Goal: Task Accomplishment & Management: Manage account settings

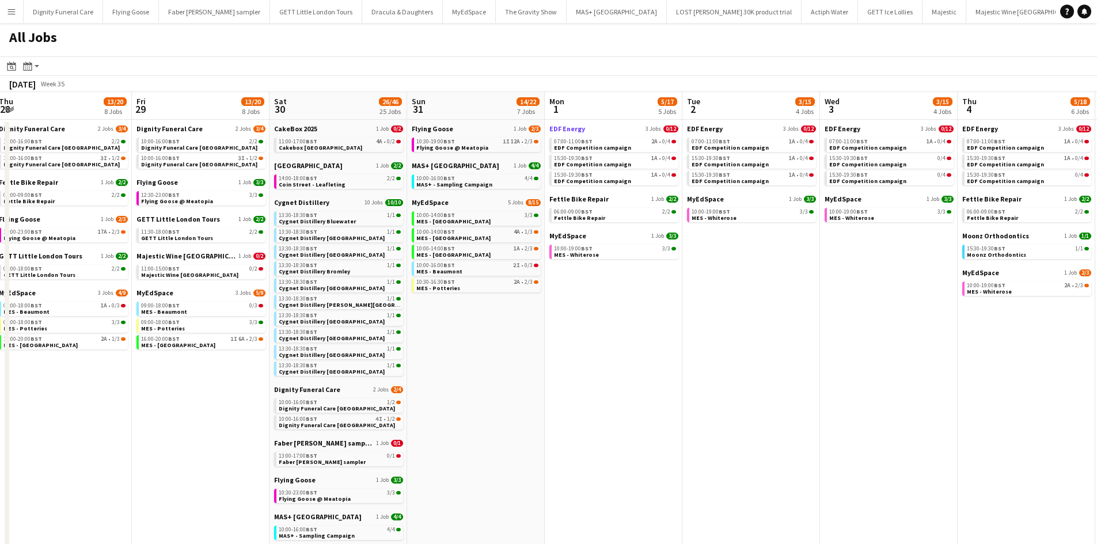
click at [574, 125] on span "EDF Energy" at bounding box center [567, 128] width 36 height 9
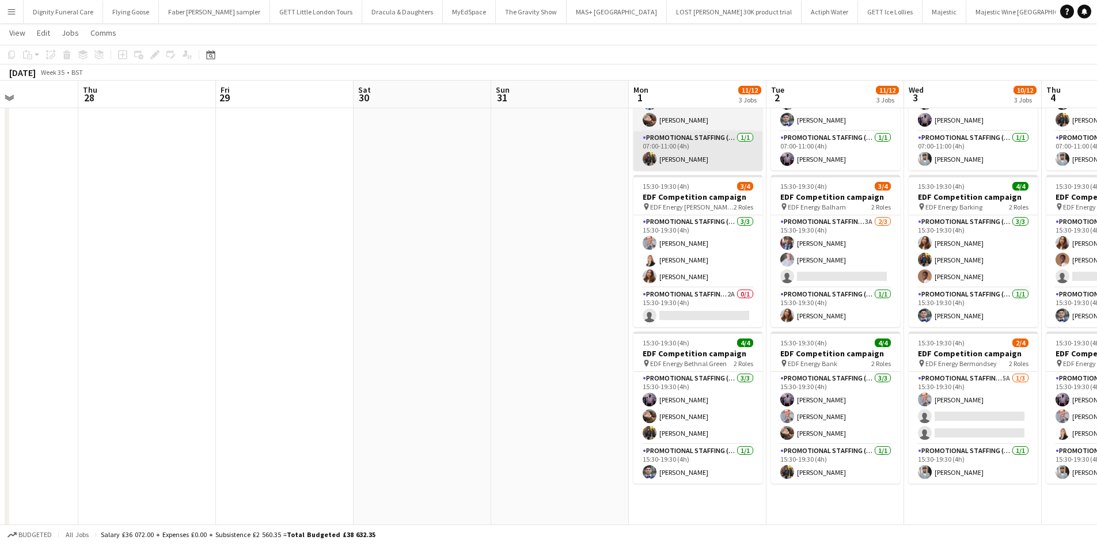
scroll to position [131, 0]
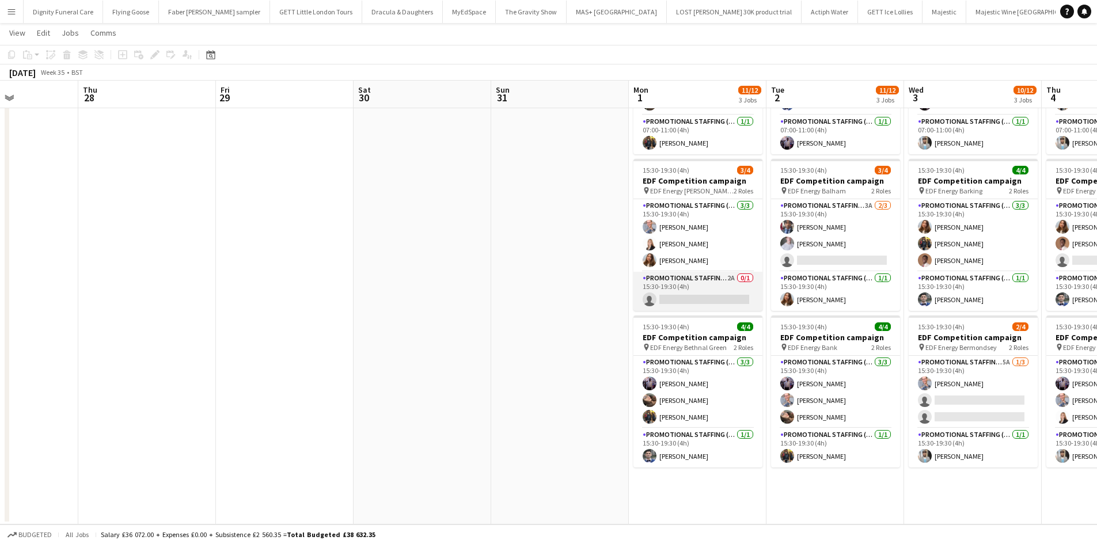
click at [692, 296] on app-card-role "Promotional Staffing (Team Leader) 2A 0/1 15:30-19:30 (4h) single-neutral-actio…" at bounding box center [697, 291] width 129 height 39
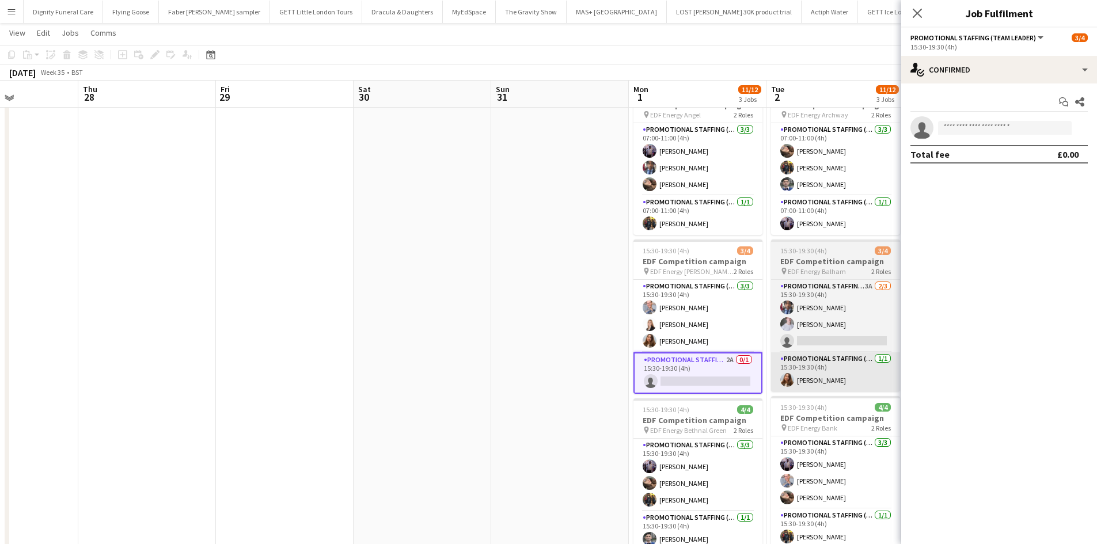
scroll to position [50, 0]
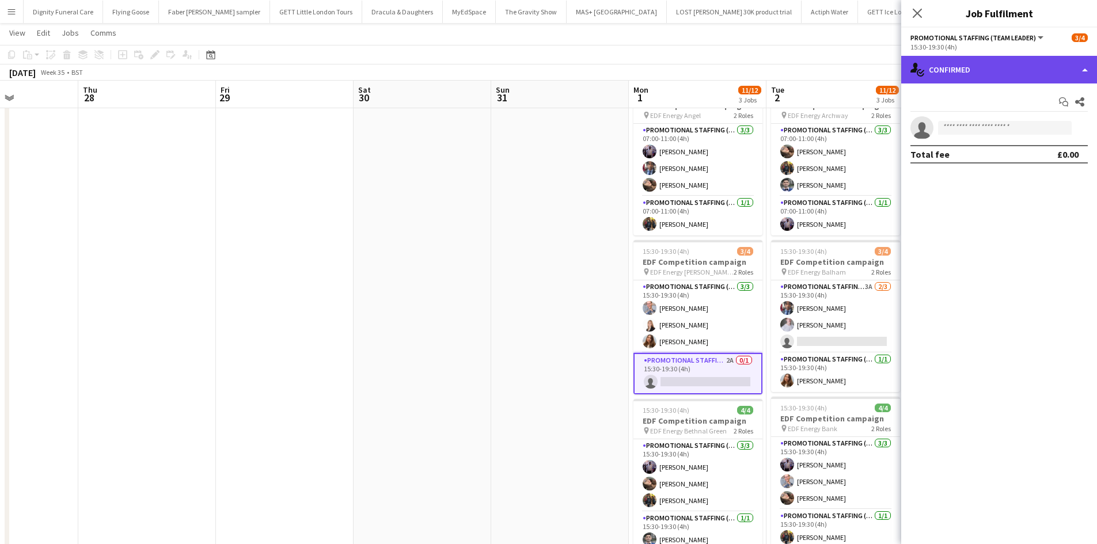
click at [984, 71] on div "single-neutral-actions-check-2 Confirmed" at bounding box center [999, 70] width 196 height 28
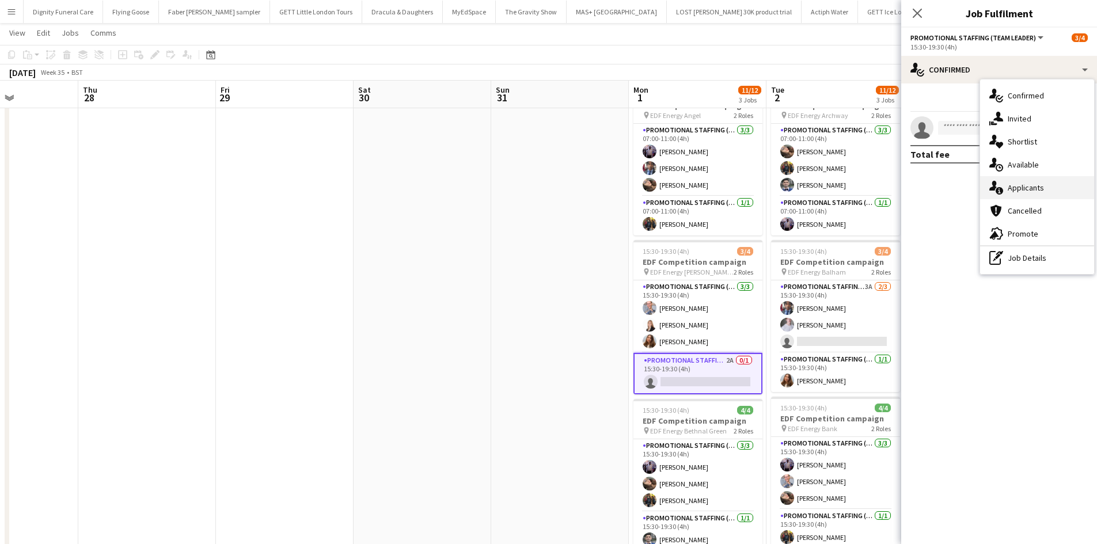
click at [1018, 187] on div "single-neutral-actions-information Applicants" at bounding box center [1037, 187] width 114 height 23
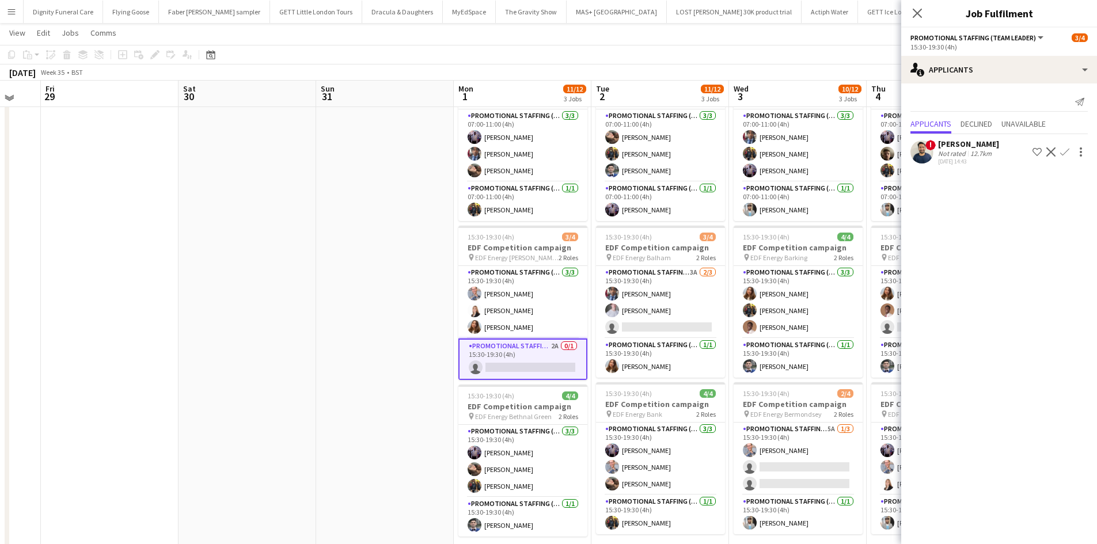
scroll to position [63, 0]
click at [371, 264] on app-date-cell at bounding box center [385, 413] width 138 height 694
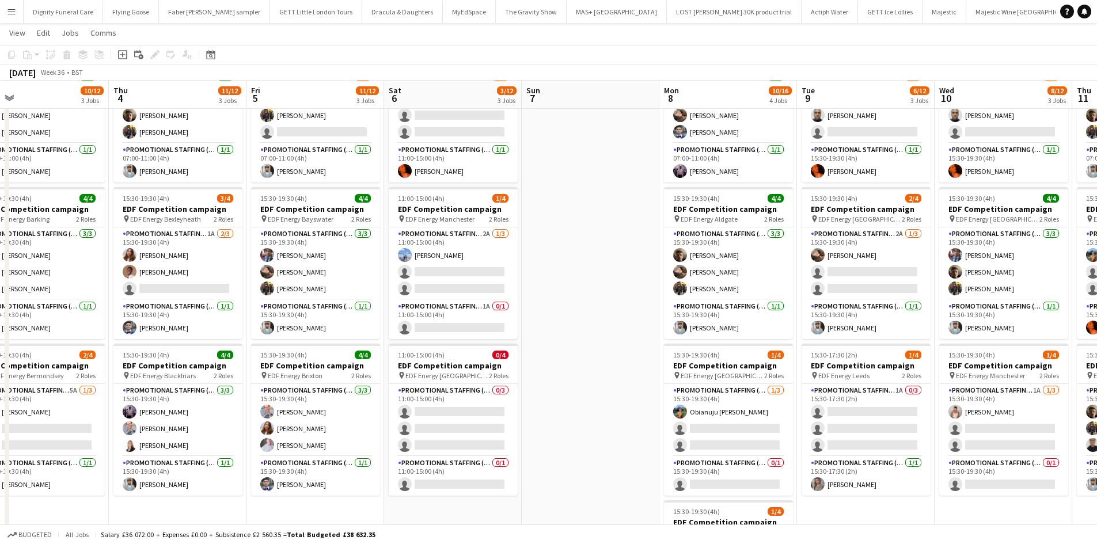
scroll to position [102, 0]
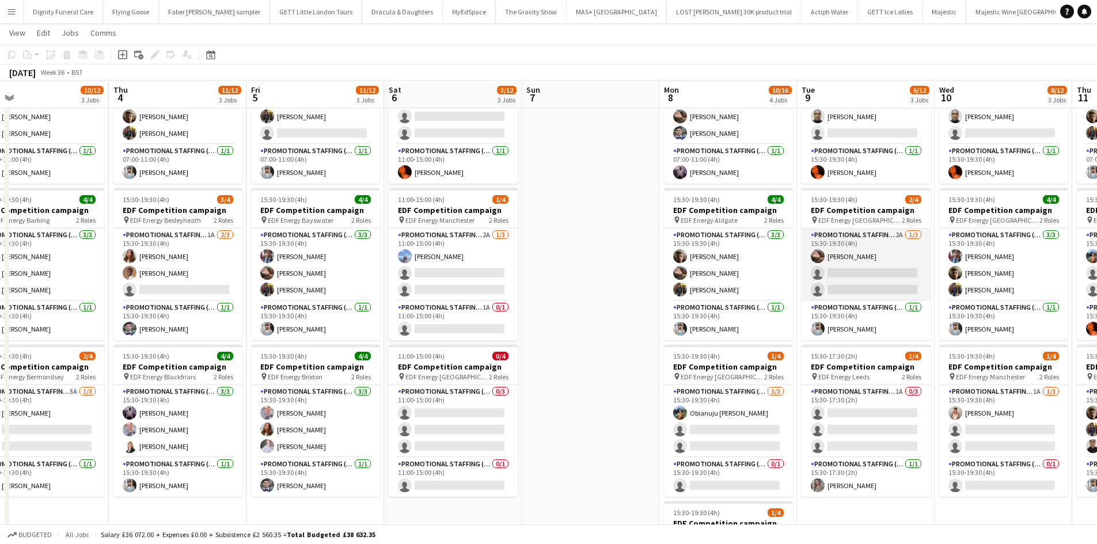
click at [863, 293] on app-card-role "Promotional Staffing (Flyering Staff) 2A [DATE] 15:30-19:30 (4h) [PERSON_NAME] …" at bounding box center [865, 265] width 129 height 73
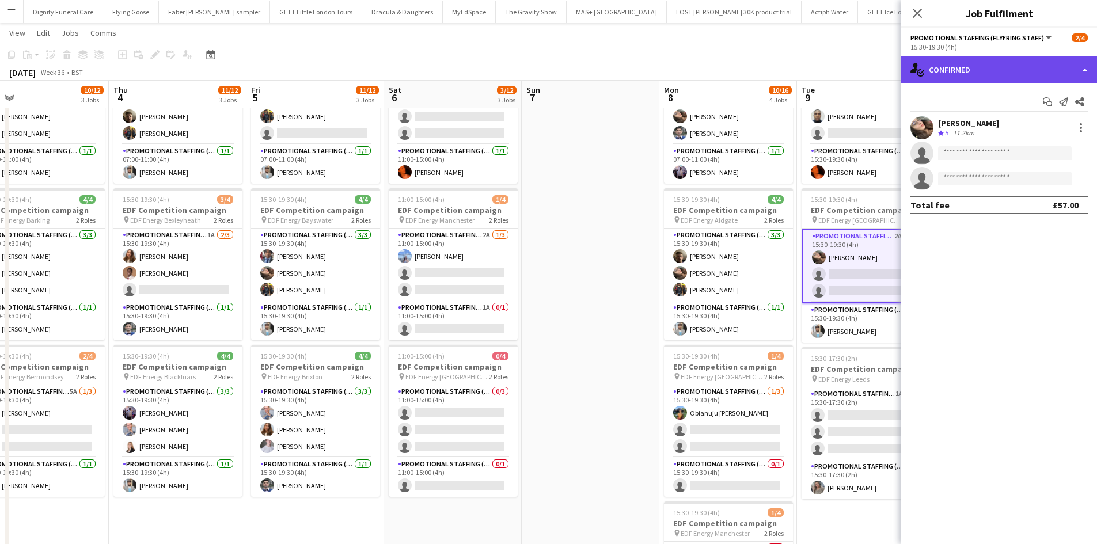
click at [987, 68] on div "single-neutral-actions-check-2 Confirmed" at bounding box center [999, 70] width 196 height 28
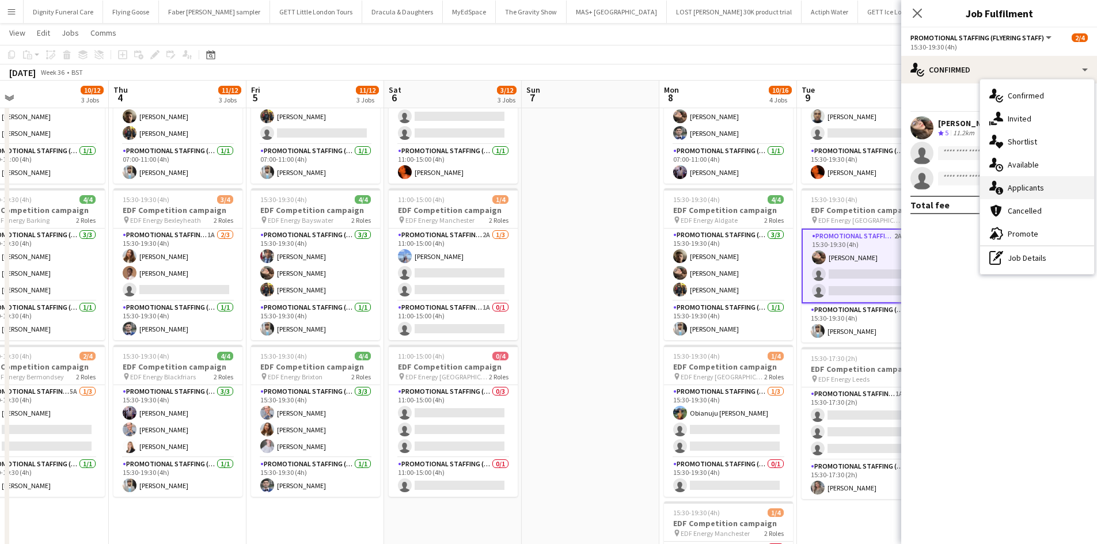
click at [1019, 187] on div "single-neutral-actions-information Applicants" at bounding box center [1037, 187] width 114 height 23
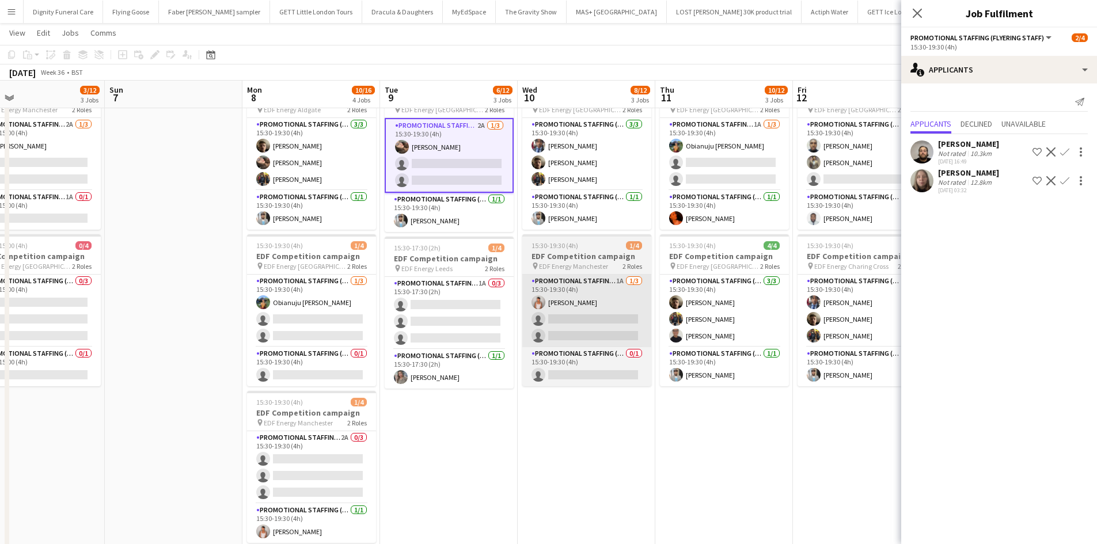
scroll to position [0, 447]
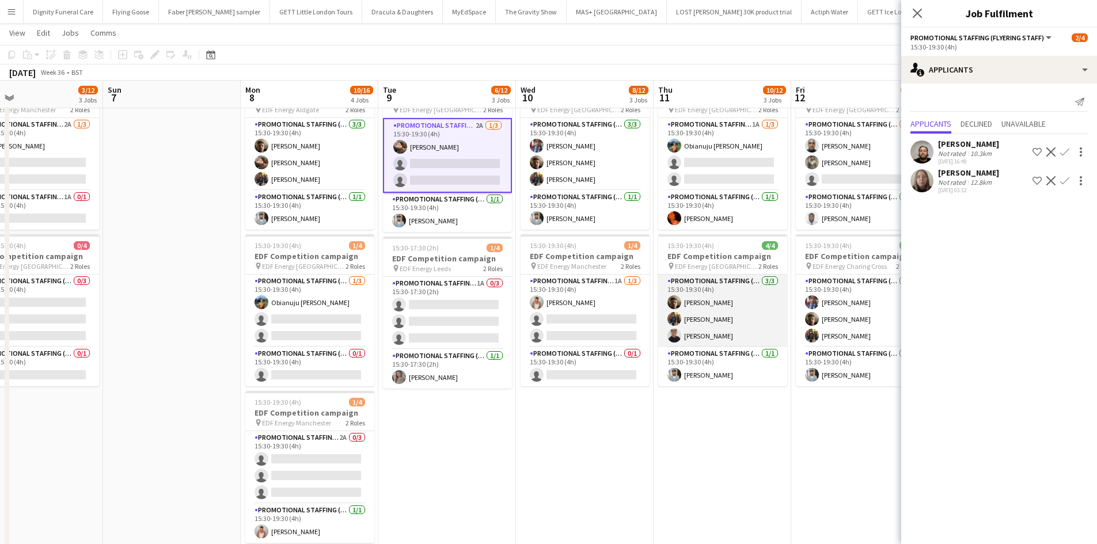
click at [705, 334] on app-card-role "Promotional Staffing (Flyering Staff) [DATE] 15:30-19:30 (4h) [PERSON_NAME] [PE…" at bounding box center [722, 311] width 129 height 73
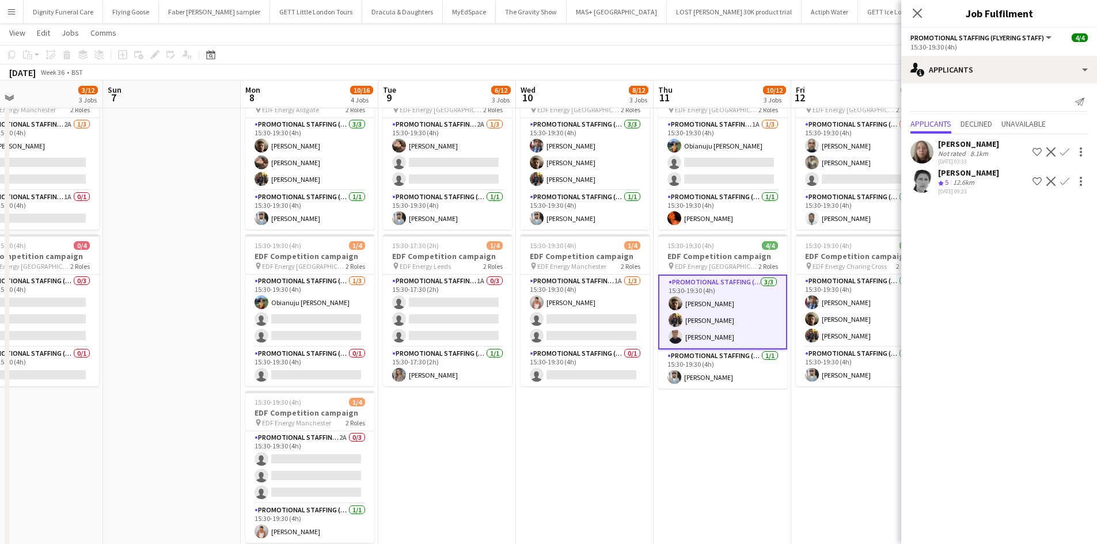
click at [705, 334] on app-card-role "Promotional Staffing (Flyering Staff) [DATE] 15:30-19:30 (4h) [PERSON_NAME] [PE…" at bounding box center [722, 312] width 129 height 75
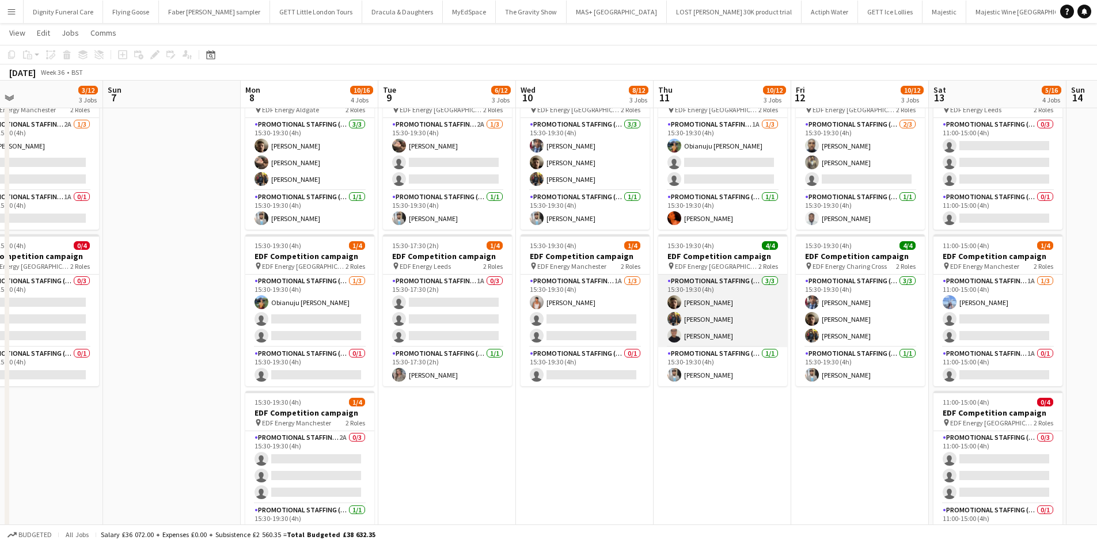
click at [700, 280] on app-card-role "Promotional Staffing (Flyering Staff) [DATE] 15:30-19:30 (4h) [PERSON_NAME] [PE…" at bounding box center [722, 311] width 129 height 73
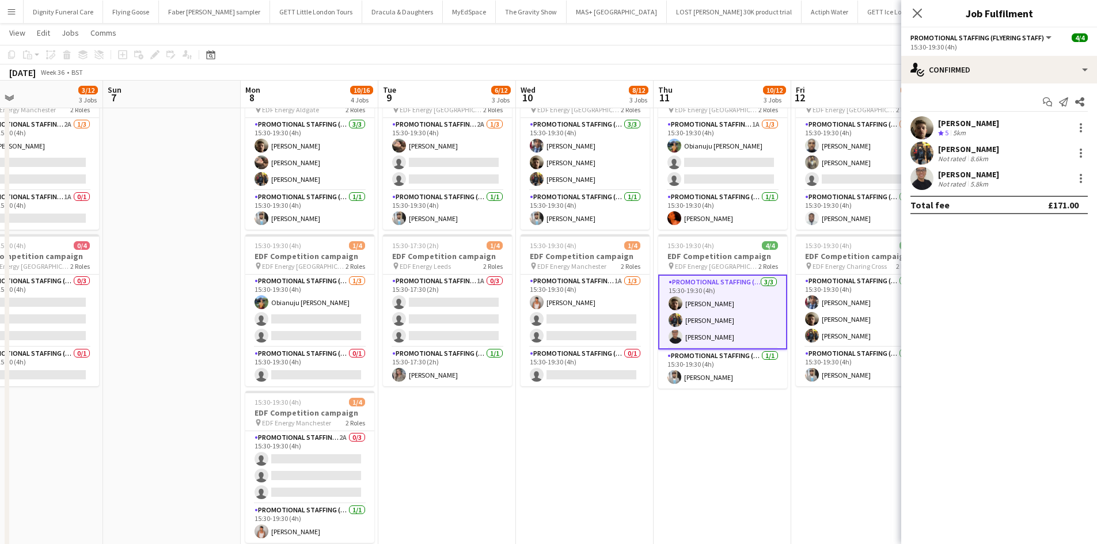
click at [957, 176] on div "[PERSON_NAME]" at bounding box center [968, 174] width 61 height 10
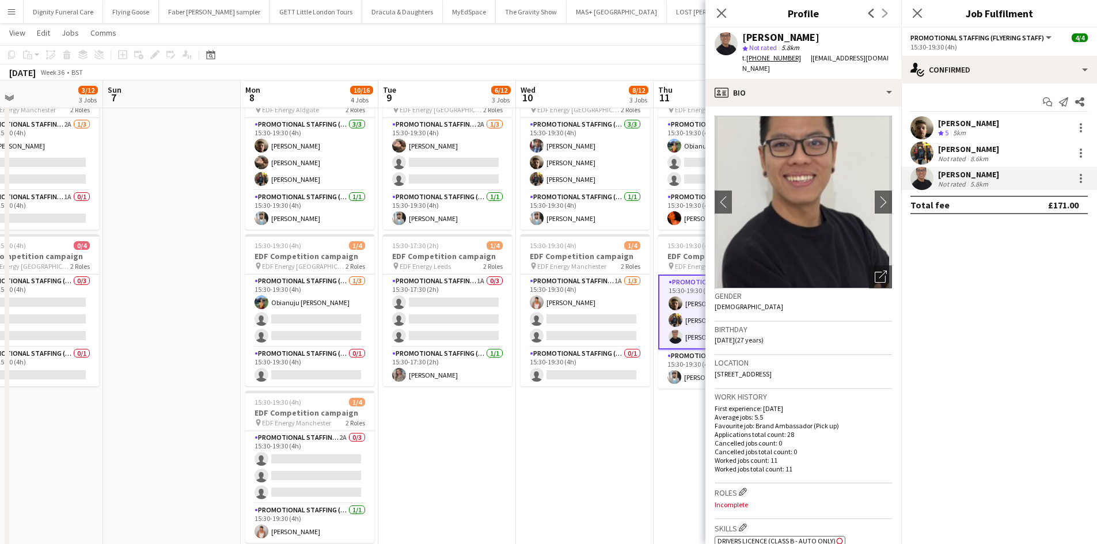
click at [638, 416] on app-date-cell "15:30-19:30 (4h) 3/4 EDF Competition campaign pin EDF Energy [GEOGRAPHIC_DATA] …" at bounding box center [585, 264] width 138 height 694
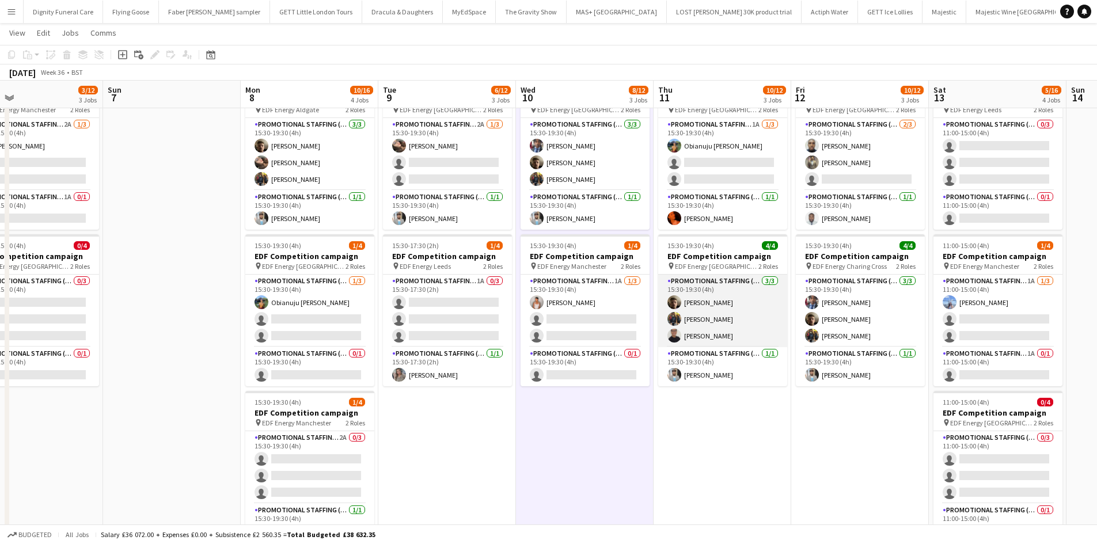
click at [711, 337] on app-card-role "Promotional Staffing (Flyering Staff) [DATE] 15:30-19:30 (4h) [PERSON_NAME] [PE…" at bounding box center [722, 311] width 129 height 73
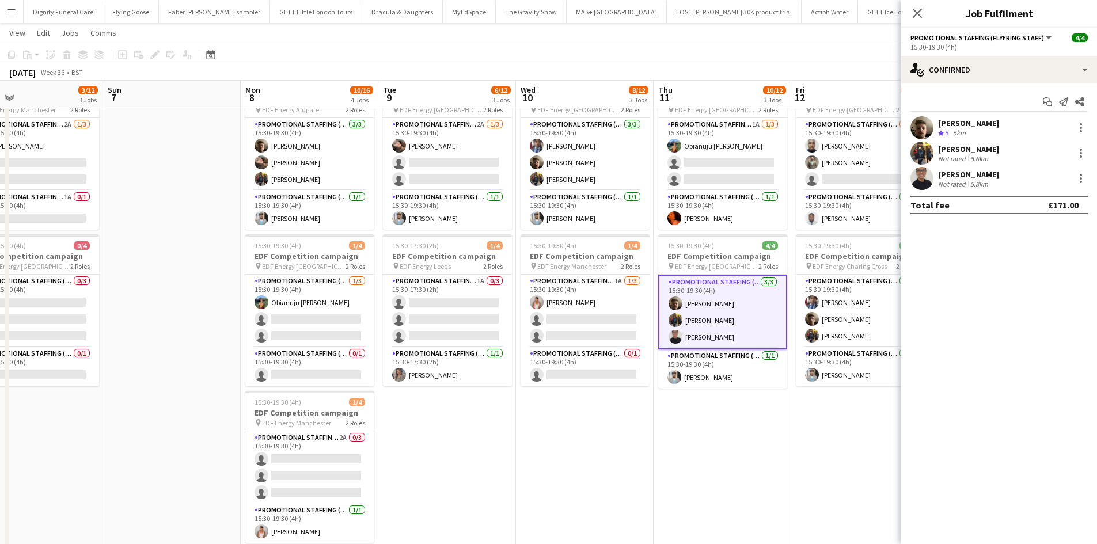
click at [969, 173] on div "[PERSON_NAME]" at bounding box center [968, 174] width 61 height 10
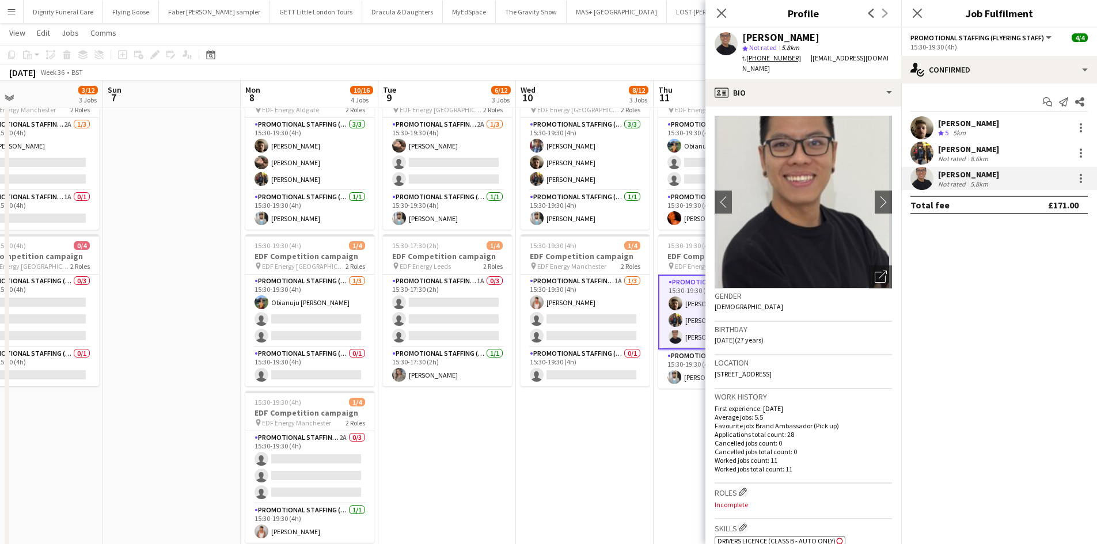
click at [633, 429] on app-date-cell "15:30-19:30 (4h) 3/4 EDF Competition campaign pin EDF Energy [GEOGRAPHIC_DATA] …" at bounding box center [585, 264] width 138 height 694
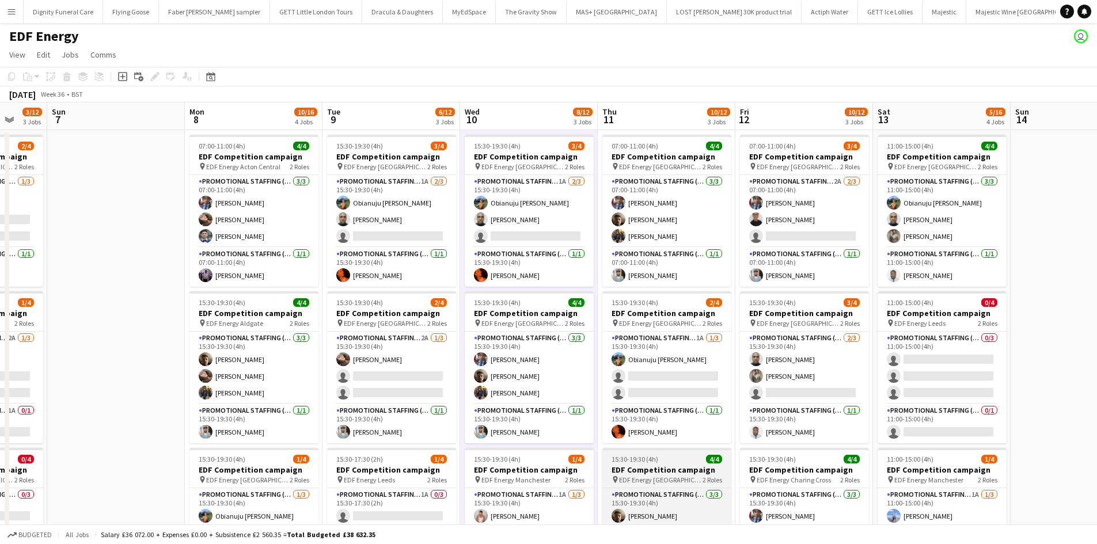
scroll to position [0, 508]
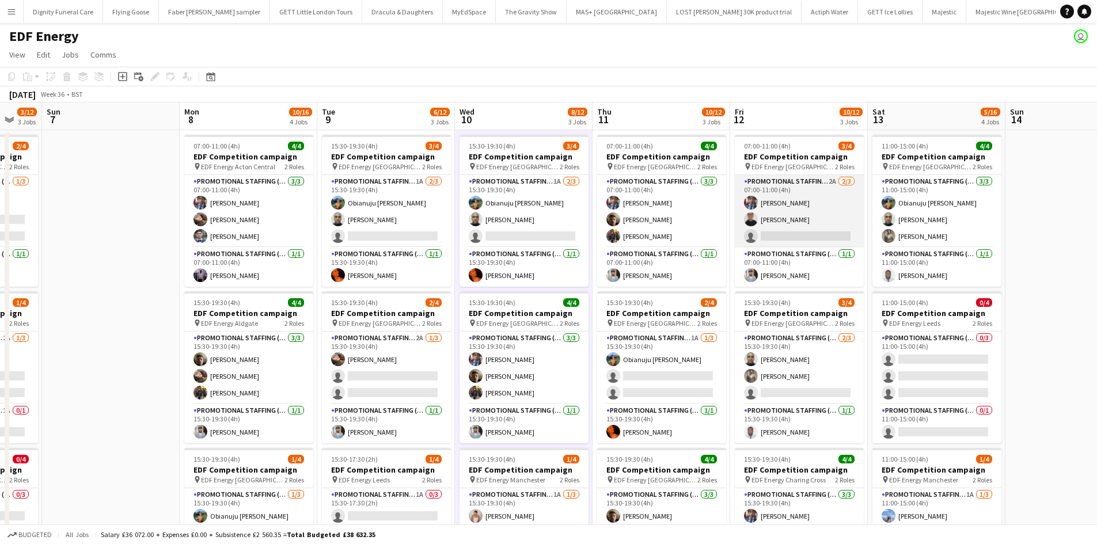
click at [801, 236] on app-card-role "Promotional Staffing (Flyering Staff) 2A [DATE] 07:00-11:00 (4h) [PERSON_NAME] …" at bounding box center [798, 211] width 129 height 73
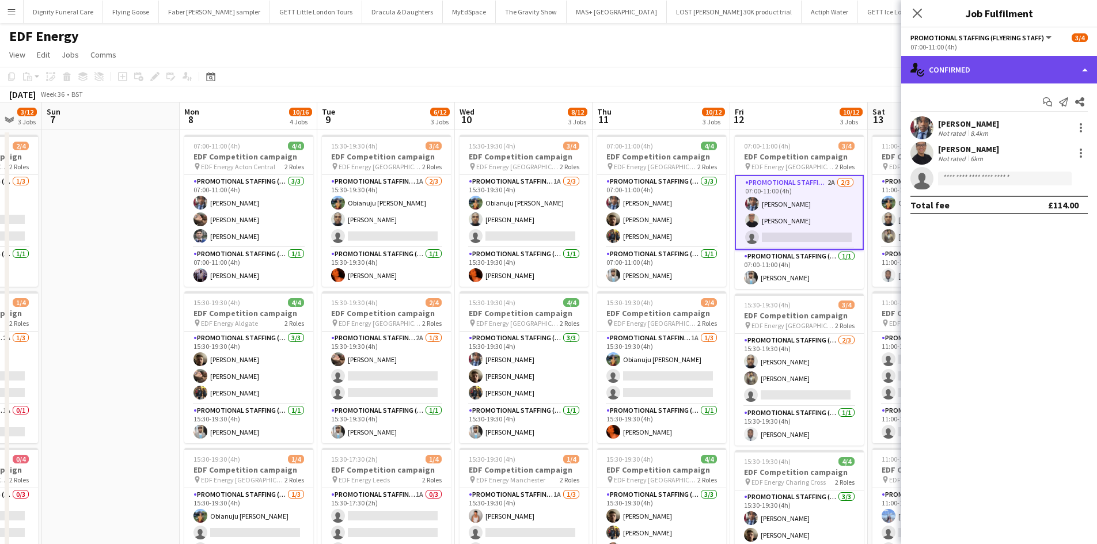
click at [985, 58] on div "single-neutral-actions-check-2 Confirmed" at bounding box center [999, 70] width 196 height 28
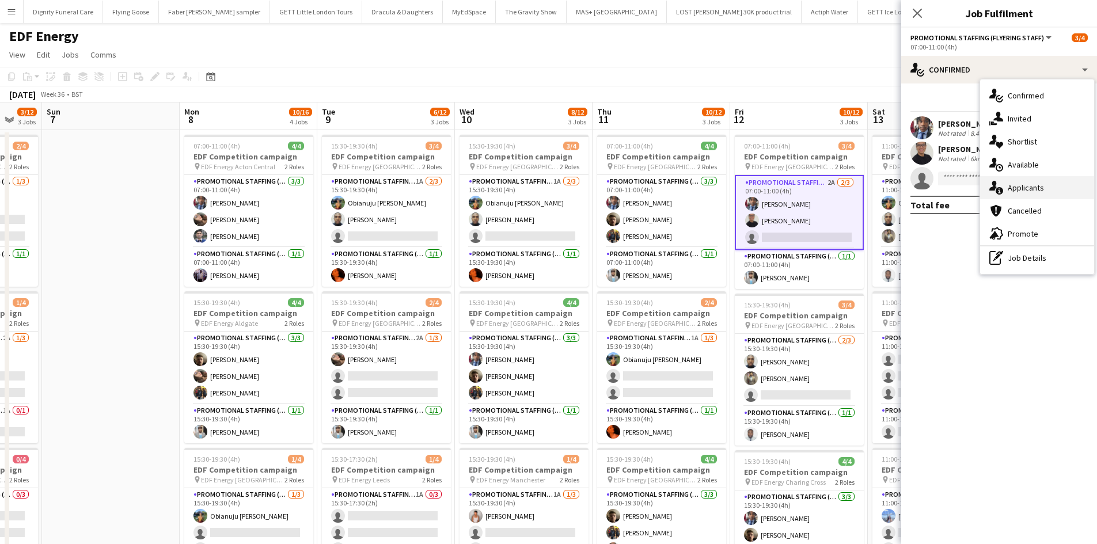
click at [1018, 185] on div "single-neutral-actions-information Applicants" at bounding box center [1037, 187] width 114 height 23
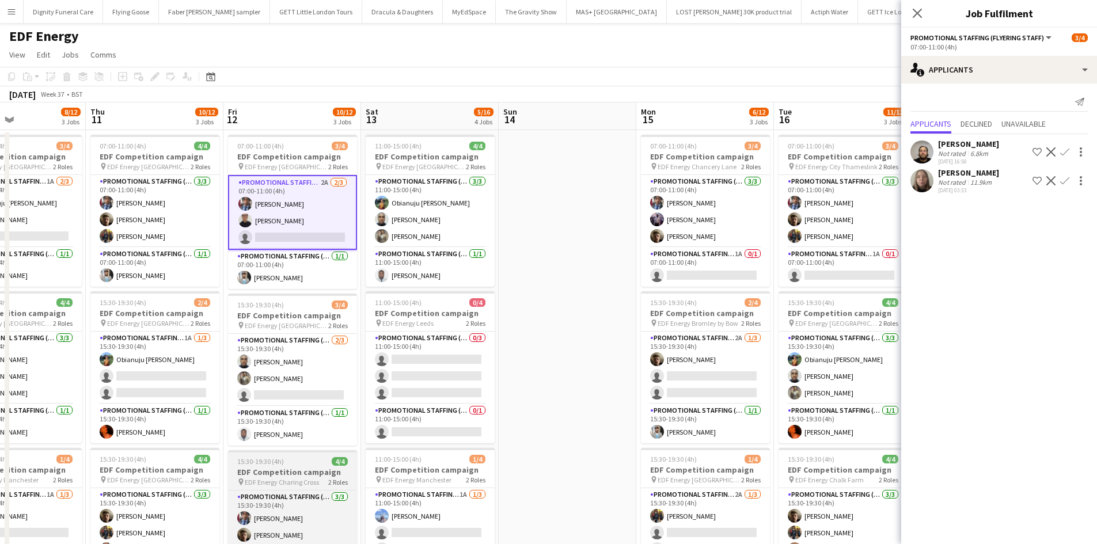
scroll to position [0, 465]
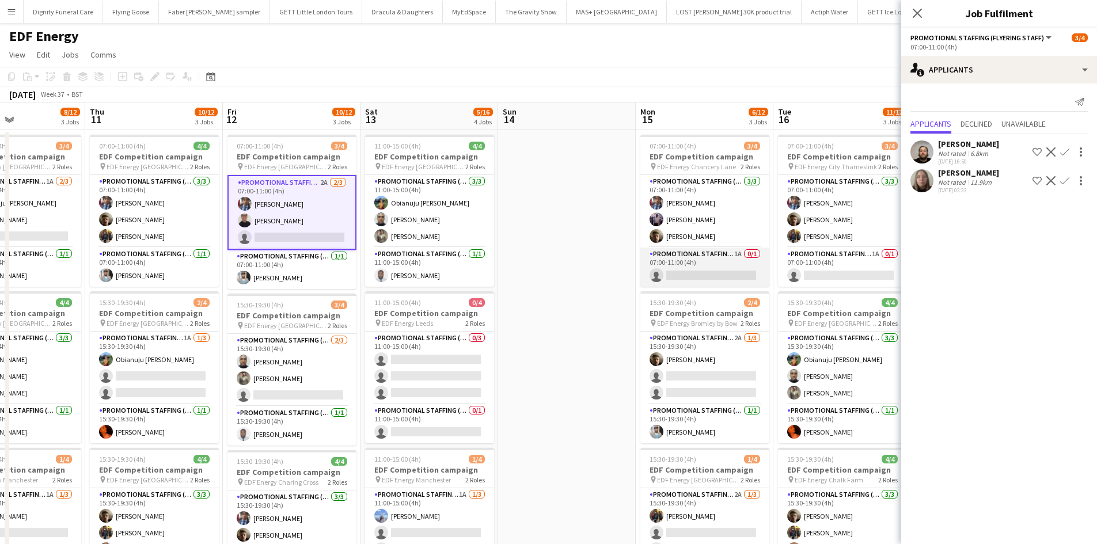
click at [734, 272] on app-card-role "Promotional Staffing (Team Leader) 1A 0/1 07:00-11:00 (4h) single-neutral-actio…" at bounding box center [704, 267] width 129 height 39
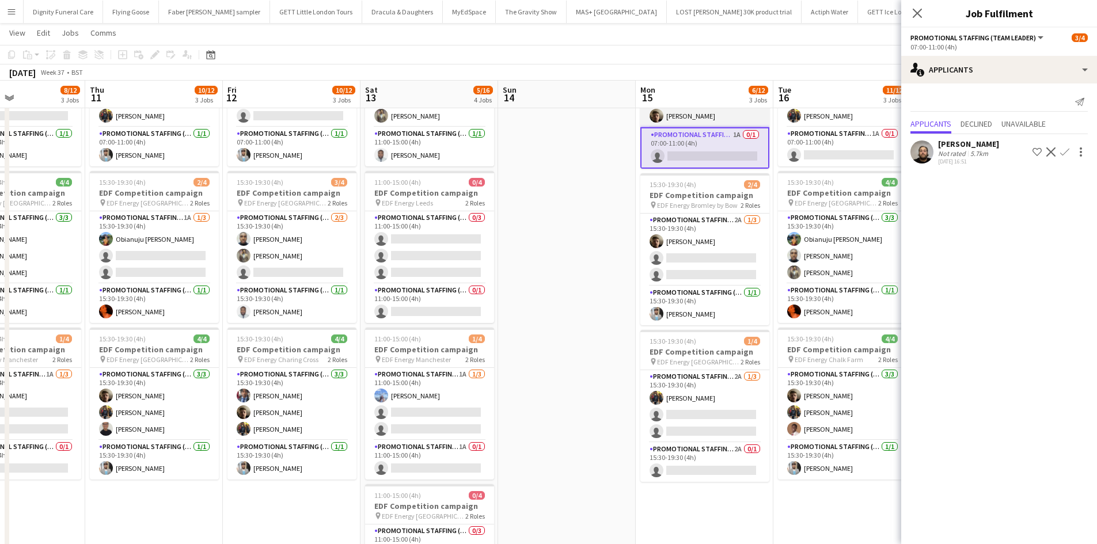
scroll to position [120, 0]
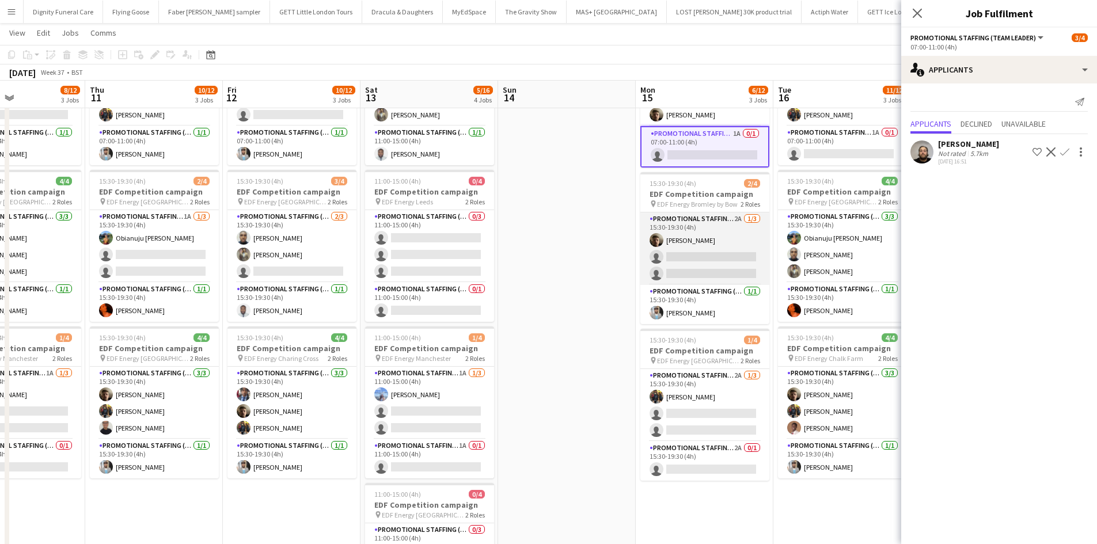
click at [699, 270] on app-card-role "Promotional Staffing (Flyering Staff) 2A [DATE] 15:30-19:30 (4h) [PERSON_NAME] …" at bounding box center [704, 248] width 129 height 73
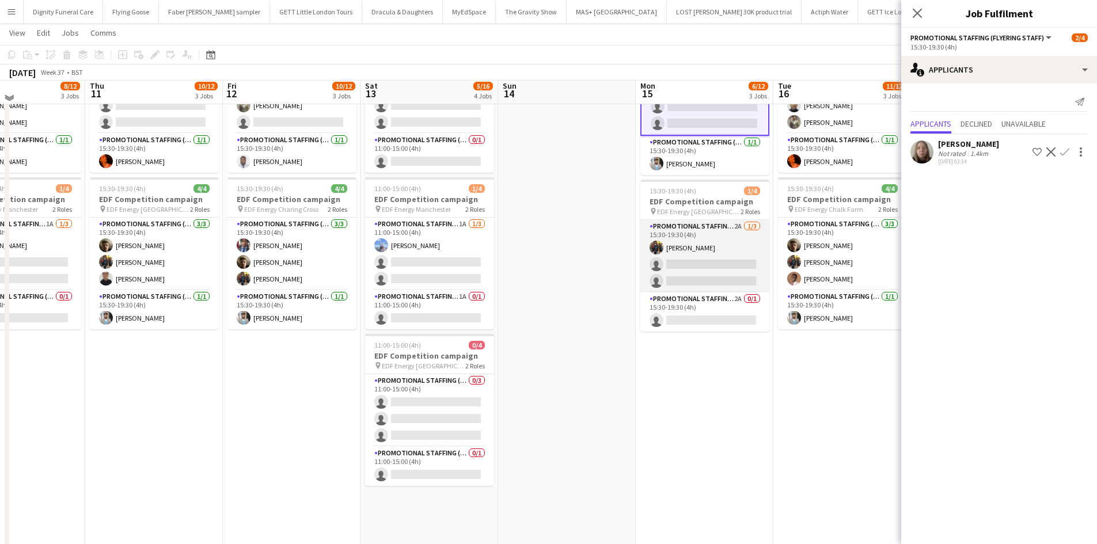
scroll to position [270, 0]
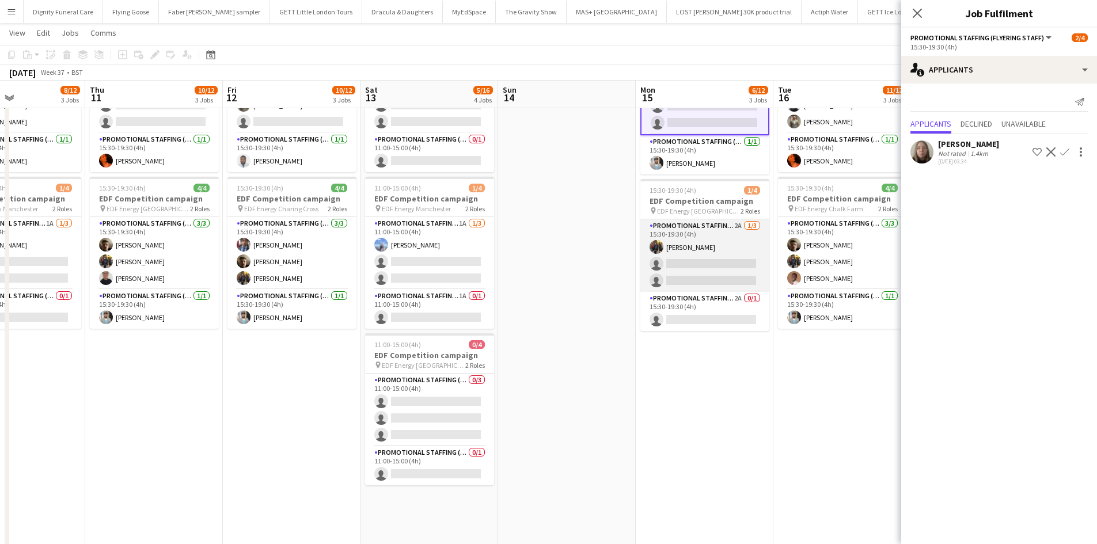
click at [700, 269] on app-card-role "Promotional Staffing (Flyering Staff) 2A [DATE] 15:30-19:30 (4h) [PERSON_NAME] …" at bounding box center [704, 255] width 129 height 73
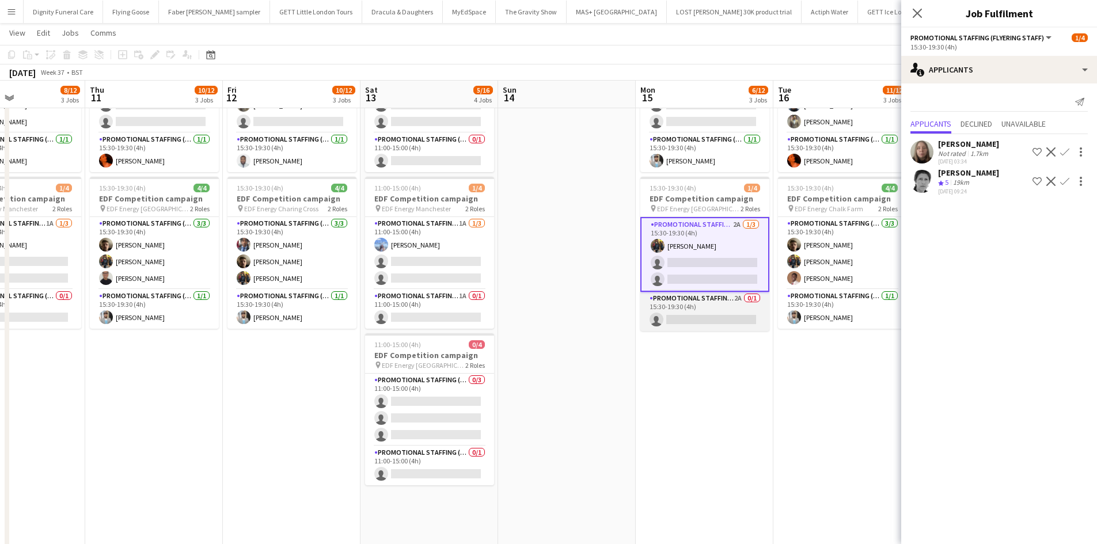
click at [718, 320] on app-card-role "Promotional Staffing (Team Leader) 2A 0/1 15:30-19:30 (4h) single-neutral-actio…" at bounding box center [704, 311] width 129 height 39
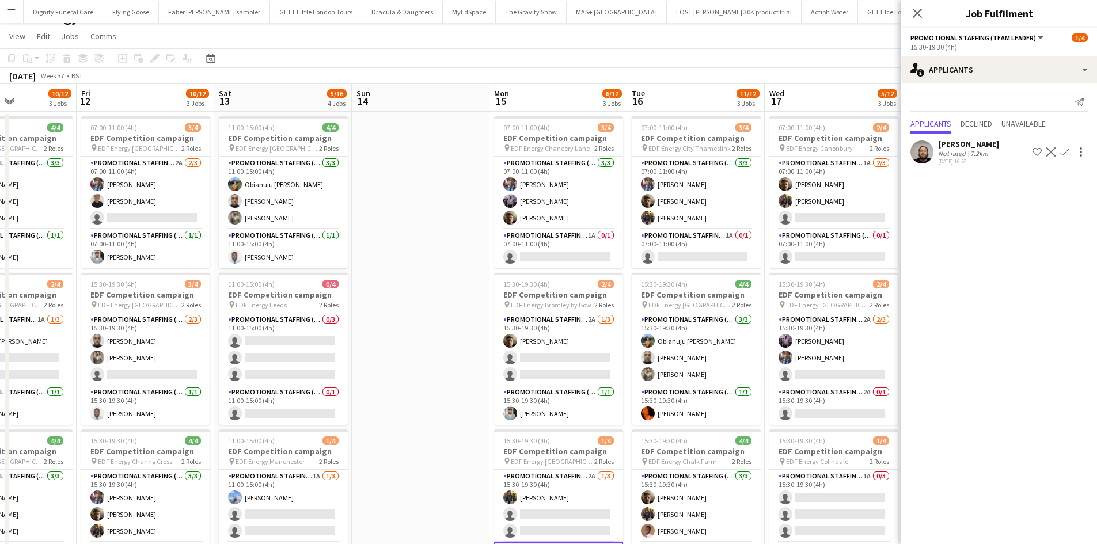
scroll to position [0, 0]
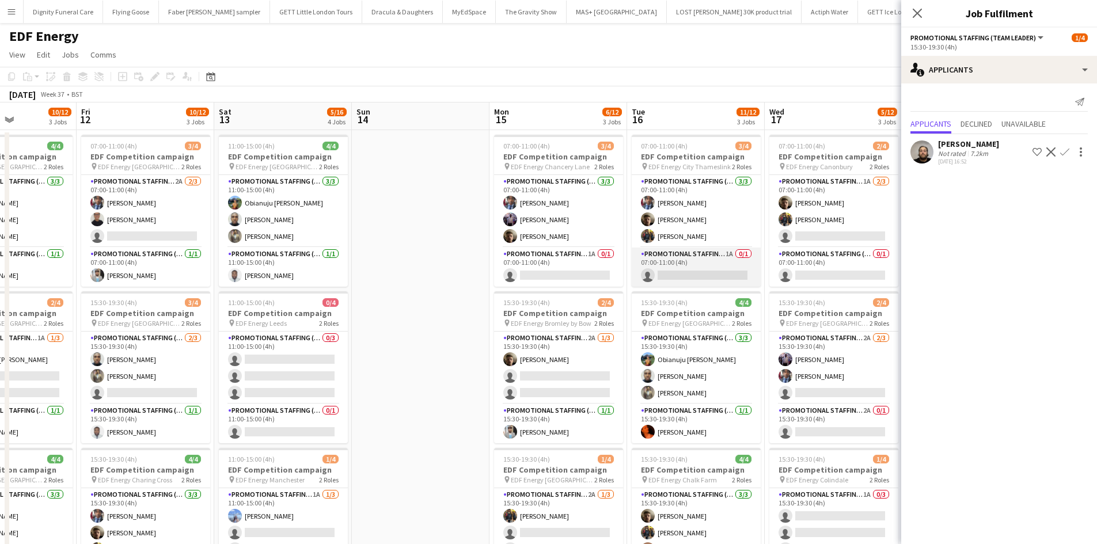
click at [701, 279] on app-card-role "Promotional Staffing (Team Leader) 1A 0/1 07:00-11:00 (4h) single-neutral-actio…" at bounding box center [695, 267] width 129 height 39
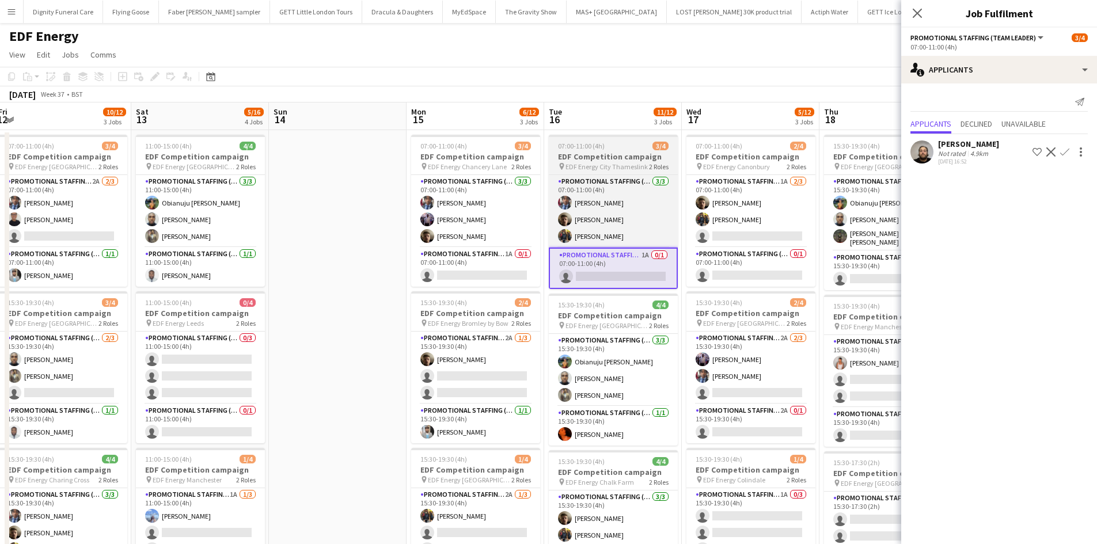
scroll to position [0, 421]
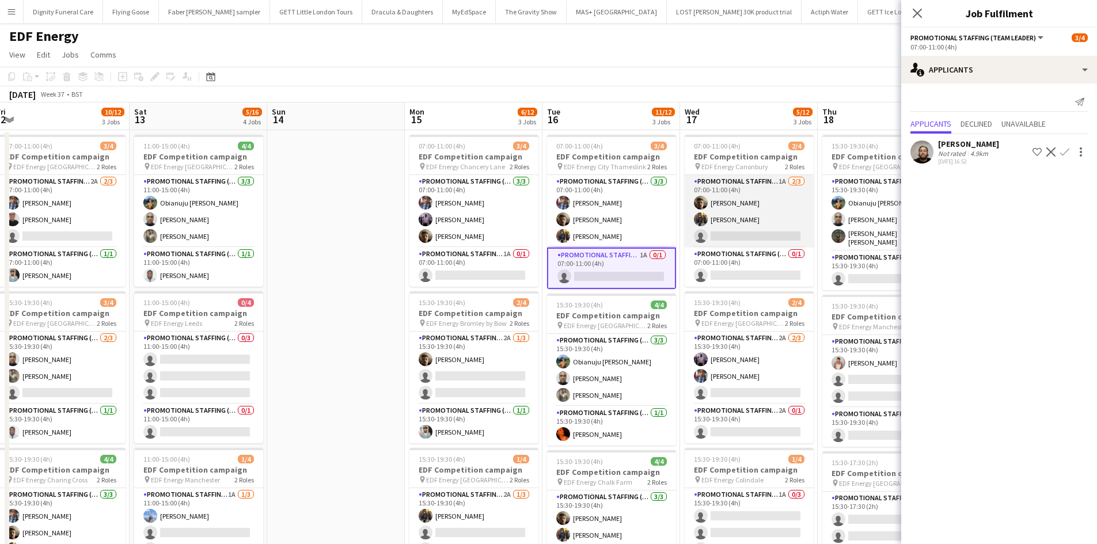
click at [747, 234] on app-card-role "Promotional Staffing (Flyering Staff) 1A [DATE] 07:00-11:00 (4h) [PERSON_NAME] …" at bounding box center [748, 211] width 129 height 73
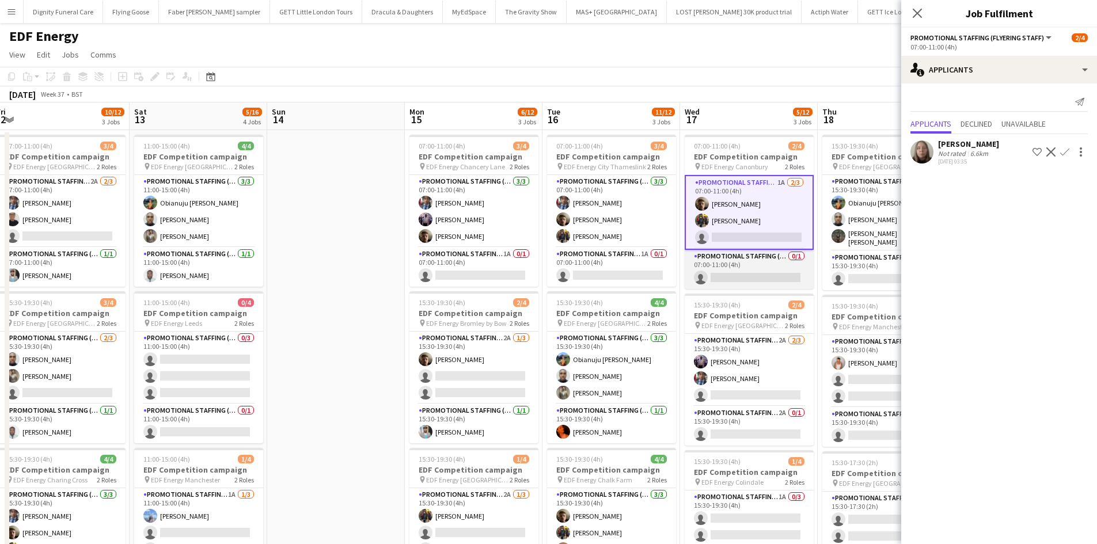
click at [751, 271] on app-card-role "Promotional Staffing (Team Leader) 0/1 07:00-11:00 (4h) single-neutral-actions" at bounding box center [748, 269] width 129 height 39
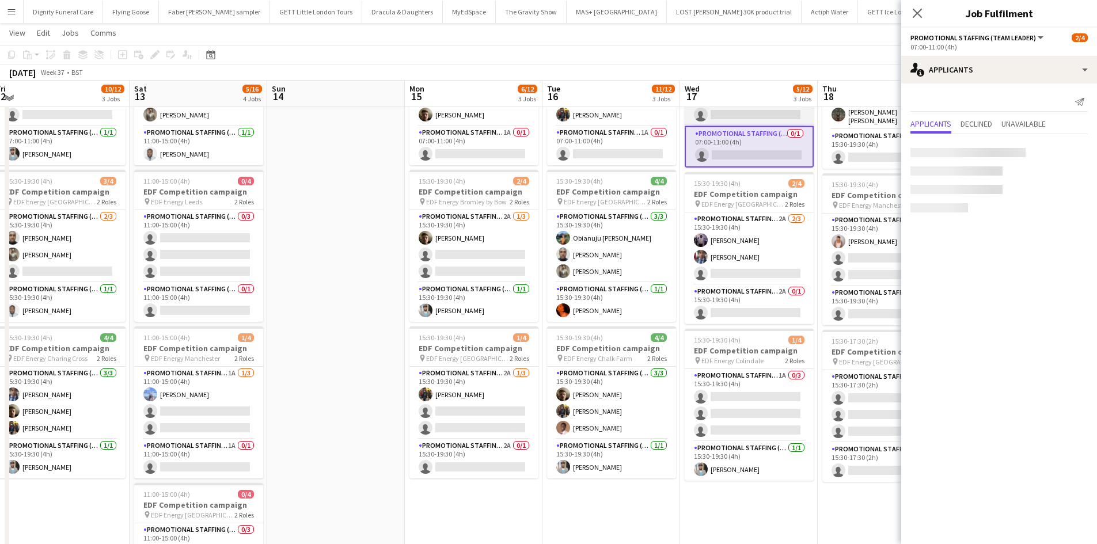
scroll to position [121, 0]
click at [751, 271] on app-card-role "Promotional Staffing (Flyering Staff) 2A [DATE] 15:30-19:30 (4h) [PERSON_NAME] …" at bounding box center [748, 248] width 129 height 73
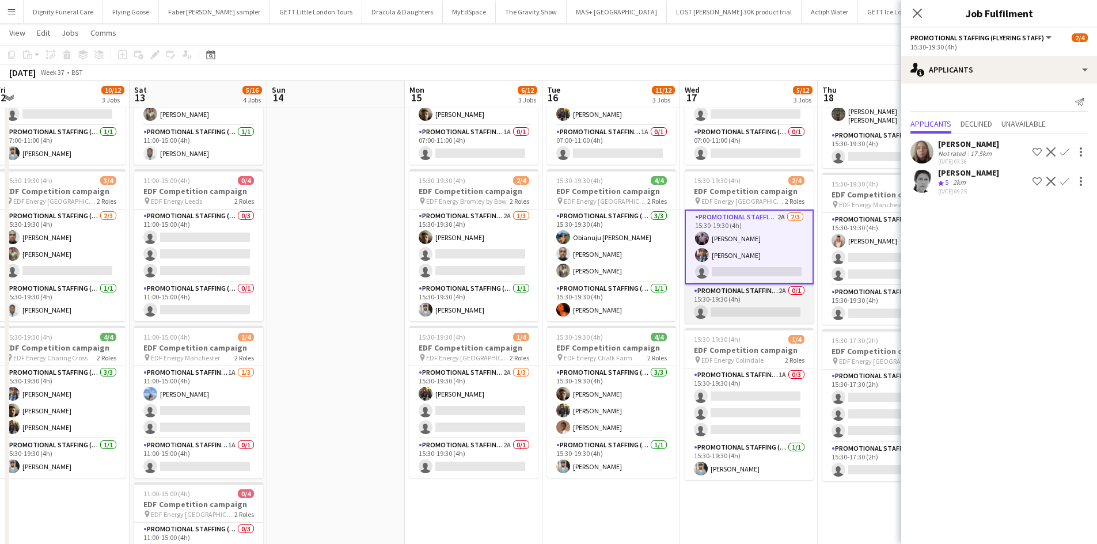
click at [753, 307] on app-card-role "Promotional Staffing (Team Leader) 2A 0/1 15:30-19:30 (4h) single-neutral-actio…" at bounding box center [748, 303] width 129 height 39
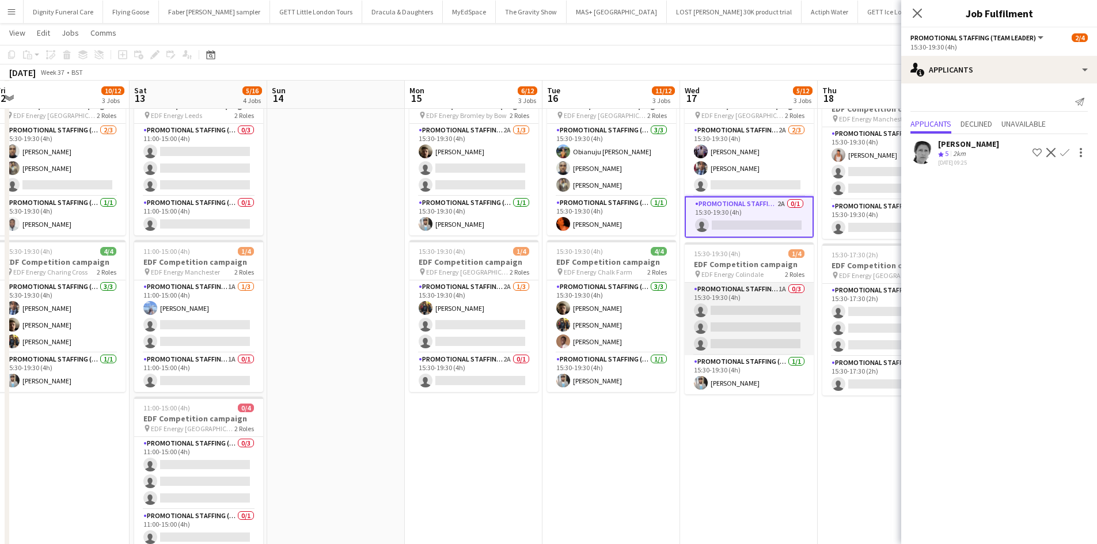
scroll to position [207, 0]
click at [750, 321] on app-card-role "Promotional Staffing (Flyering Staff) 1A 0/3 15:30-19:30 (4h) single-neutral-ac…" at bounding box center [748, 318] width 129 height 73
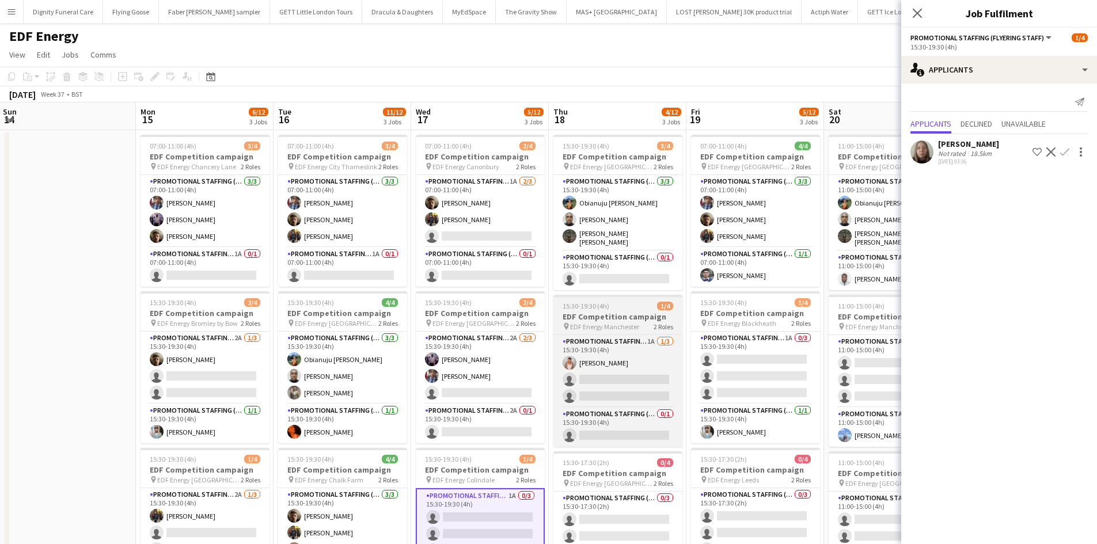
scroll to position [0, 420]
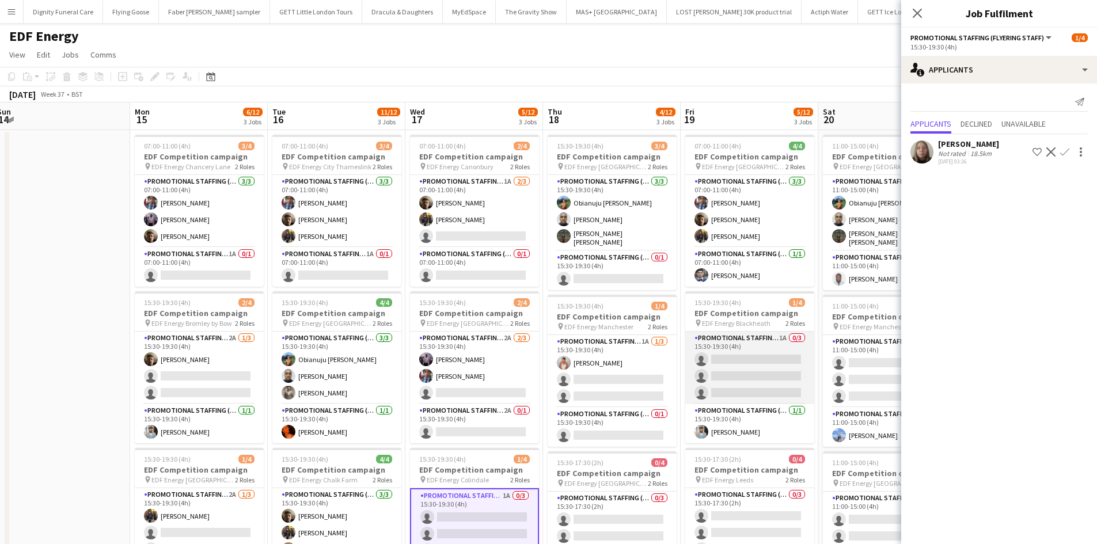
click at [744, 357] on app-card-role "Promotional Staffing (Flyering Staff) 1A 0/3 15:30-19:30 (4h) single-neutral-ac…" at bounding box center [749, 368] width 129 height 73
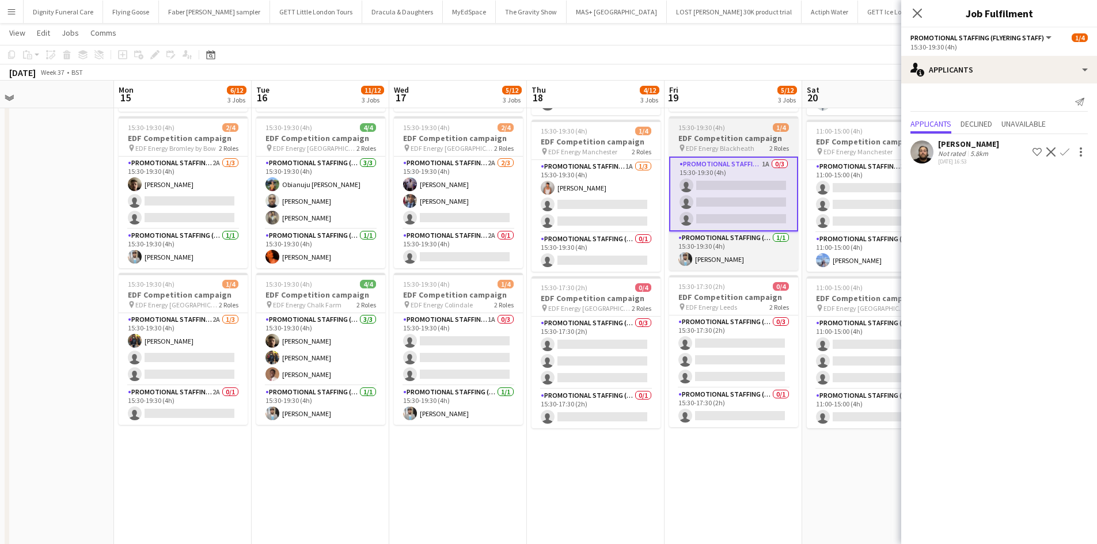
scroll to position [177, 0]
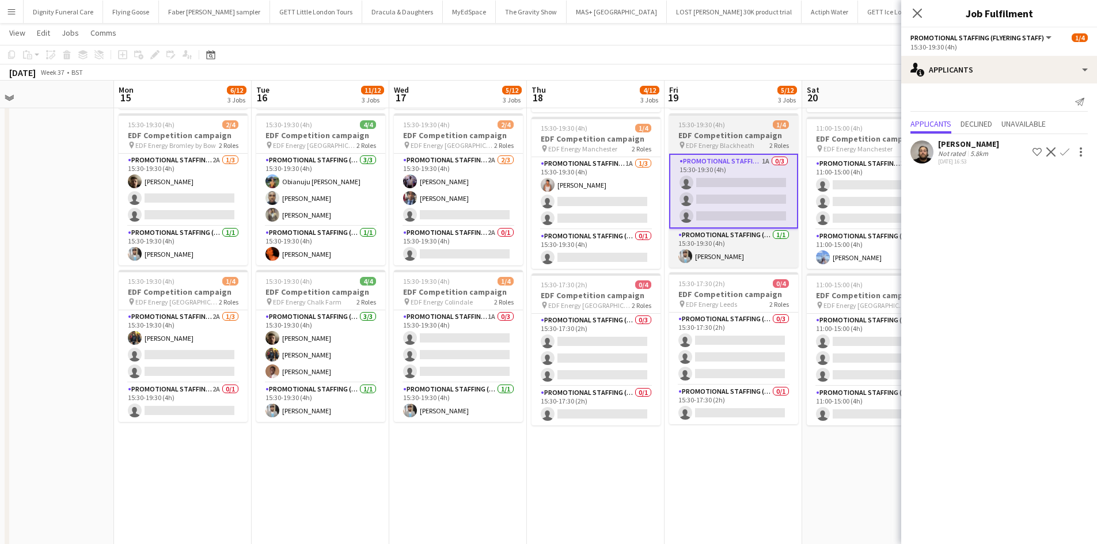
click at [744, 357] on app-card-role "Promotional Staffing (Flyering Staff) 0/3 15:30-17:30 (2h) single-neutral-actio…" at bounding box center [733, 349] width 129 height 73
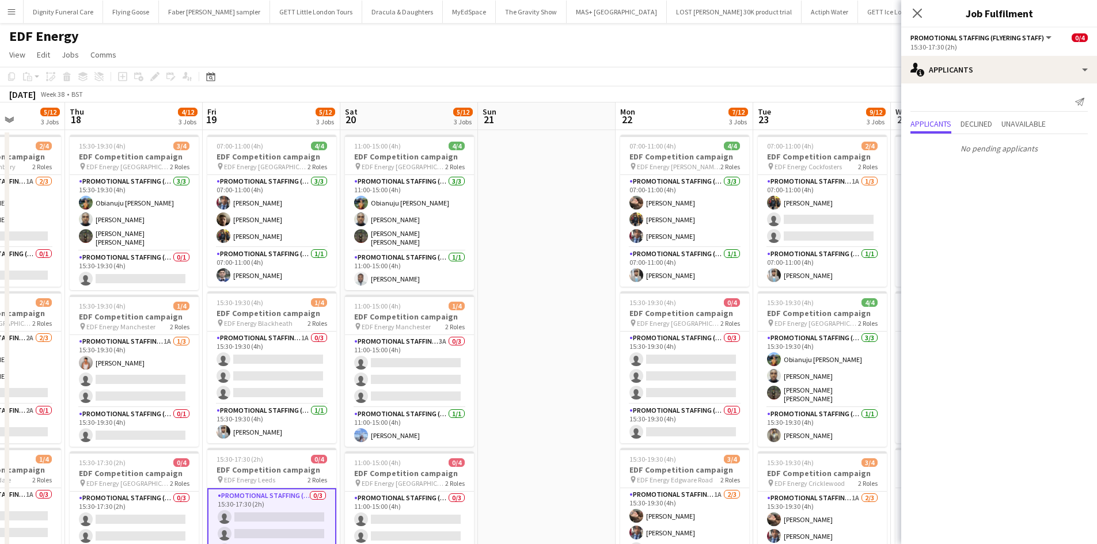
scroll to position [0, 348]
click at [676, 355] on app-card-role "Promotional Staffing (Flyering Staff) 0/3 15:30-19:30 (4h) single-neutral-actio…" at bounding box center [683, 368] width 129 height 73
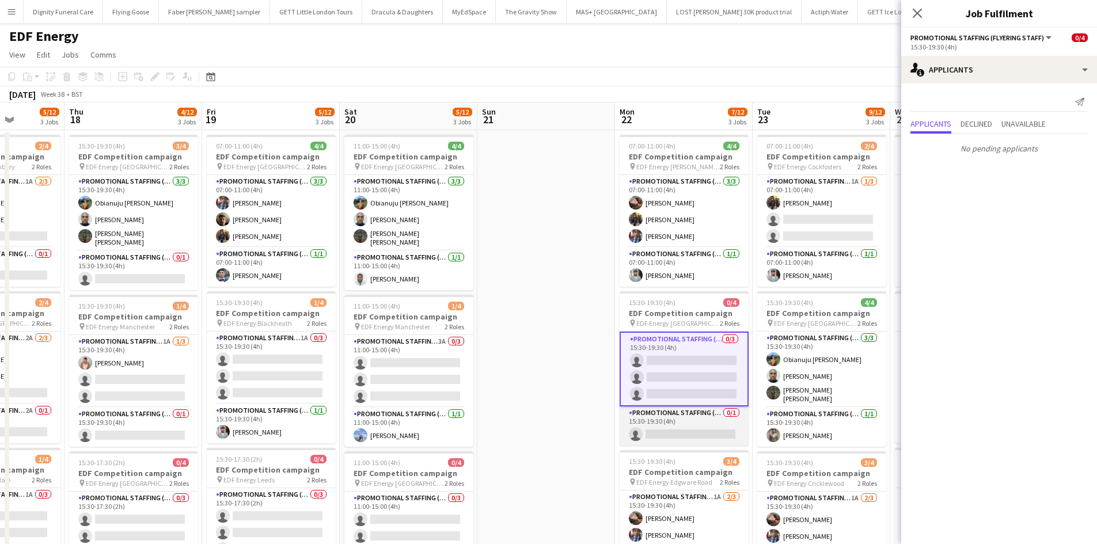
click at [687, 431] on app-card-role "Promotional Staffing (Team Leader) 0/1 15:30-19:30 (4h) single-neutral-actions" at bounding box center [683, 425] width 129 height 39
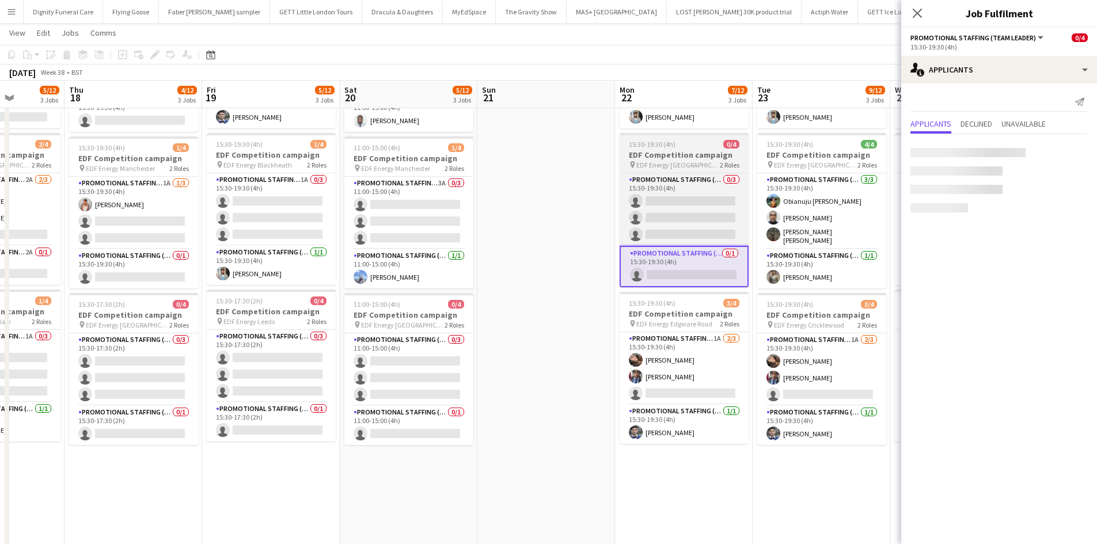
scroll to position [158, 0]
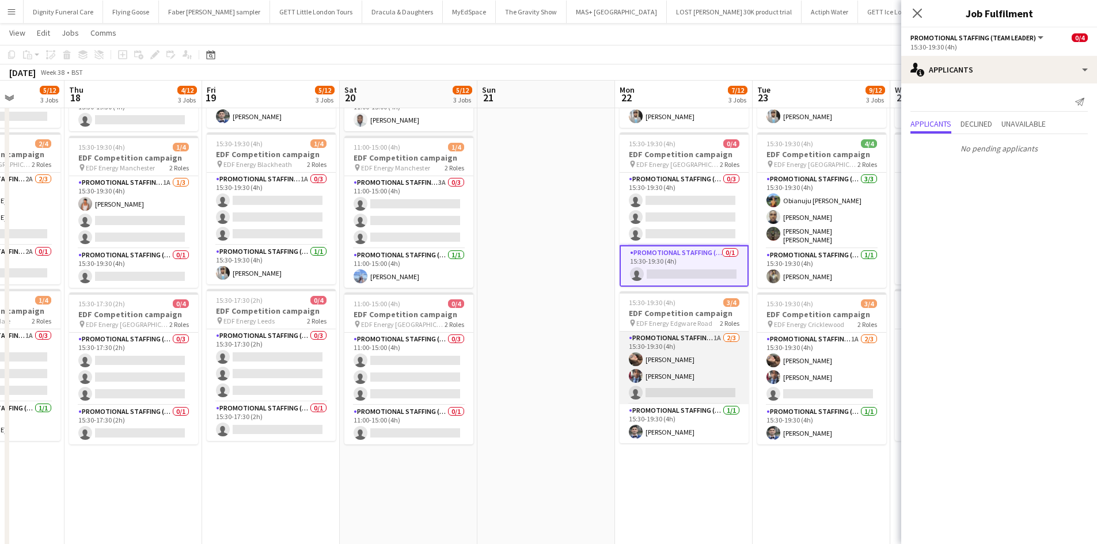
click at [670, 388] on app-card-role "Promotional Staffing (Flyering Staff) 1A [DATE] 15:30-19:30 (4h) [PERSON_NAME] …" at bounding box center [683, 368] width 129 height 73
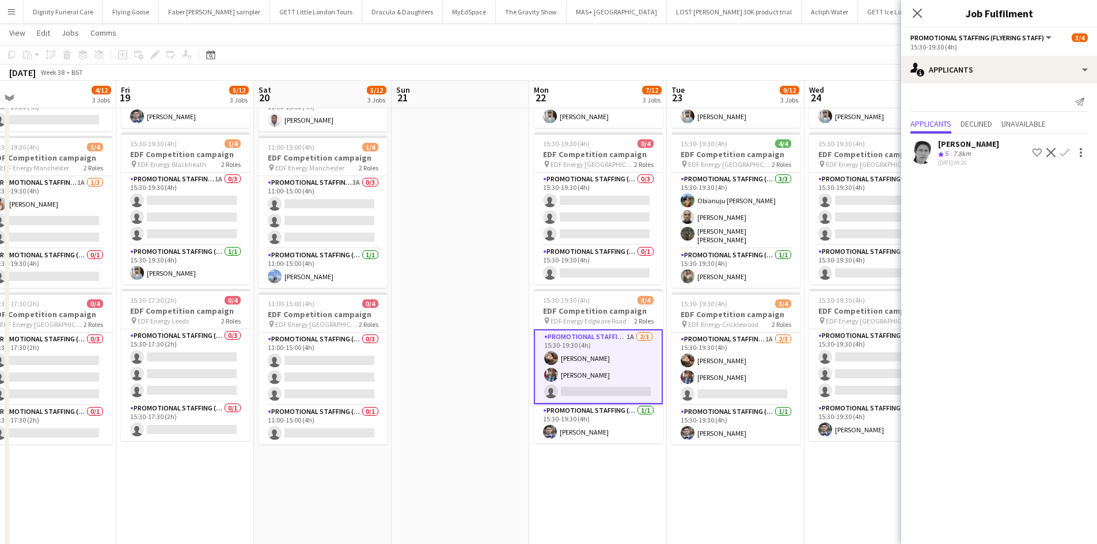
scroll to position [0, 437]
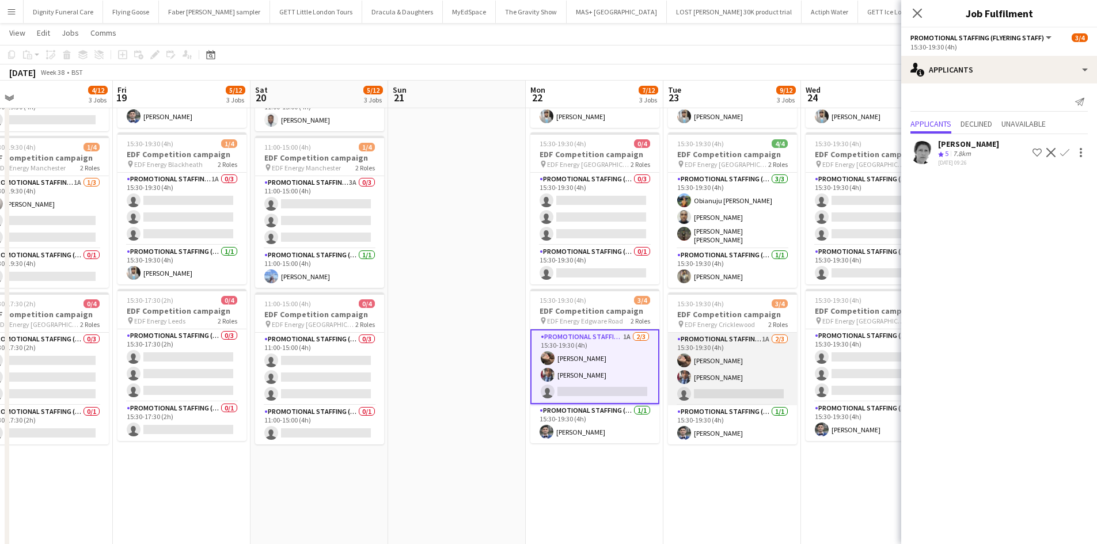
click at [722, 396] on app-card-role "Promotional Staffing (Flyering Staff) 1A [DATE] 15:30-19:30 (4h) [PERSON_NAME] …" at bounding box center [732, 369] width 129 height 73
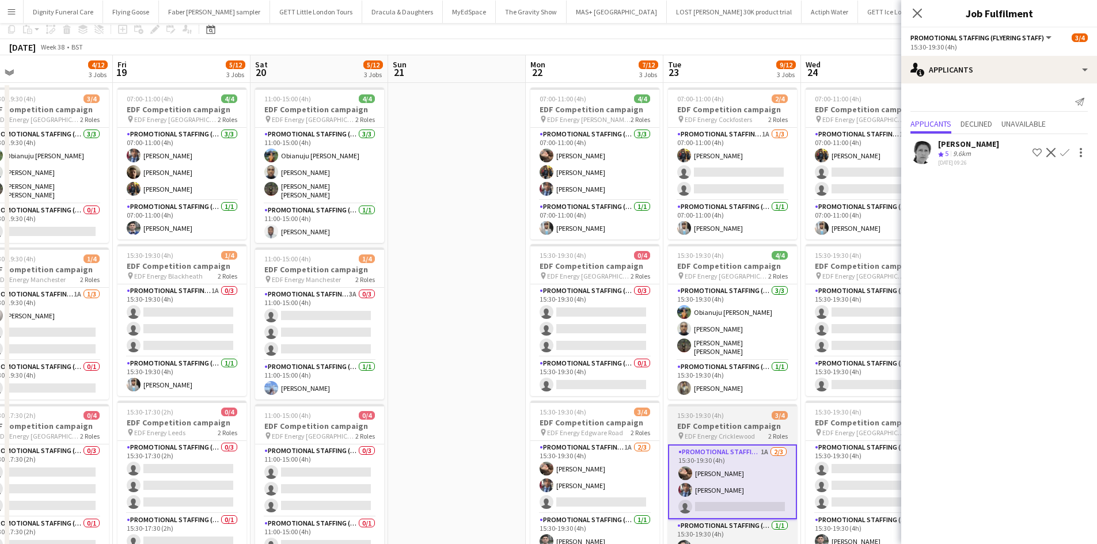
scroll to position [0, 0]
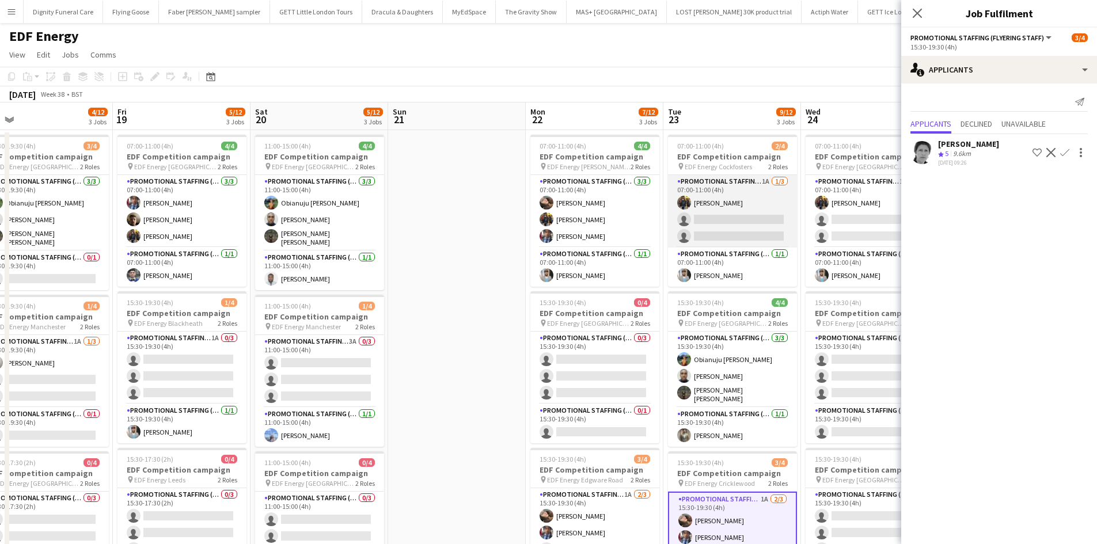
click at [730, 230] on app-card-role "Promotional Staffing (Flyering Staff) 1A [DATE] 07:00-11:00 (4h) [PERSON_NAME] …" at bounding box center [732, 211] width 129 height 73
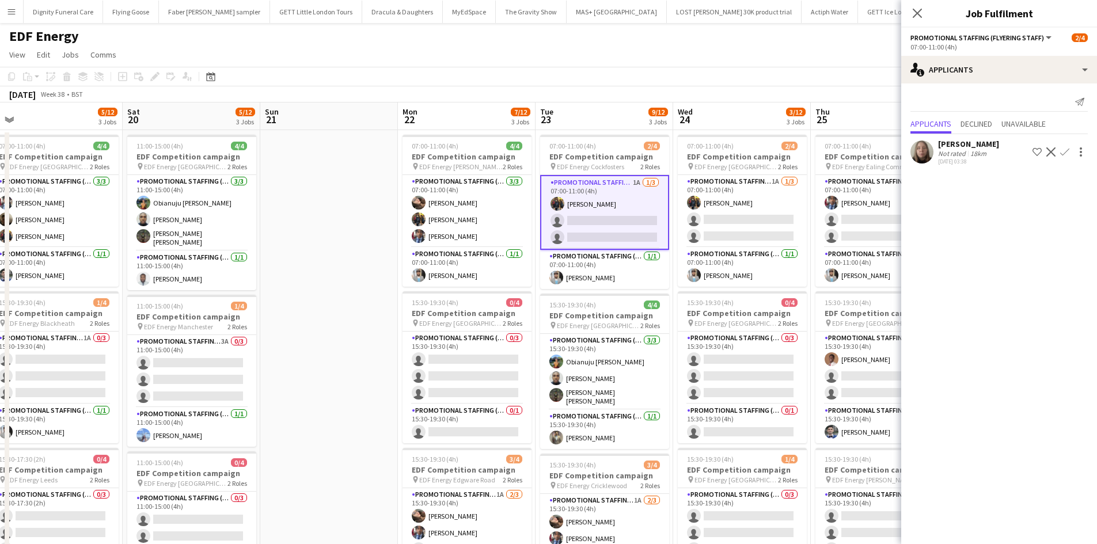
scroll to position [0, 569]
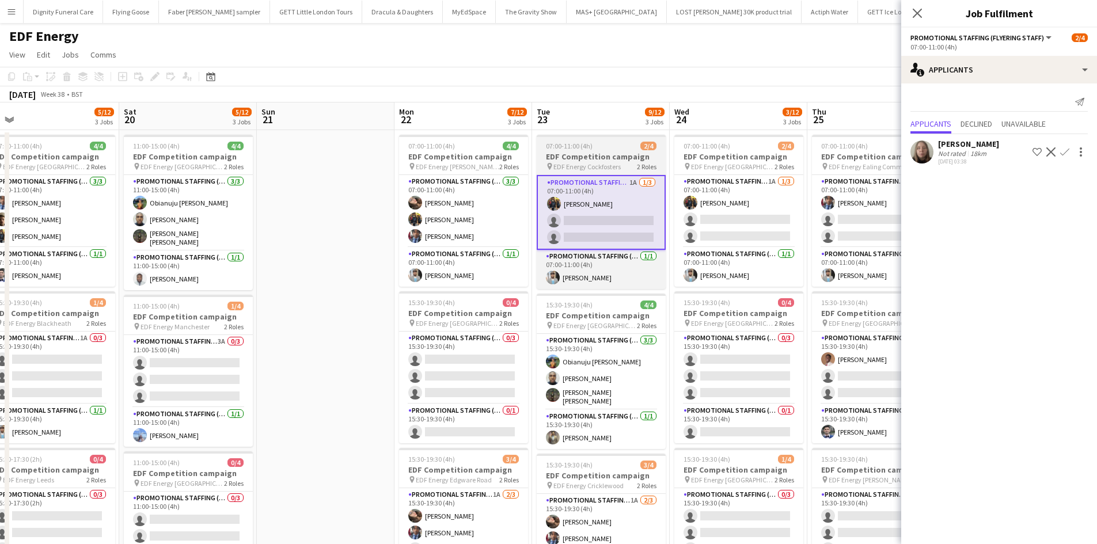
click at [730, 230] on app-card-role "Promotional Staffing (Flyering Staff) 1A [DATE] 07:00-11:00 (4h) [PERSON_NAME] …" at bounding box center [738, 211] width 129 height 73
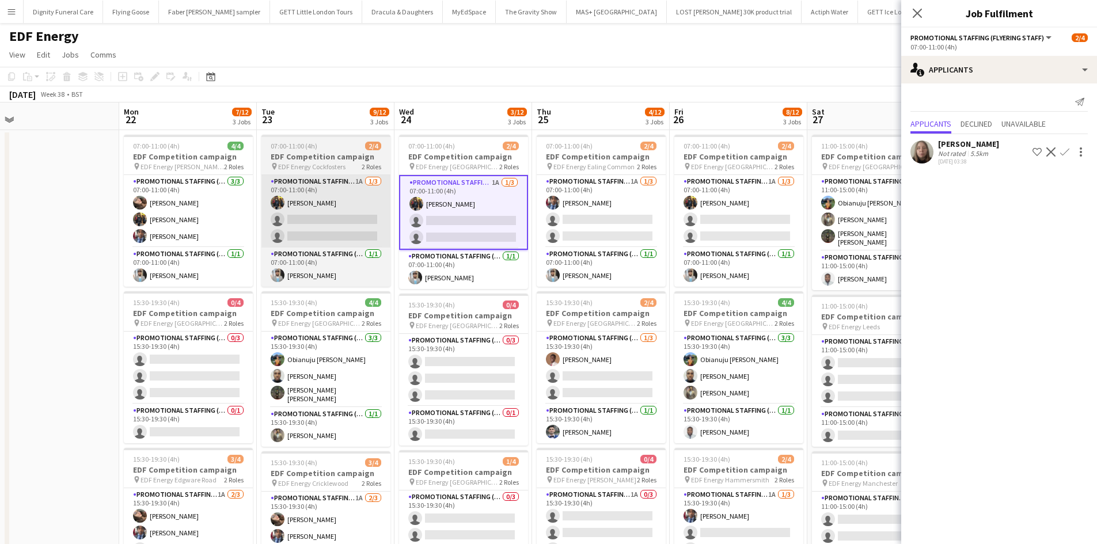
scroll to position [0, 348]
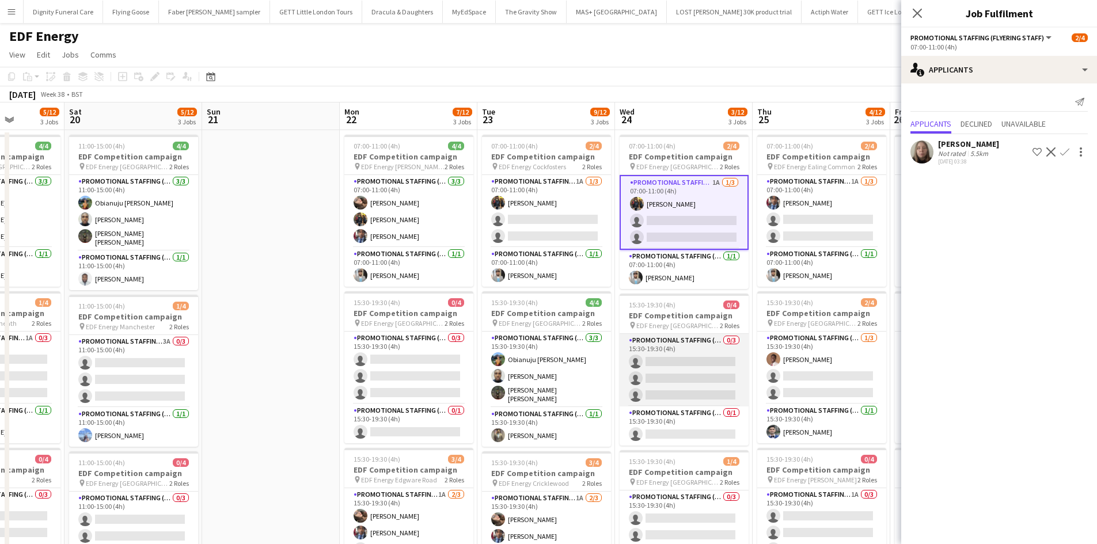
click at [682, 363] on app-card-role "Promotional Staffing (Flyering Staff) 0/3 15:30-19:30 (4h) single-neutral-actio…" at bounding box center [683, 370] width 129 height 73
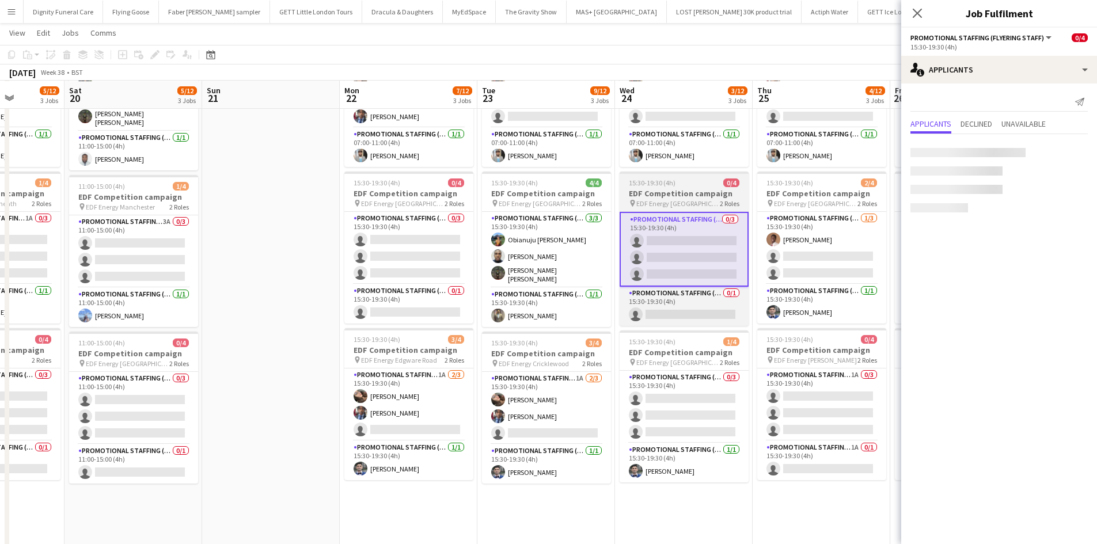
scroll to position [119, 0]
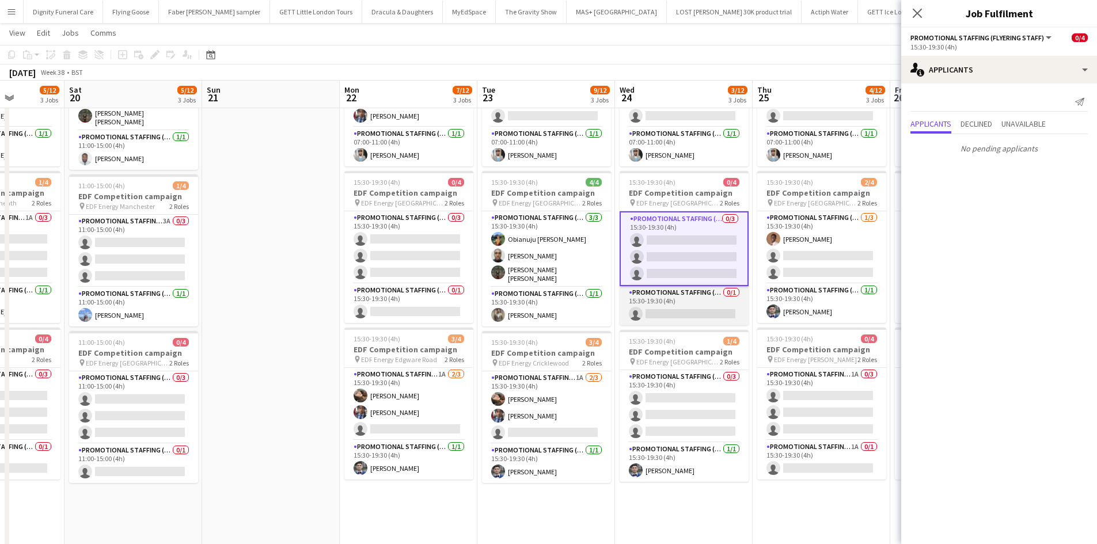
click at [689, 306] on app-card-role "Promotional Staffing (Team Leader) 0/1 15:30-19:30 (4h) single-neutral-actions" at bounding box center [683, 305] width 129 height 39
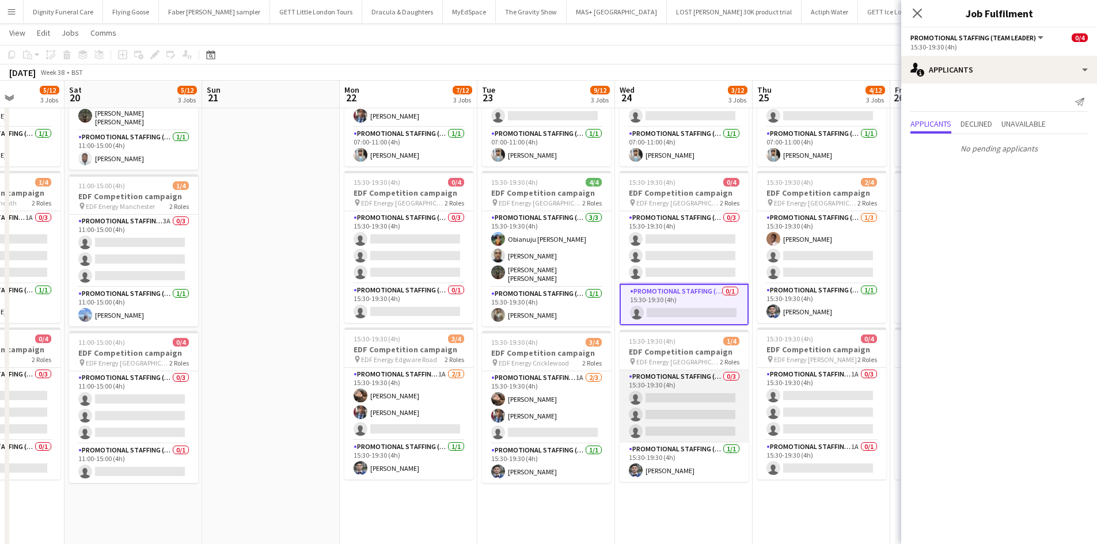
click at [690, 403] on app-card-role "Promotional Staffing (Flyering Staff) 0/3 15:30-19:30 (4h) single-neutral-actio…" at bounding box center [683, 406] width 129 height 73
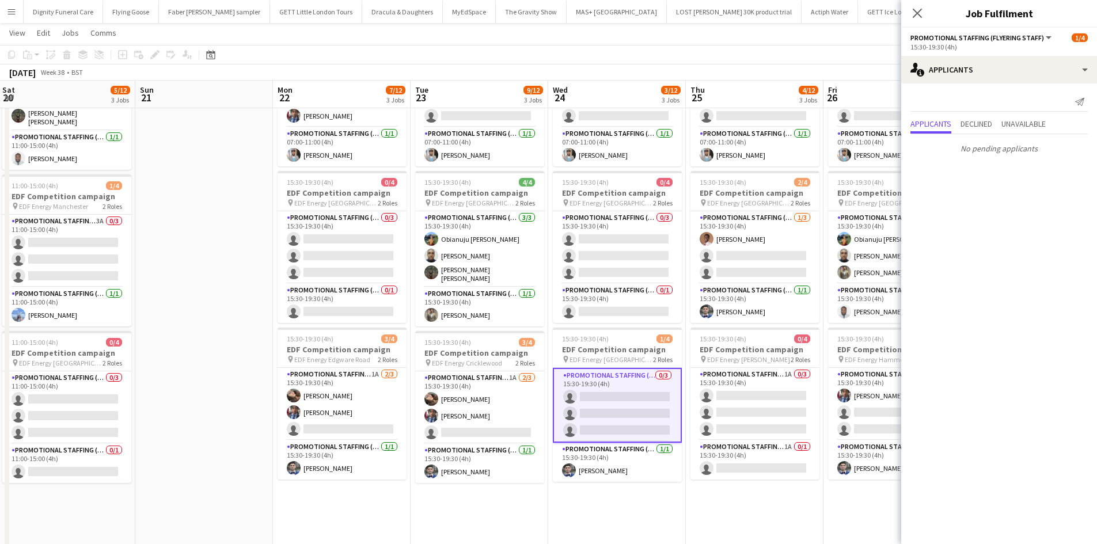
scroll to position [0, 416]
click at [741, 462] on app-card-role "Promotional Staffing (Team Leader) 1A 0/1 15:30-19:30 (4h) single-neutral-actio…" at bounding box center [753, 459] width 129 height 39
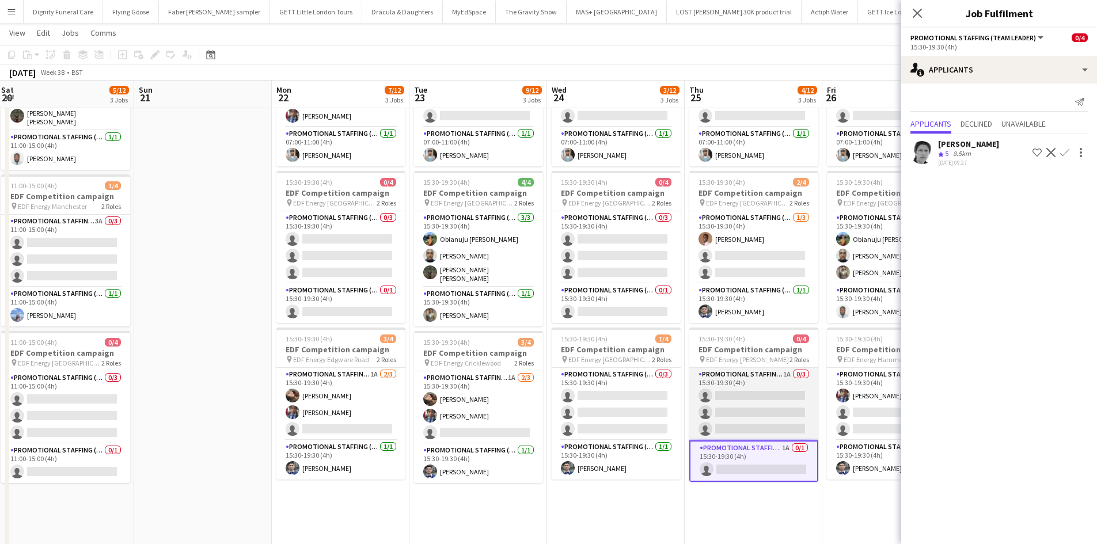
click at [782, 407] on app-card-role "Promotional Staffing (Flyering Staff) 1A 0/3 15:30-19:30 (4h) single-neutral-ac…" at bounding box center [753, 404] width 129 height 73
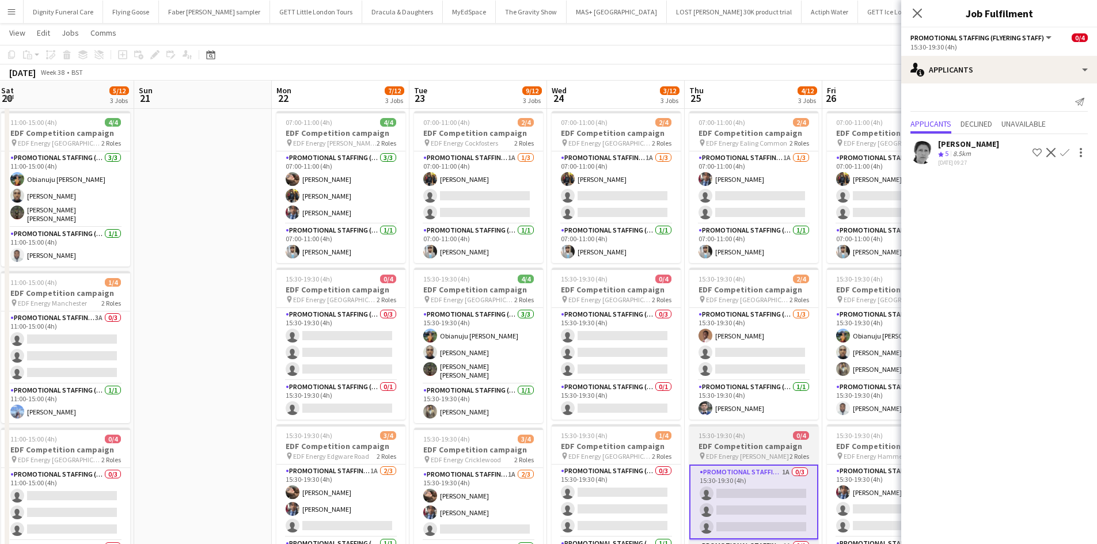
scroll to position [22, 0]
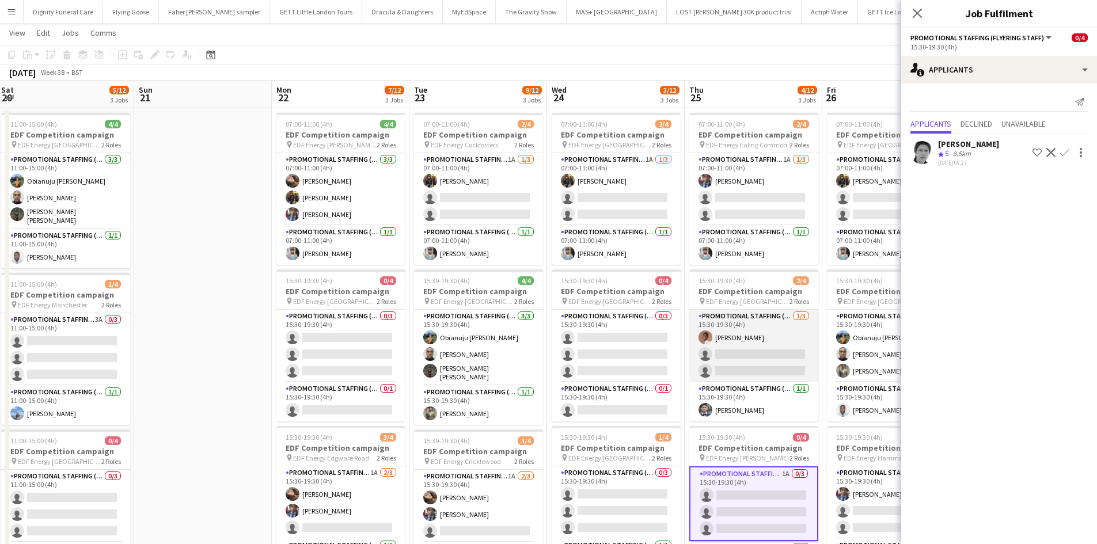
click at [776, 368] on app-card-role "Promotional Staffing (Flyering Staff) [DATE] 15:30-19:30 (4h) [PERSON_NAME] sin…" at bounding box center [753, 346] width 129 height 73
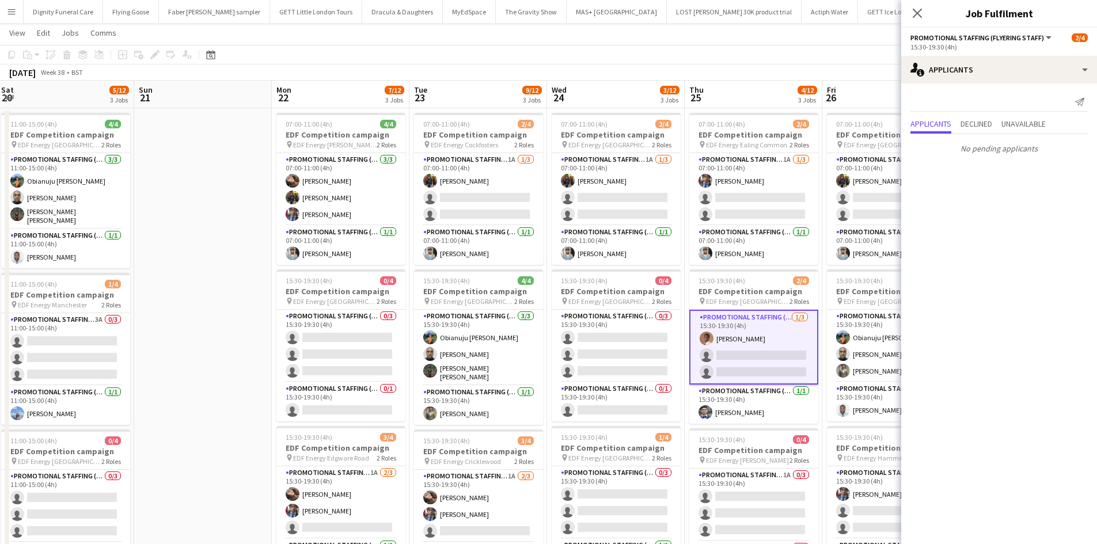
scroll to position [0, 0]
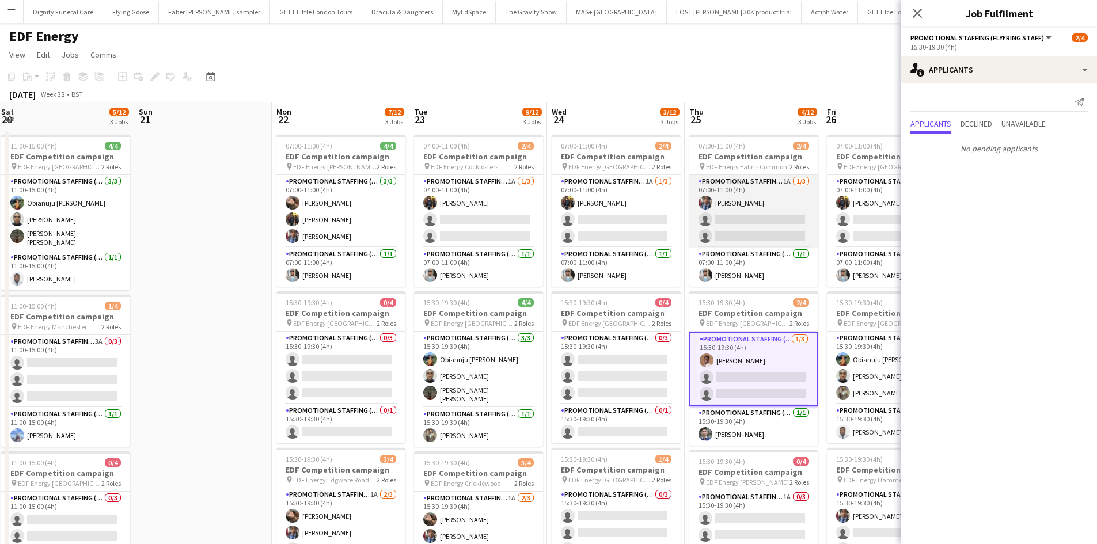
click at [751, 231] on app-card-role "Promotional Staffing (Flyering Staff) 1A [DATE] 07:00-11:00 (4h) [PERSON_NAME] …" at bounding box center [753, 211] width 129 height 73
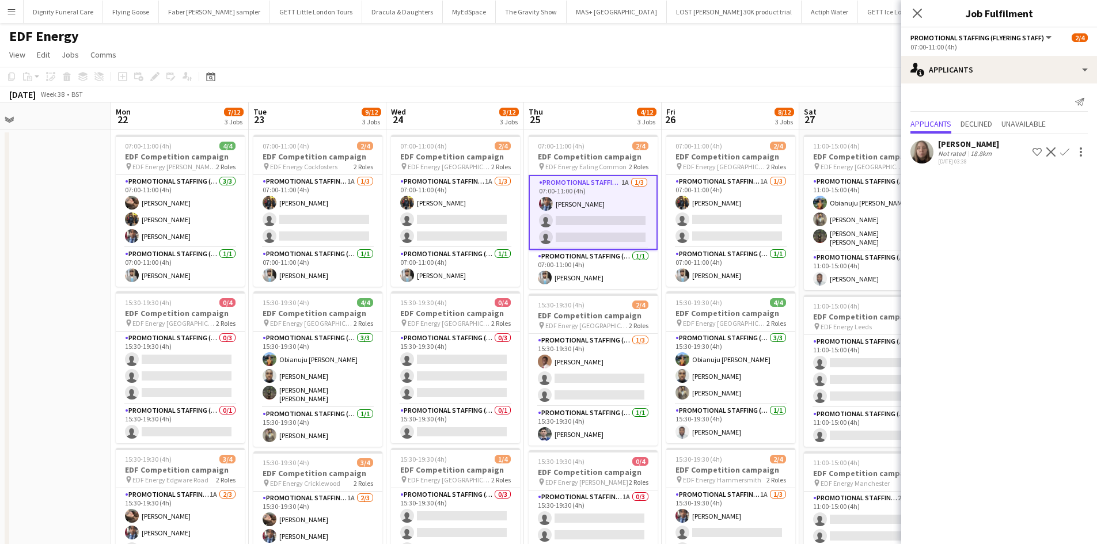
scroll to position [0, 581]
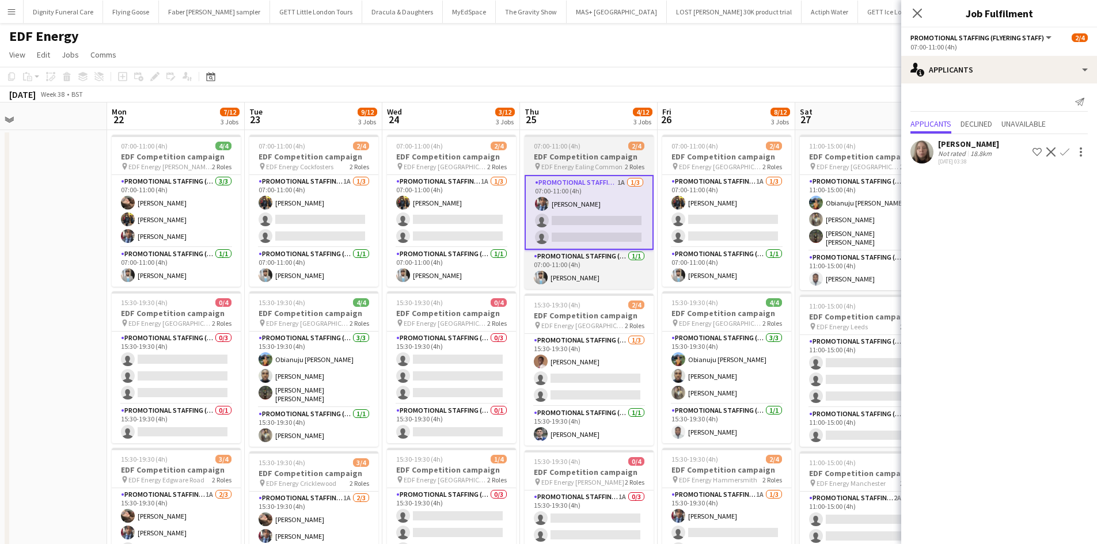
click at [751, 231] on app-card-role "Promotional Staffing (Flyering Staff) 1A [DATE] 07:00-11:00 (4h) [PERSON_NAME] …" at bounding box center [726, 211] width 129 height 73
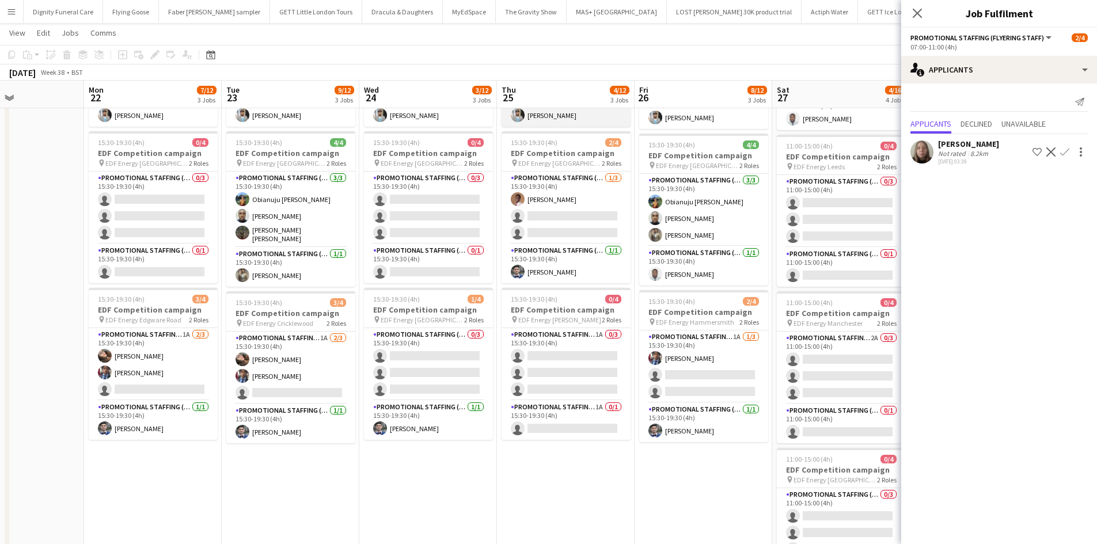
scroll to position [159, 0]
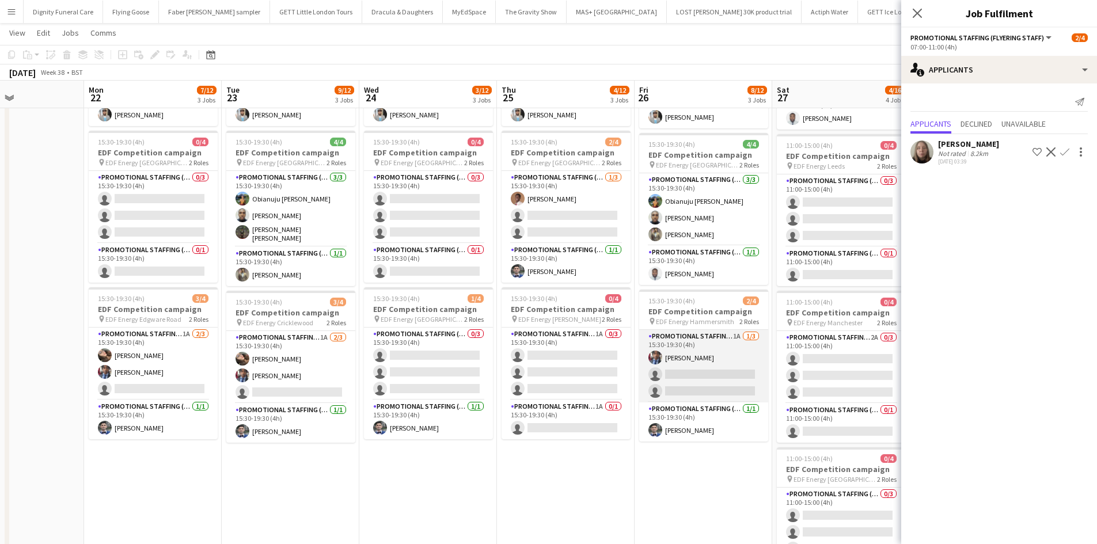
click at [697, 376] on app-card-role "Promotional Staffing (Flyering Staff) 1A [DATE] 15:30-19:30 (4h) [PERSON_NAME] …" at bounding box center [703, 366] width 129 height 73
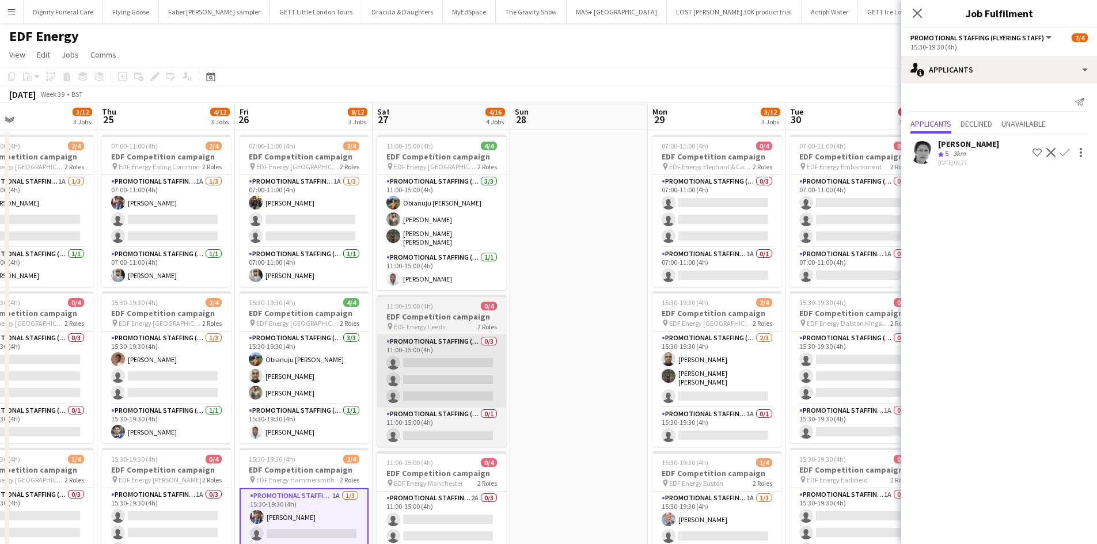
scroll to position [0, 454]
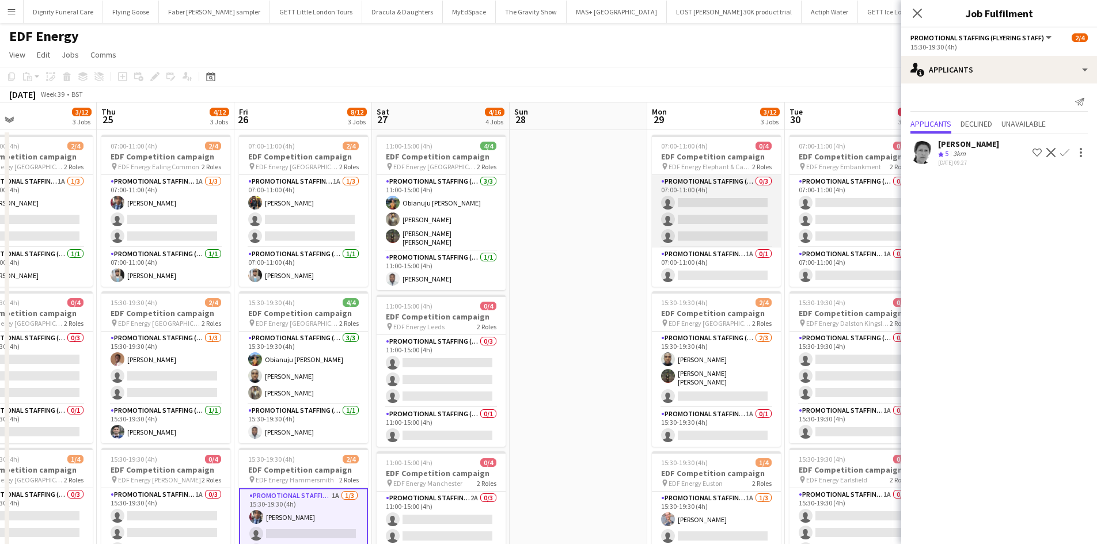
click at [744, 215] on app-card-role "Promotional Staffing (Flyering Staff) 0/3 07:00-11:00 (4h) single-neutral-actio…" at bounding box center [716, 211] width 129 height 73
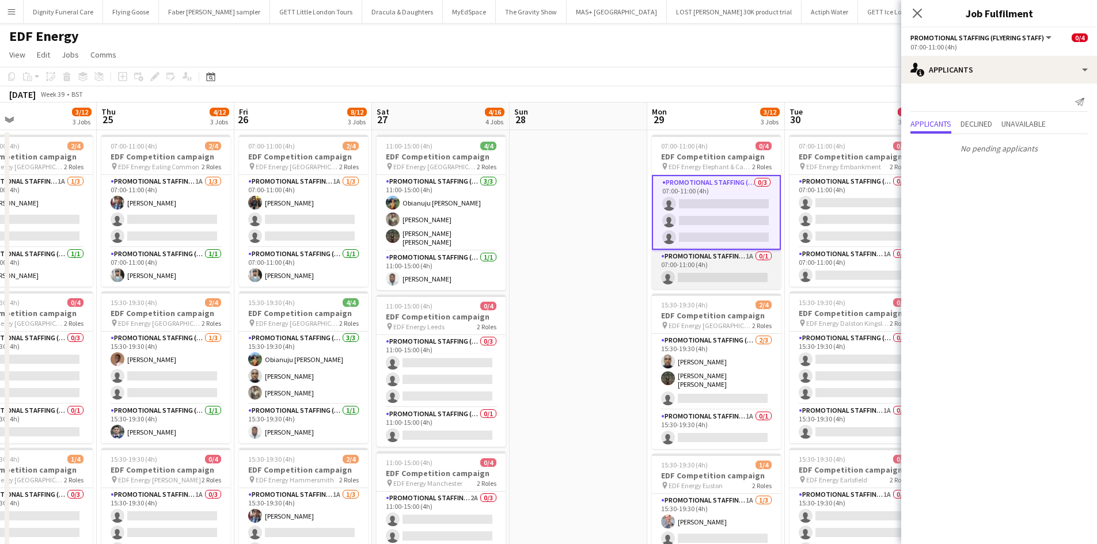
click at [732, 271] on app-card-role "Promotional Staffing (Team Leader) 1A 0/1 07:00-11:00 (4h) single-neutral-actio…" at bounding box center [716, 269] width 129 height 39
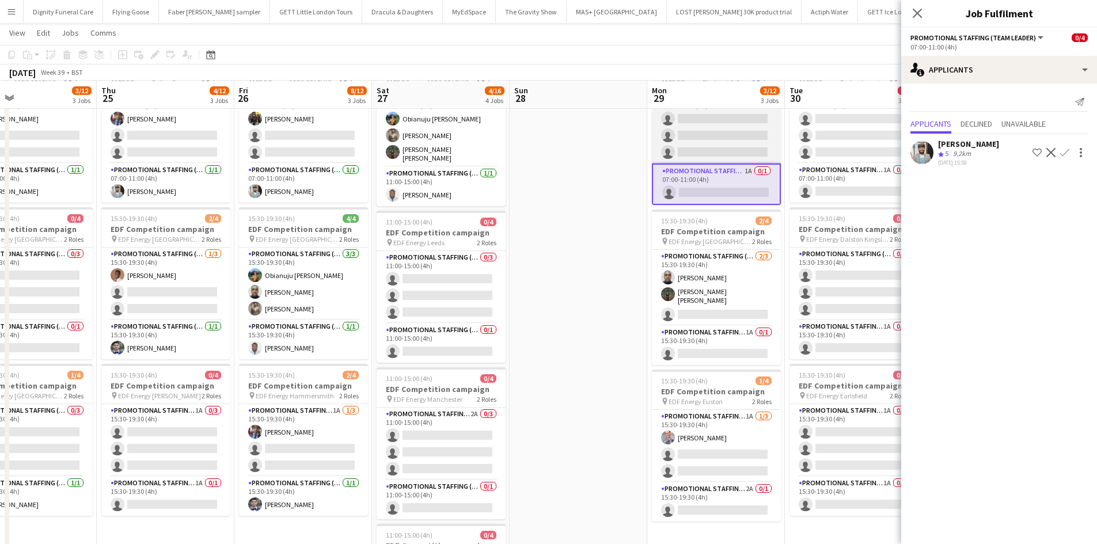
scroll to position [83, 0]
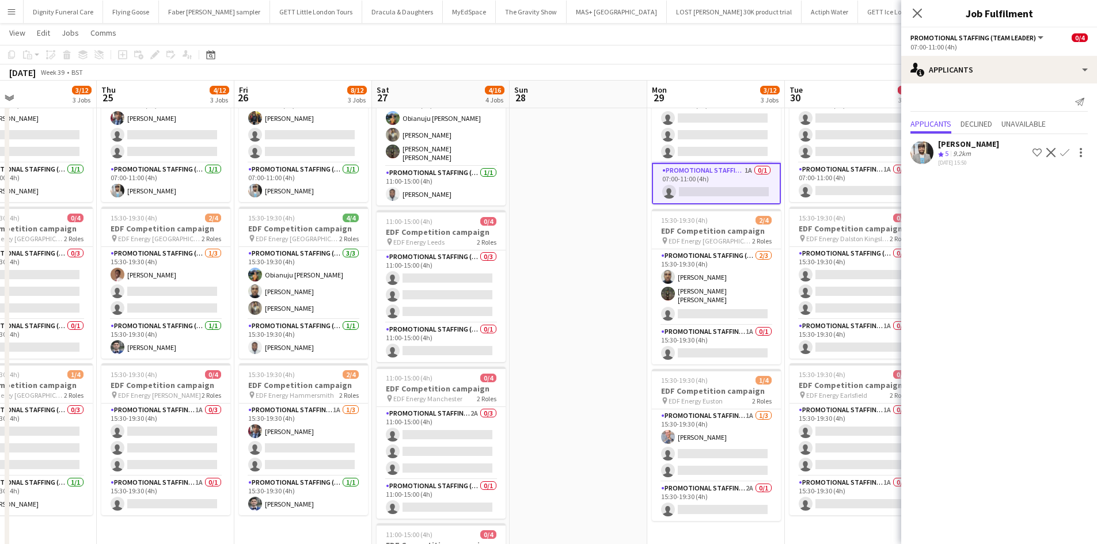
click at [1063, 151] on app-icon "Confirm" at bounding box center [1064, 152] width 9 height 9
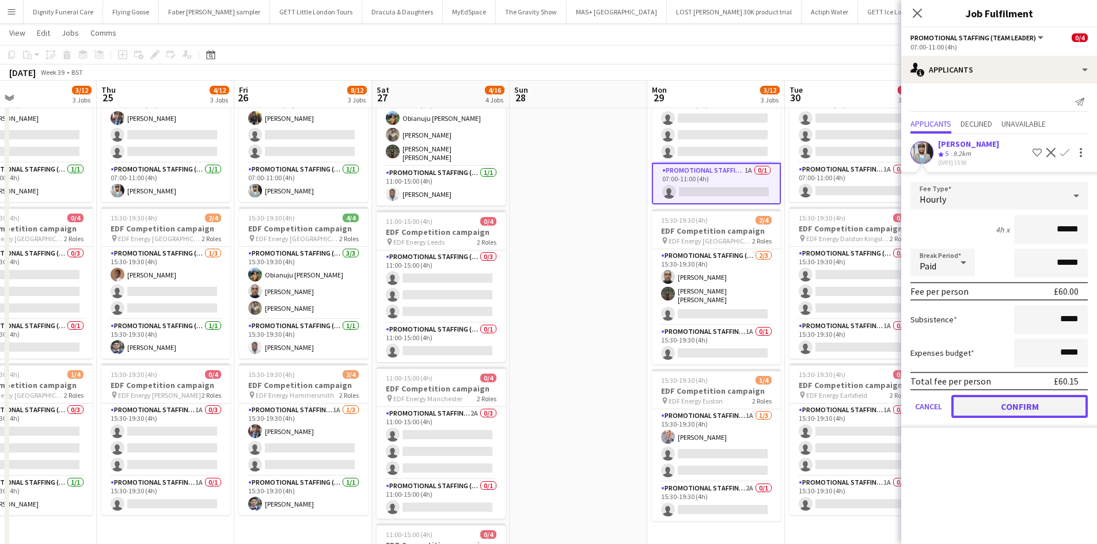
click at [1017, 404] on button "Confirm" at bounding box center [1019, 406] width 136 height 23
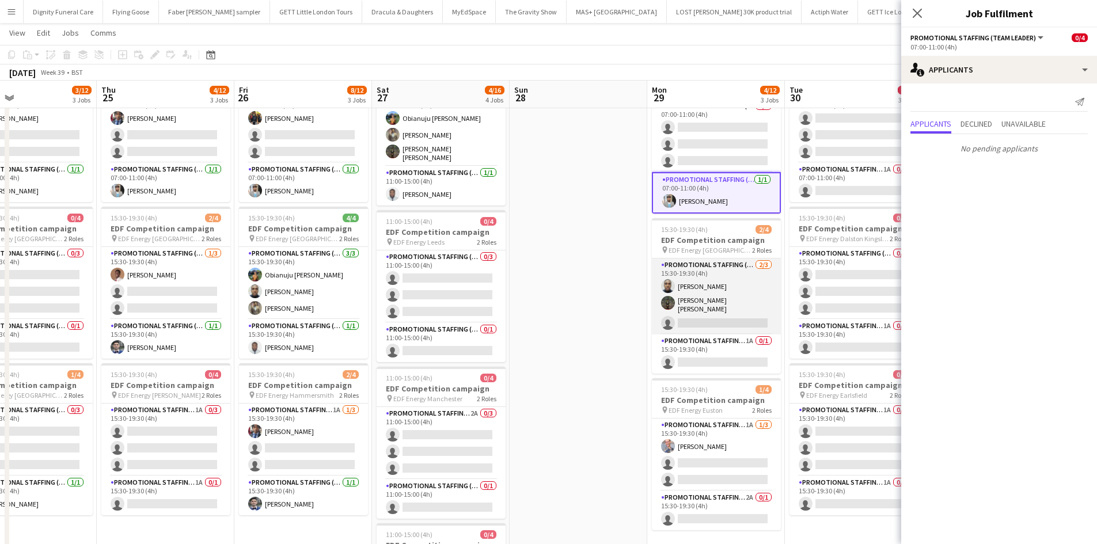
click at [734, 313] on app-card-role "Promotional Staffing (Flyering Staff) [DATE] 15:30-19:30 (4h) Ayomipo Adegeye […" at bounding box center [716, 296] width 129 height 76
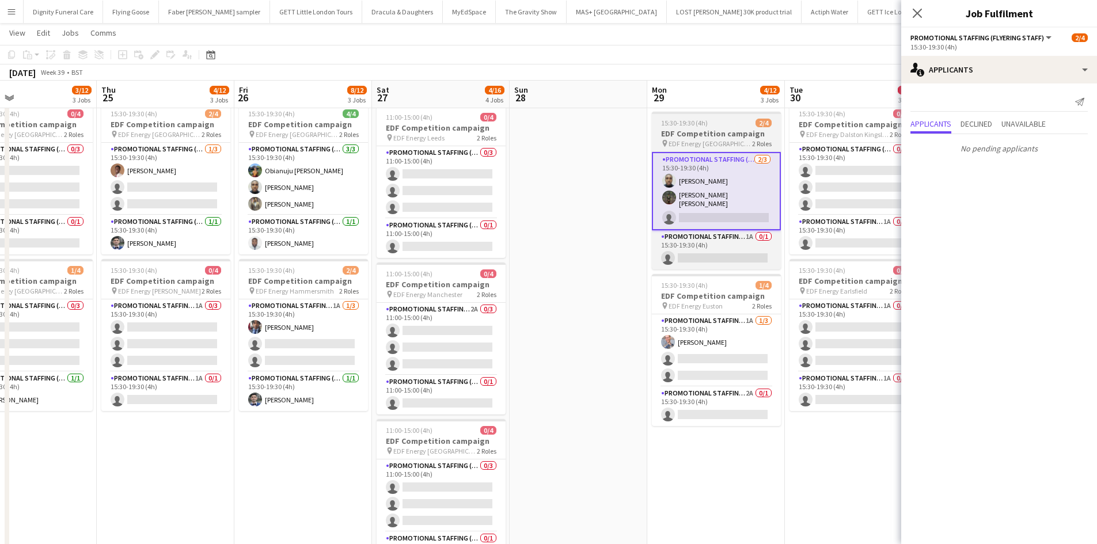
scroll to position [188, 0]
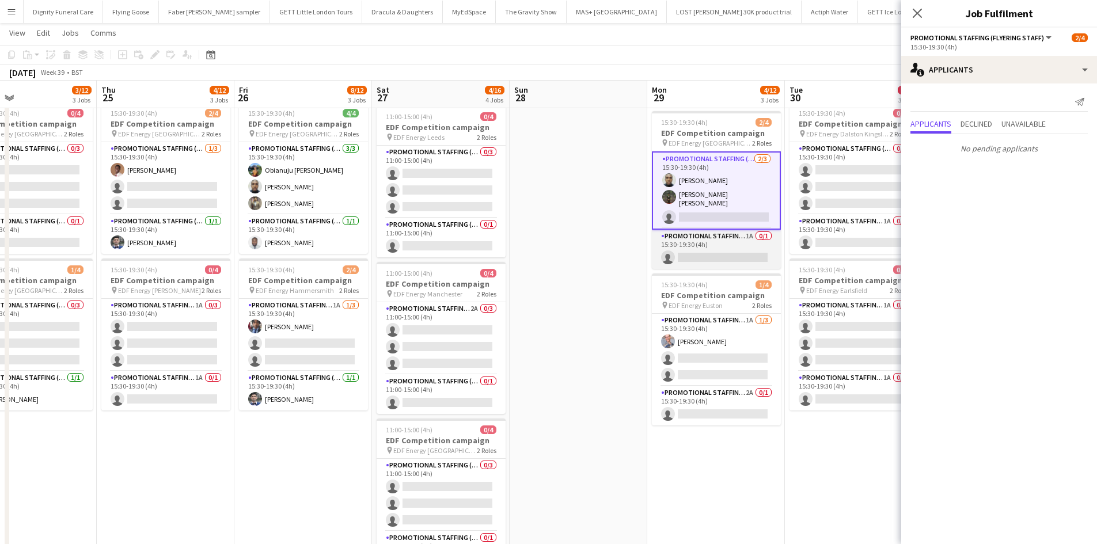
click at [713, 260] on app-card-role "Promotional Staffing (Team Leader) 1A 0/1 15:30-19:30 (4h) single-neutral-actio…" at bounding box center [716, 249] width 129 height 39
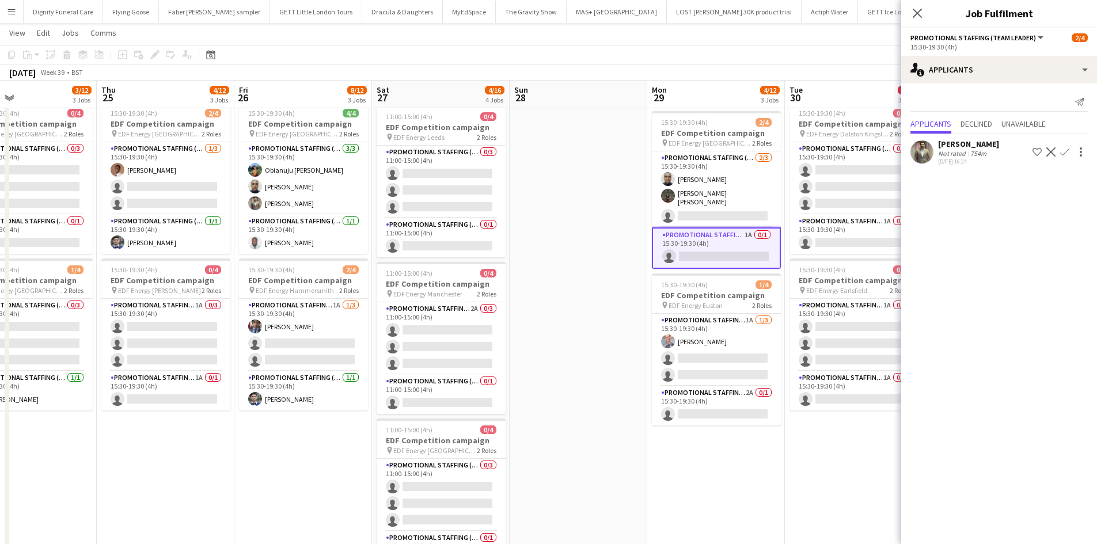
click at [958, 141] on div "[PERSON_NAME]" at bounding box center [968, 144] width 61 height 10
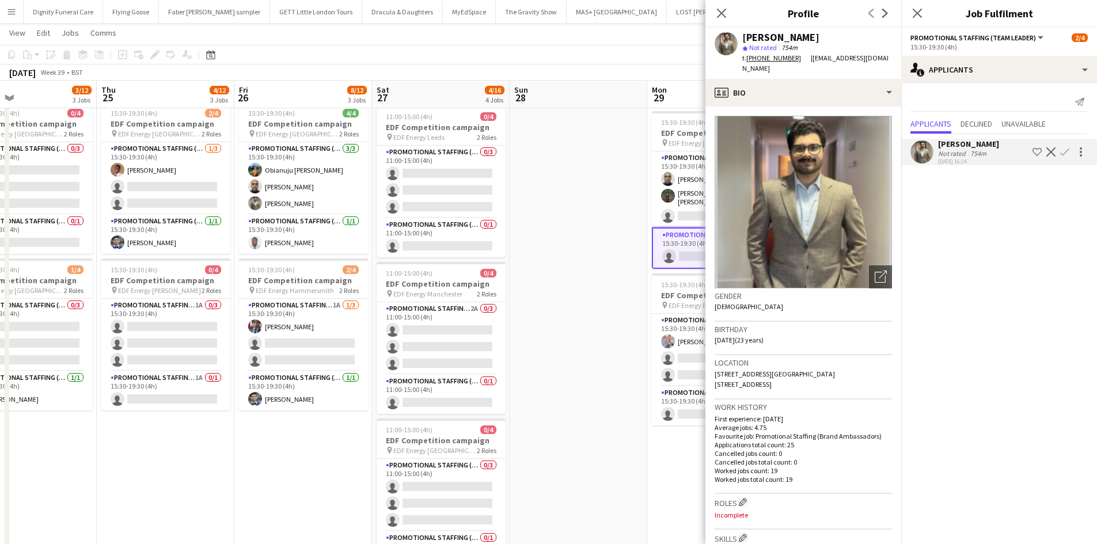
click at [590, 284] on app-date-cell at bounding box center [578, 288] width 138 height 694
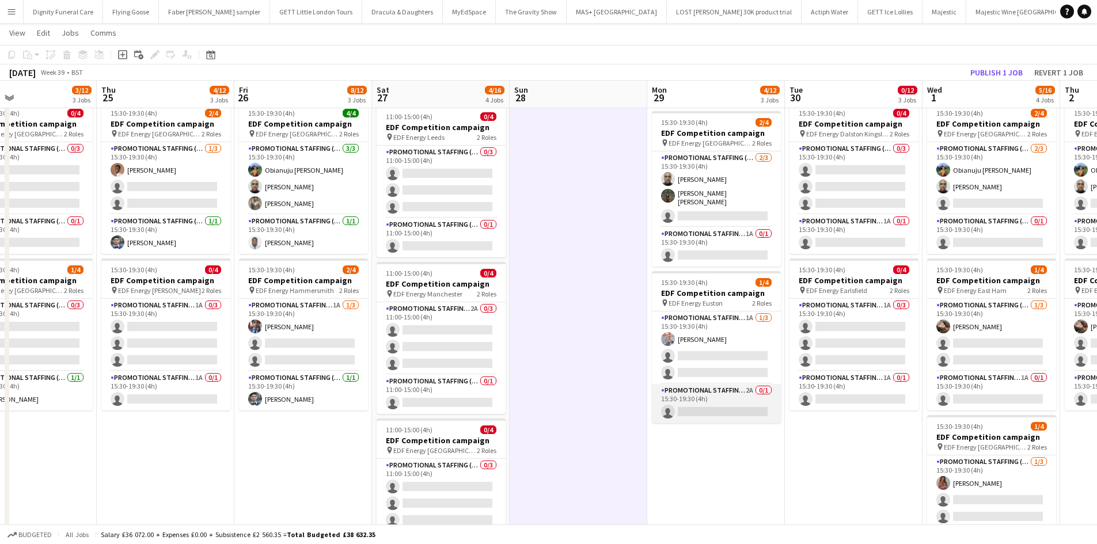
click at [714, 409] on app-card-role "Promotional Staffing (Team Leader) 2A 0/1 15:30-19:30 (4h) single-neutral-actio…" at bounding box center [716, 403] width 129 height 39
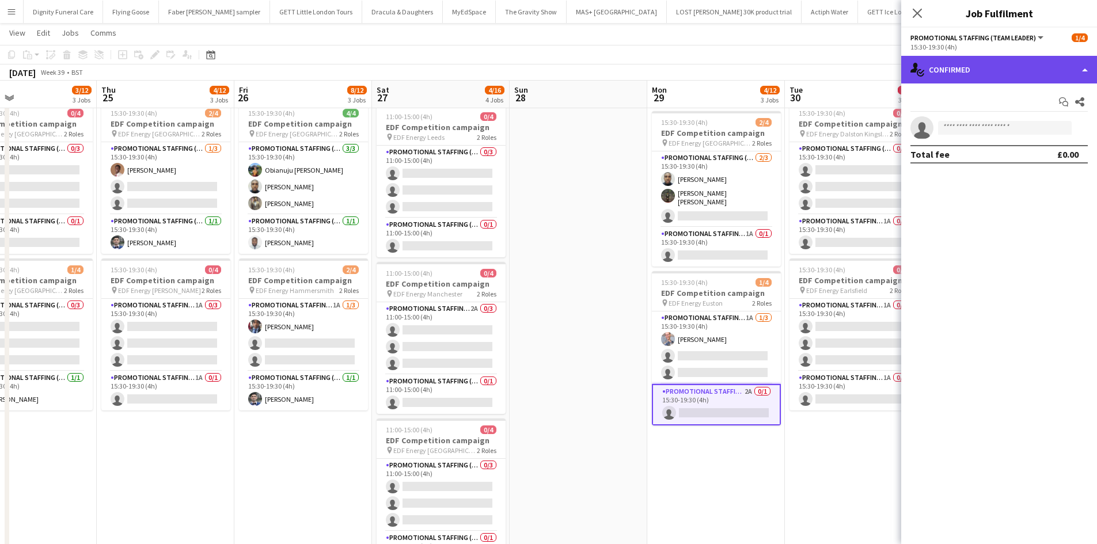
click at [991, 74] on div "single-neutral-actions-check-2 Confirmed" at bounding box center [999, 70] width 196 height 28
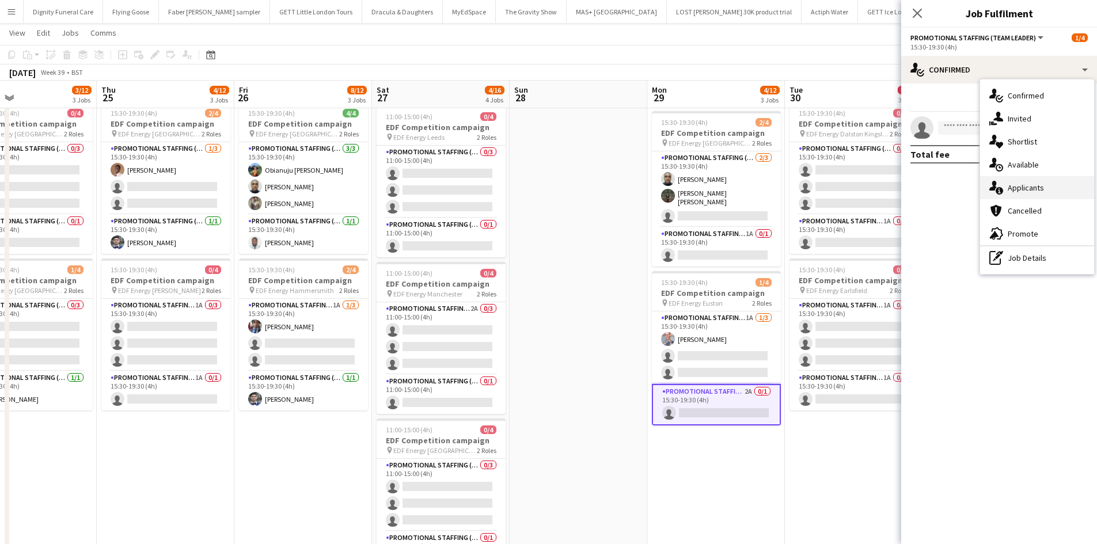
click at [1021, 183] on div "single-neutral-actions-information Applicants" at bounding box center [1037, 187] width 114 height 23
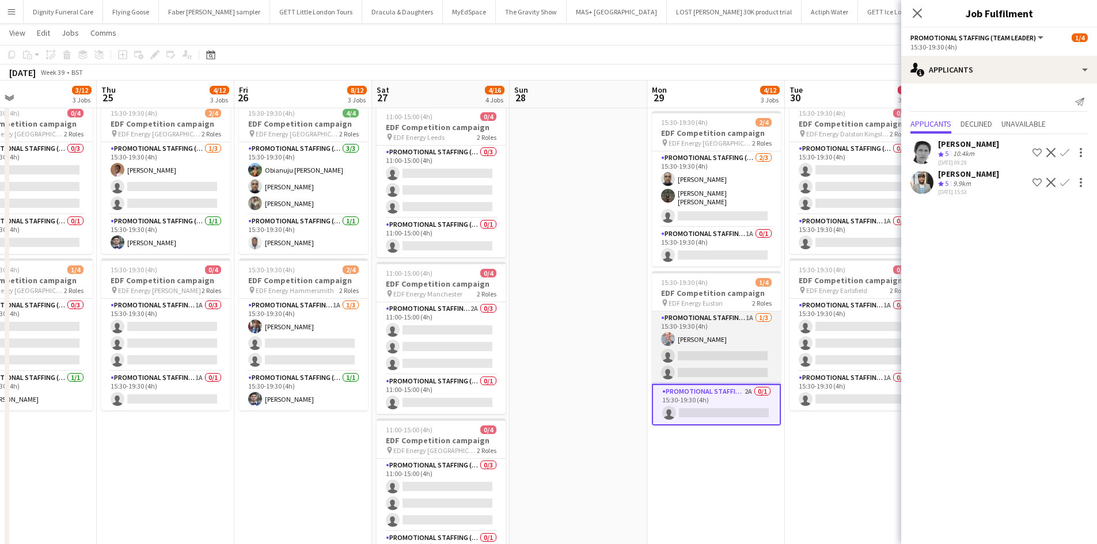
click at [726, 364] on app-card-role "Promotional Staffing (Flyering Staff) 1A [DATE] 15:30-19:30 (4h) [PERSON_NAME] …" at bounding box center [716, 347] width 129 height 73
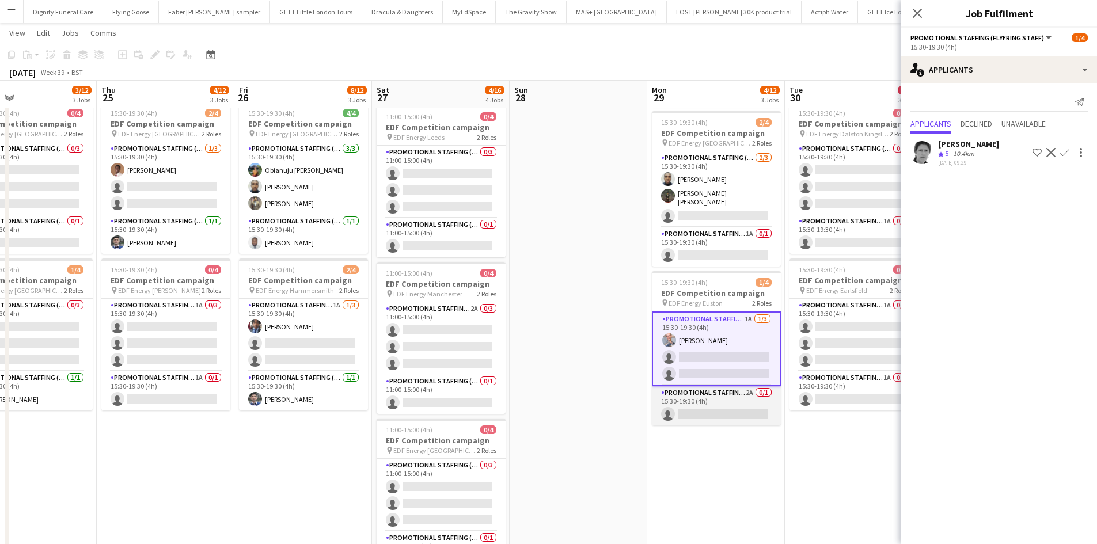
click at [713, 410] on app-card-role "Promotional Staffing (Team Leader) 2A 0/1 15:30-19:30 (4h) single-neutral-actio…" at bounding box center [716, 405] width 129 height 39
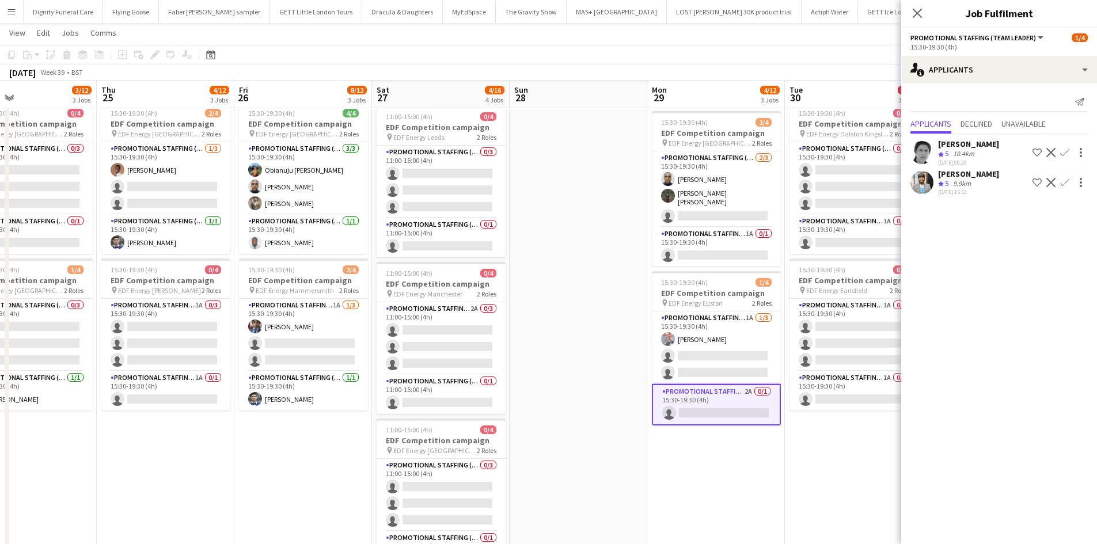
click at [1066, 181] on app-icon "Confirm" at bounding box center [1064, 182] width 9 height 9
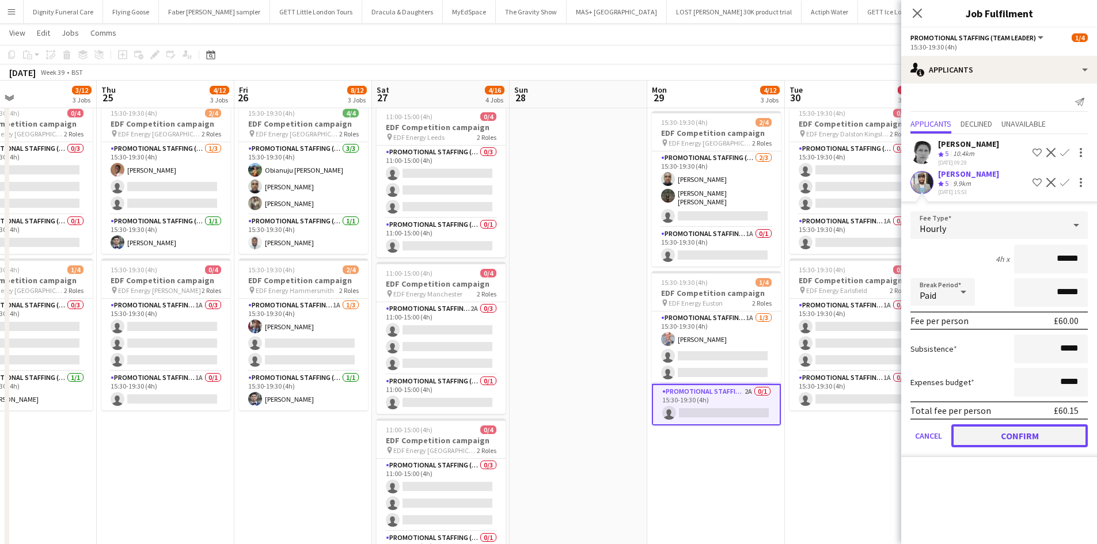
click at [1016, 433] on button "Confirm" at bounding box center [1019, 435] width 136 height 23
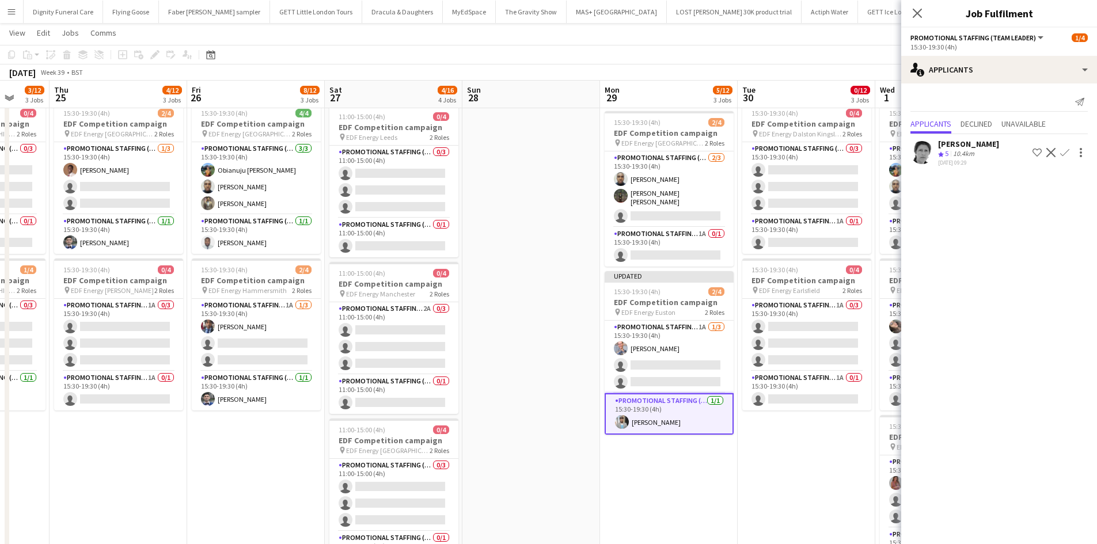
scroll to position [0, 503]
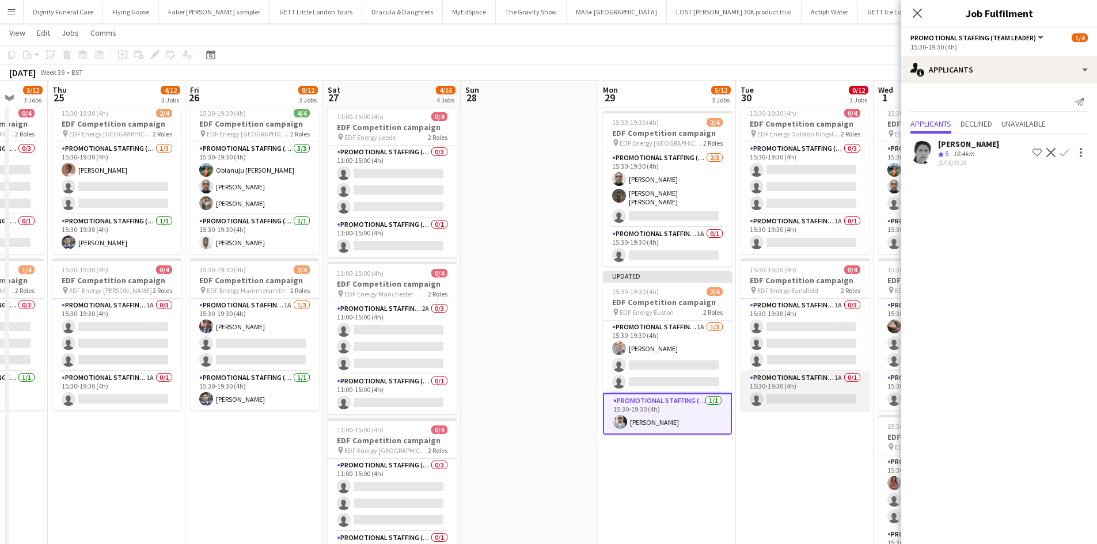
click at [804, 399] on app-card-role "Promotional Staffing (Team Leader) 1A 0/1 15:30-19:30 (4h) single-neutral-actio…" at bounding box center [804, 390] width 129 height 39
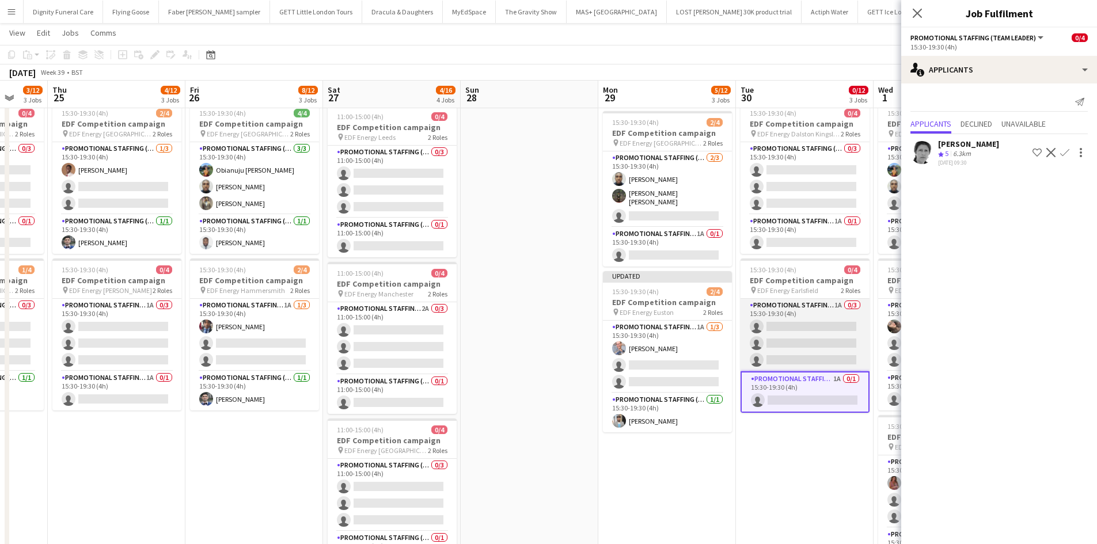
click at [805, 344] on app-card-role "Promotional Staffing (Flyering Staff) 1A 0/3 15:30-19:30 (4h) single-neutral-ac…" at bounding box center [804, 335] width 129 height 73
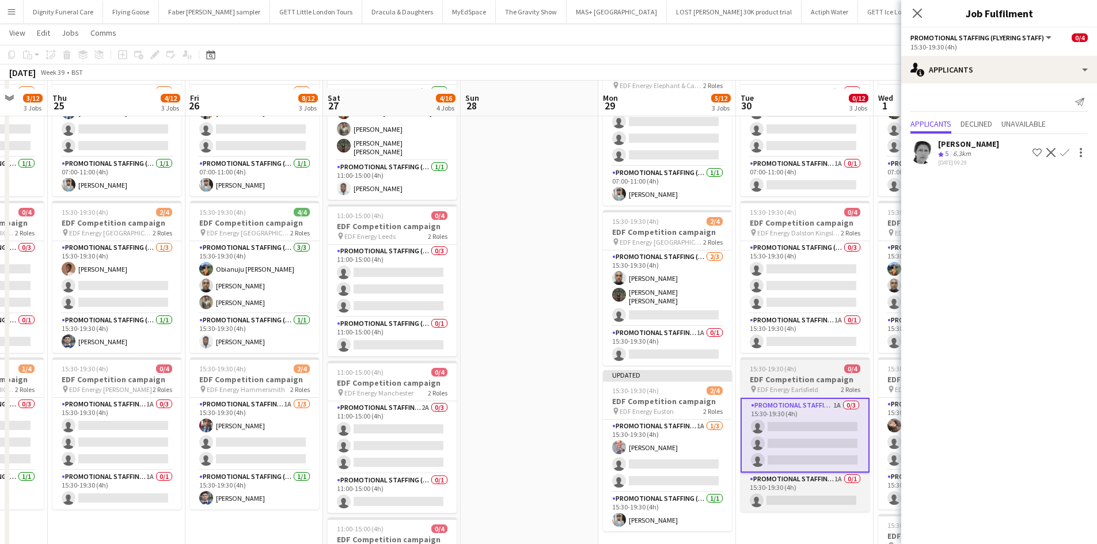
scroll to position [85, 0]
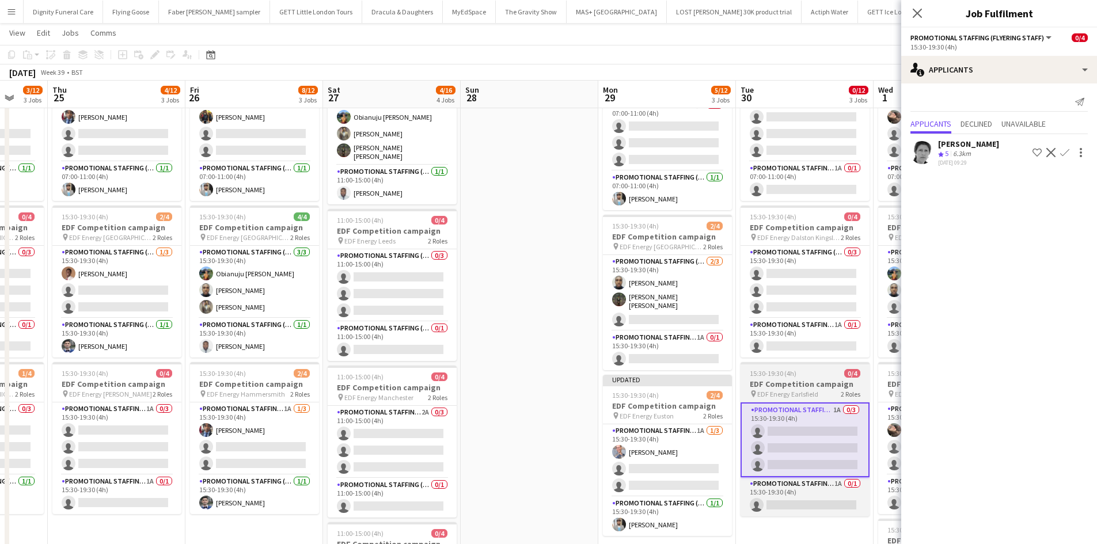
click at [805, 344] on app-card-role "Promotional Staffing (Team Leader) 1A 0/1 15:30-19:30 (4h) single-neutral-actio…" at bounding box center [804, 337] width 129 height 39
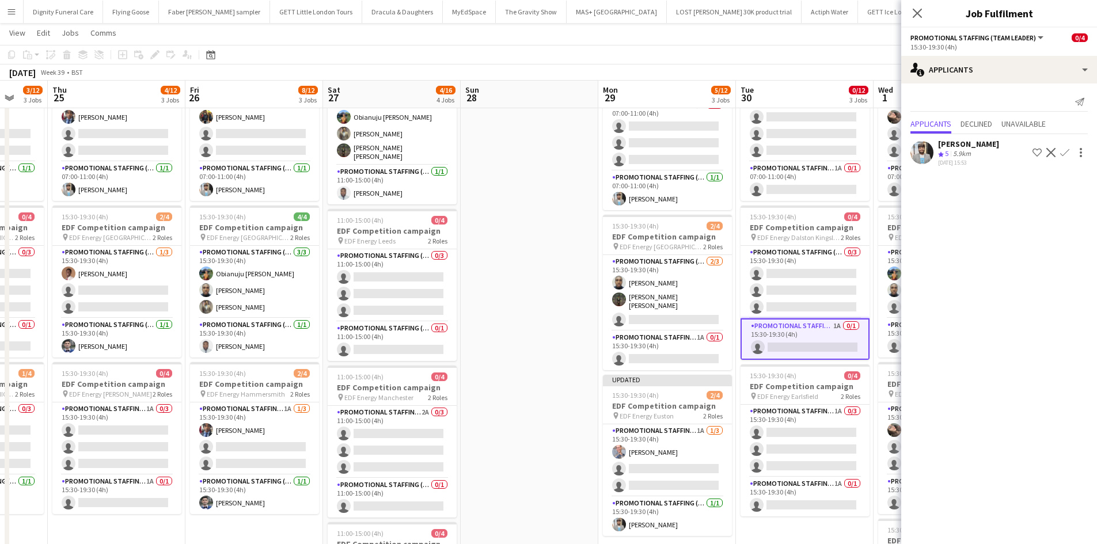
click at [1063, 151] on app-icon "Confirm" at bounding box center [1064, 152] width 9 height 9
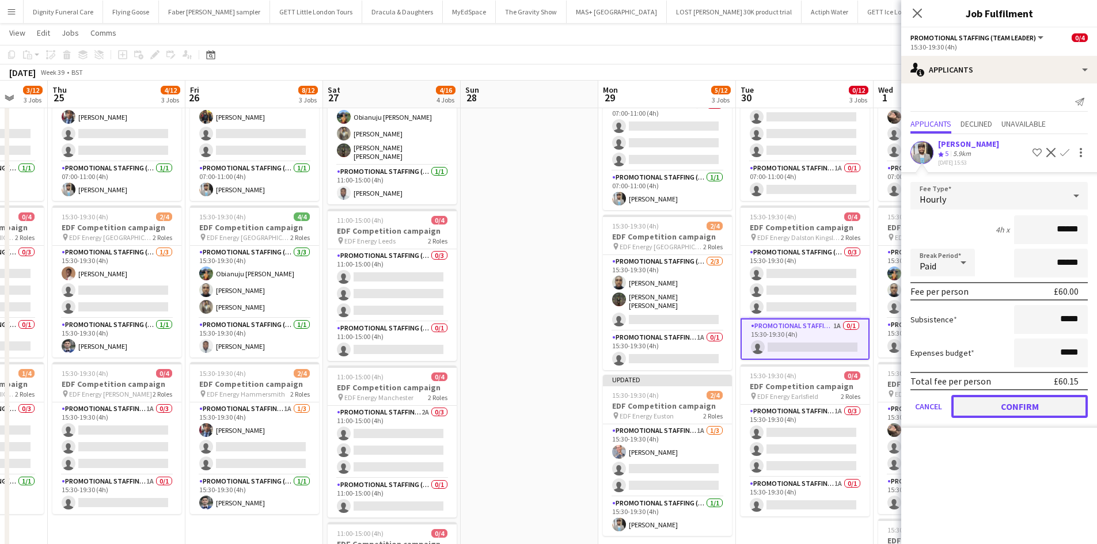
click at [1026, 401] on button "Confirm" at bounding box center [1019, 406] width 136 height 23
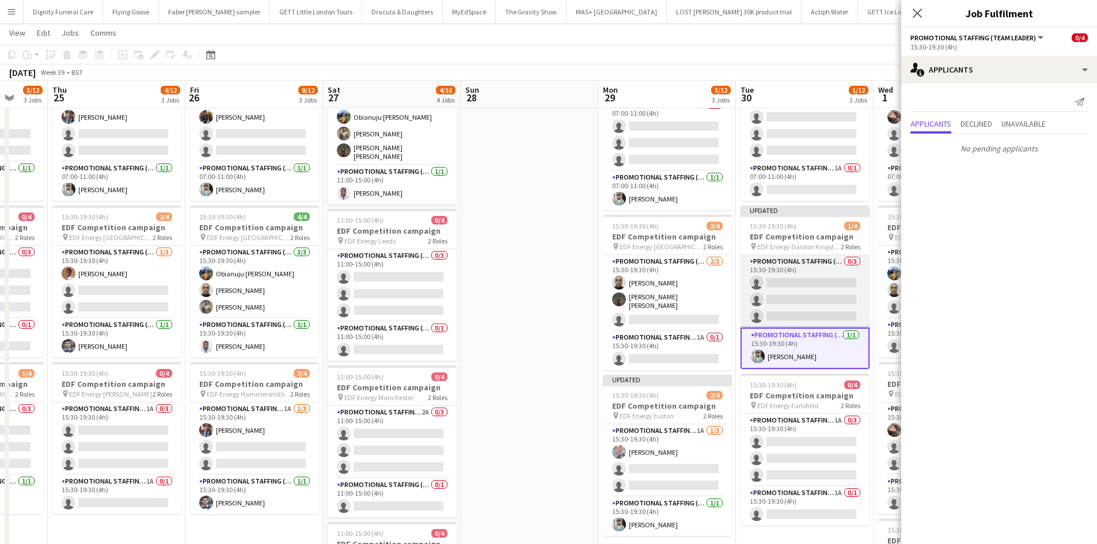
click at [829, 287] on app-card-role "Promotional Staffing (Flyering Staff) 0/3 15:30-19:30 (4h) single-neutral-actio…" at bounding box center [804, 291] width 129 height 73
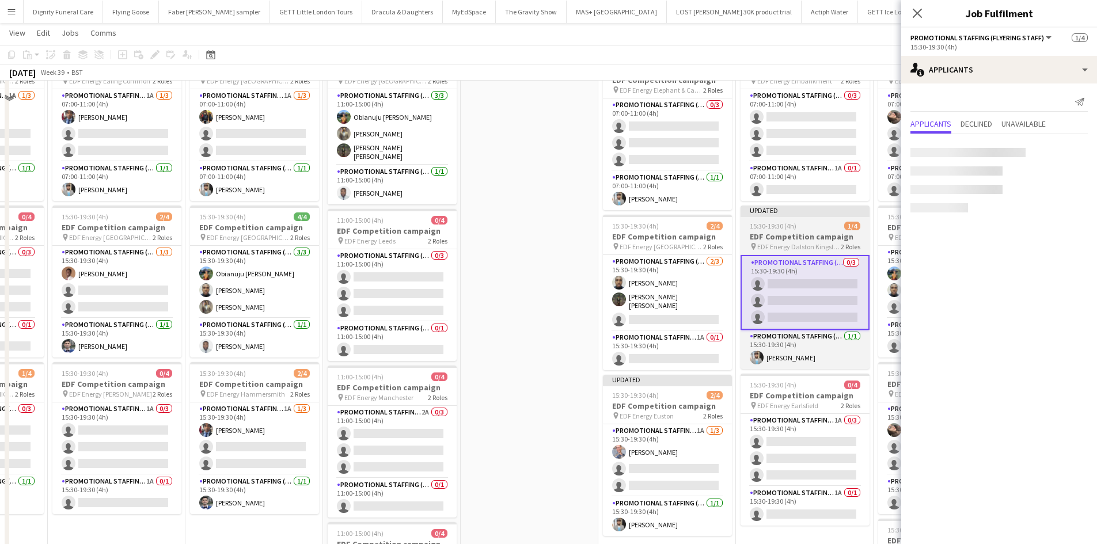
scroll to position [0, 0]
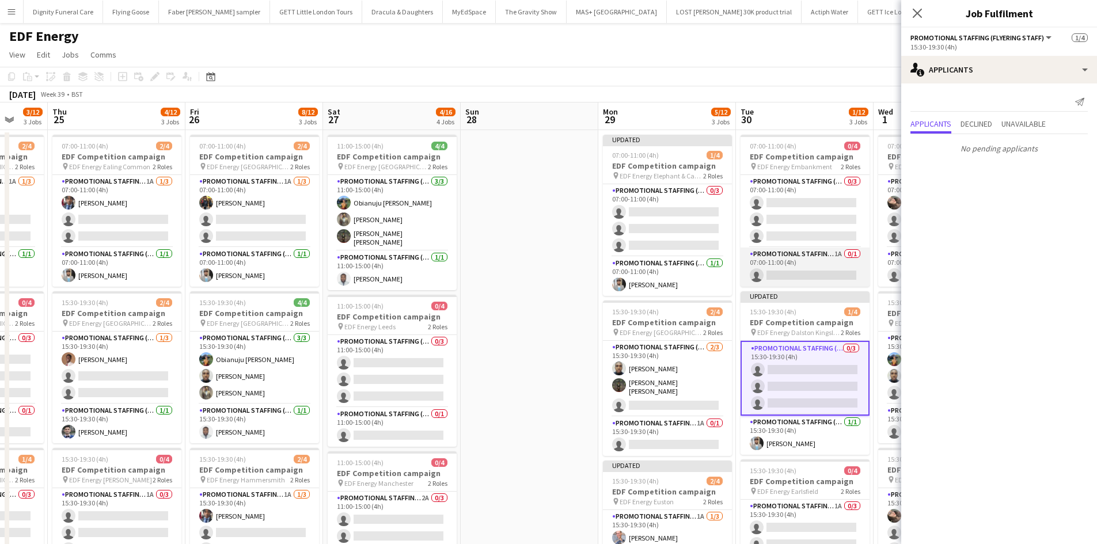
click at [821, 270] on app-card-role "Promotional Staffing (Team Leader) 1A 0/1 07:00-11:00 (4h) single-neutral-actio…" at bounding box center [804, 267] width 129 height 39
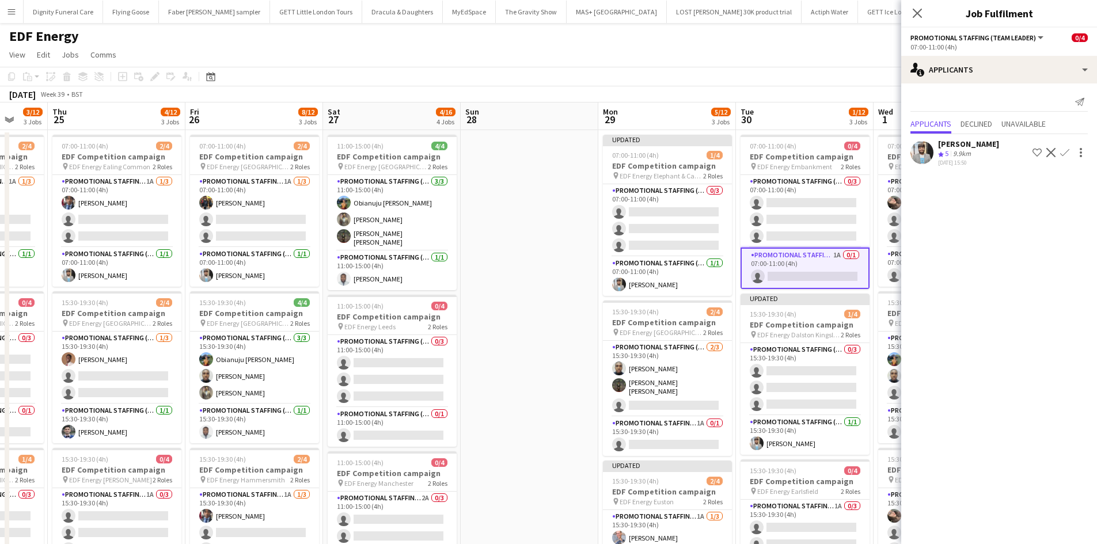
click at [1064, 150] on app-icon "Confirm" at bounding box center [1064, 152] width 9 height 9
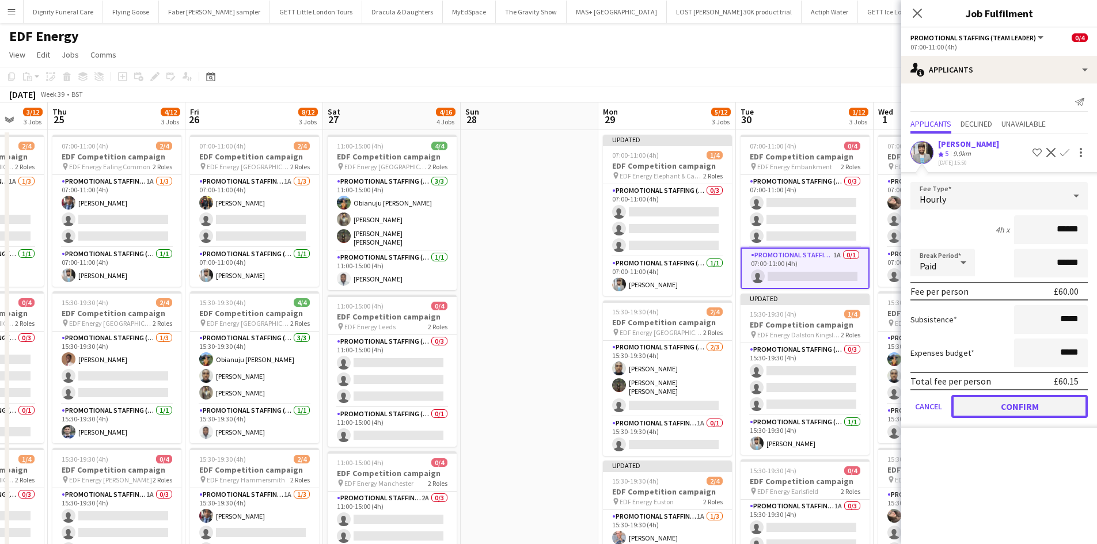
click at [1019, 402] on button "Confirm" at bounding box center [1019, 406] width 136 height 23
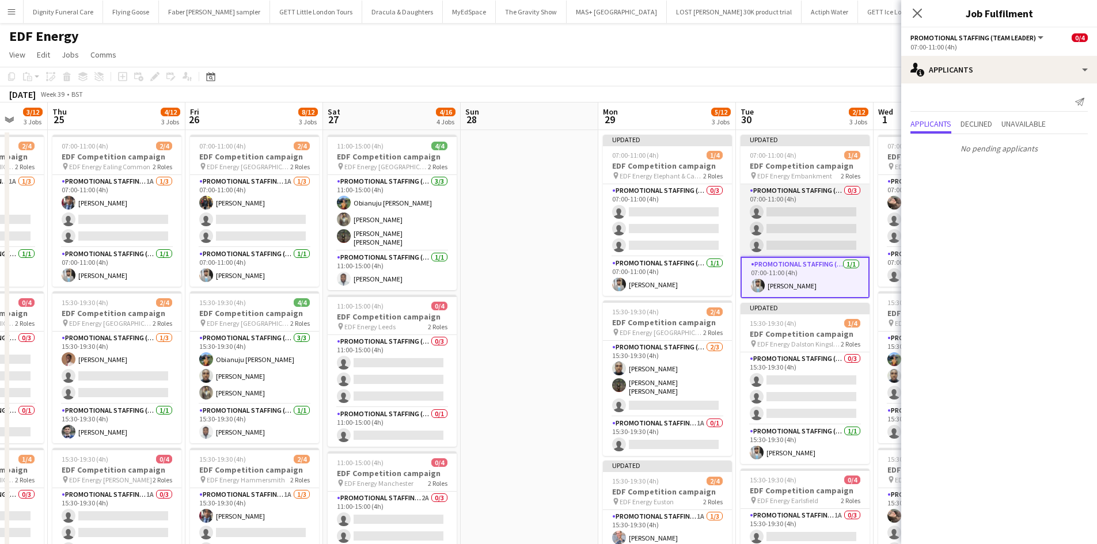
click at [834, 226] on app-card-role "Promotional Staffing (Flyering Staff) 0/3 07:00-11:00 (4h) single-neutral-actio…" at bounding box center [804, 220] width 129 height 73
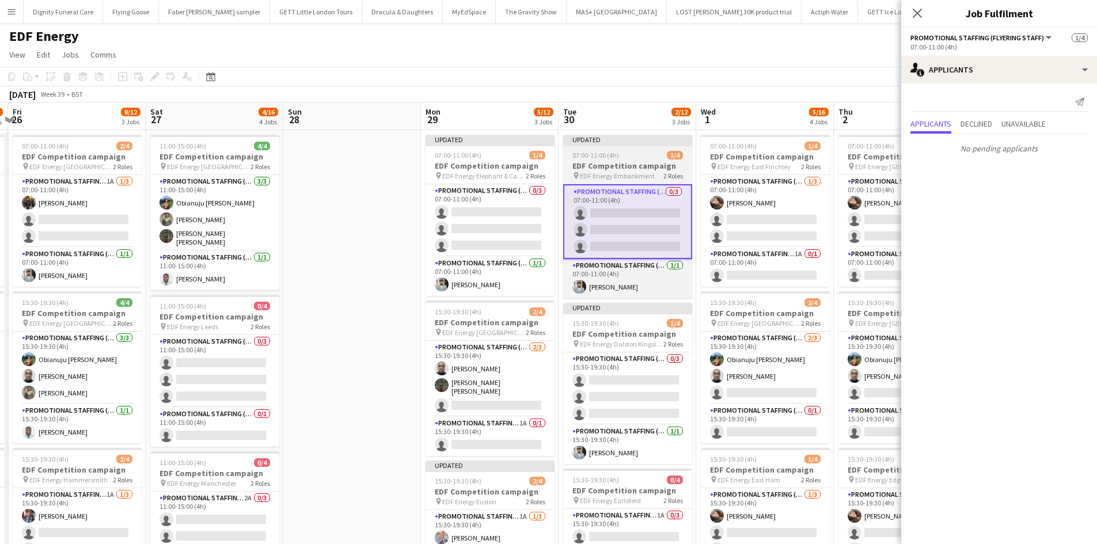
scroll to position [0, 406]
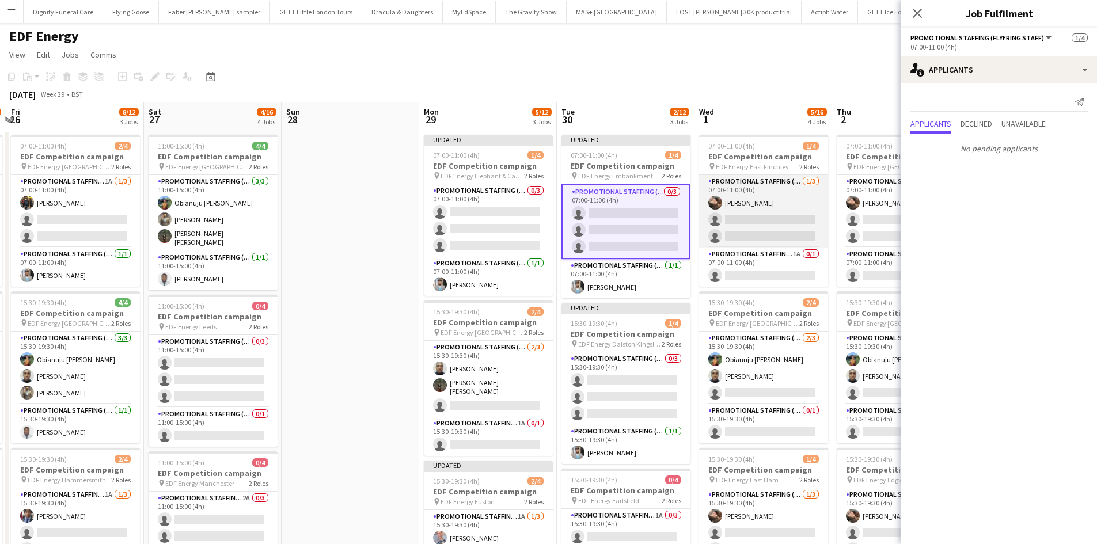
click at [774, 226] on app-card-role "Promotional Staffing (Flyering Staff) [DATE] 07:00-11:00 (4h) [PERSON_NAME] sin…" at bounding box center [763, 211] width 129 height 73
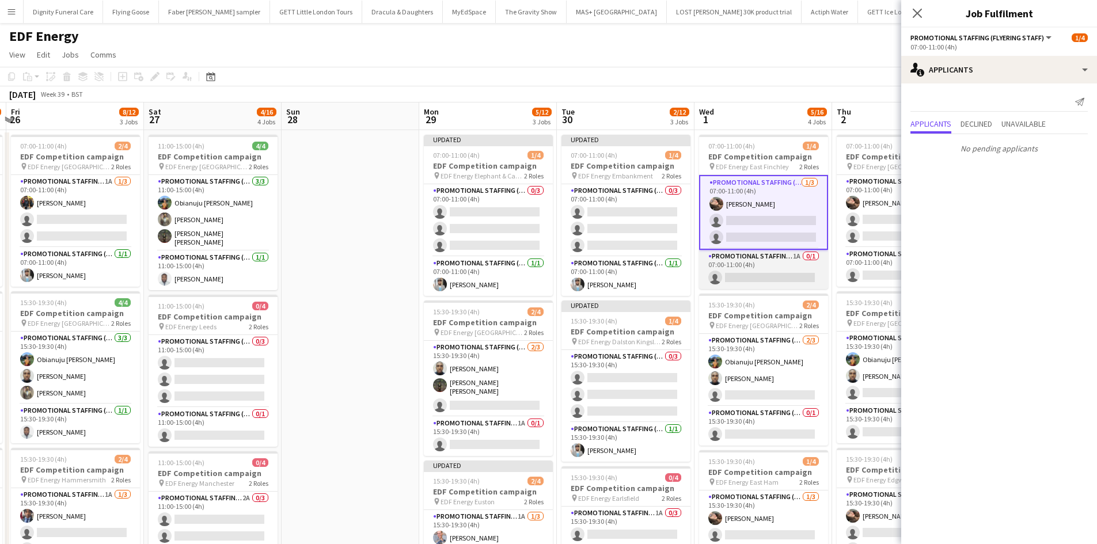
click at [775, 269] on app-card-role "Promotional Staffing (Team Leader) 1A 0/1 07:00-11:00 (4h) single-neutral-actio…" at bounding box center [763, 269] width 129 height 39
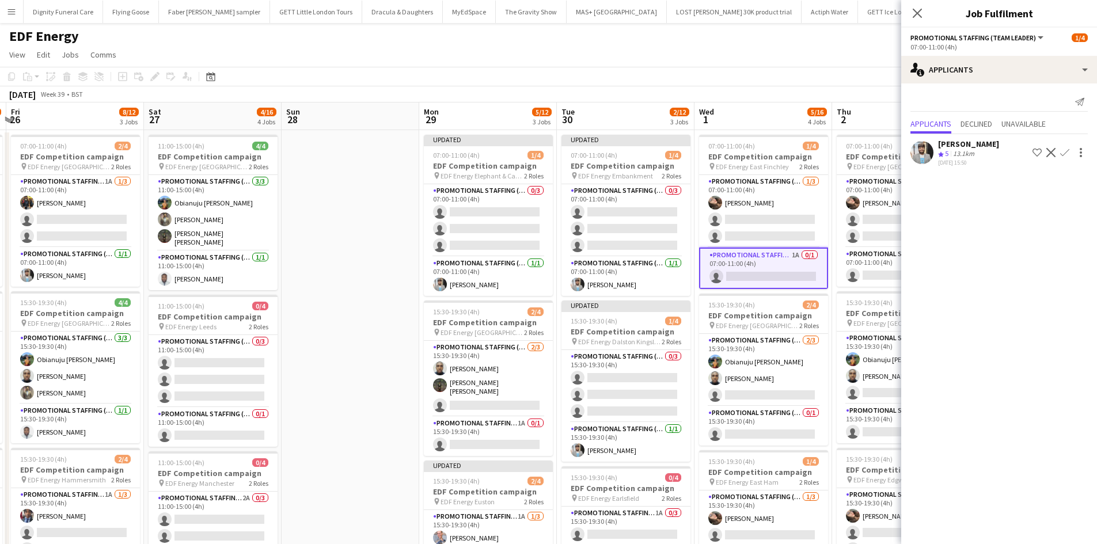
click at [1065, 150] on app-icon "Confirm" at bounding box center [1064, 152] width 9 height 9
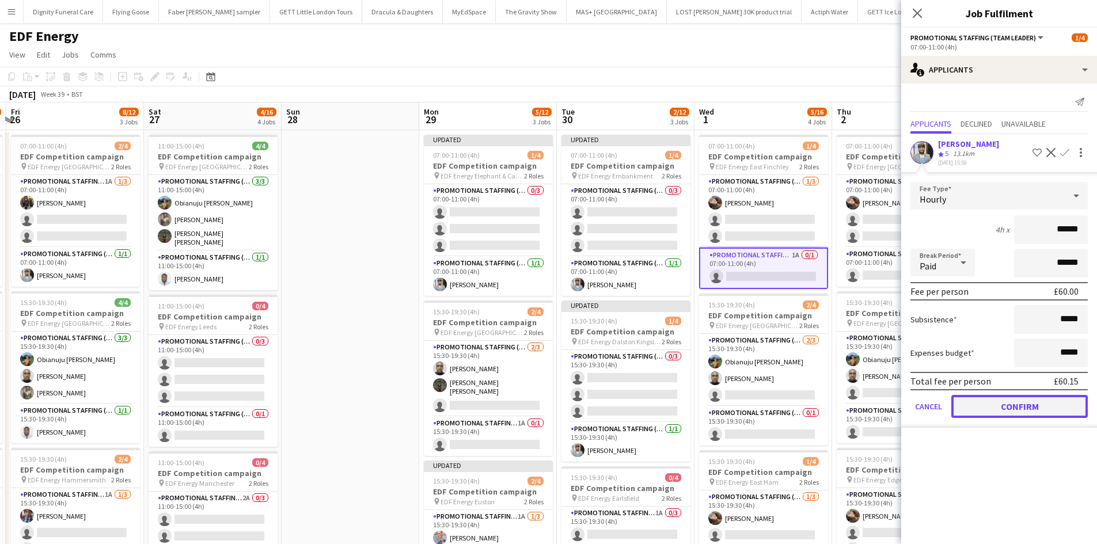
click at [1022, 402] on button "Confirm" at bounding box center [1019, 406] width 136 height 23
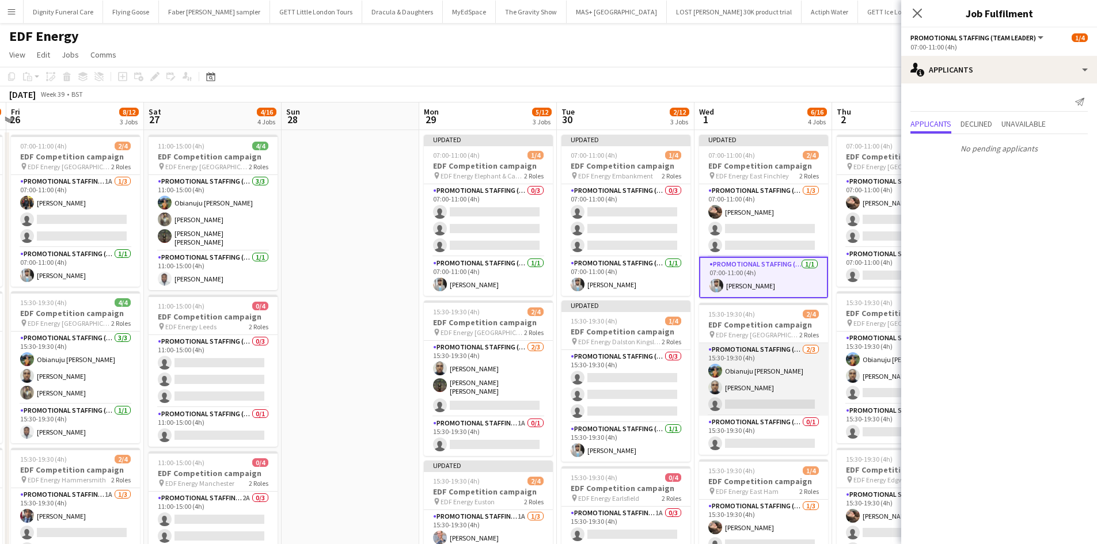
click at [783, 405] on app-card-role "Promotional Staffing (Flyering Staff) [DATE] 15:30-19:30 (4h) Obianuju [PERSON_…" at bounding box center [763, 379] width 129 height 73
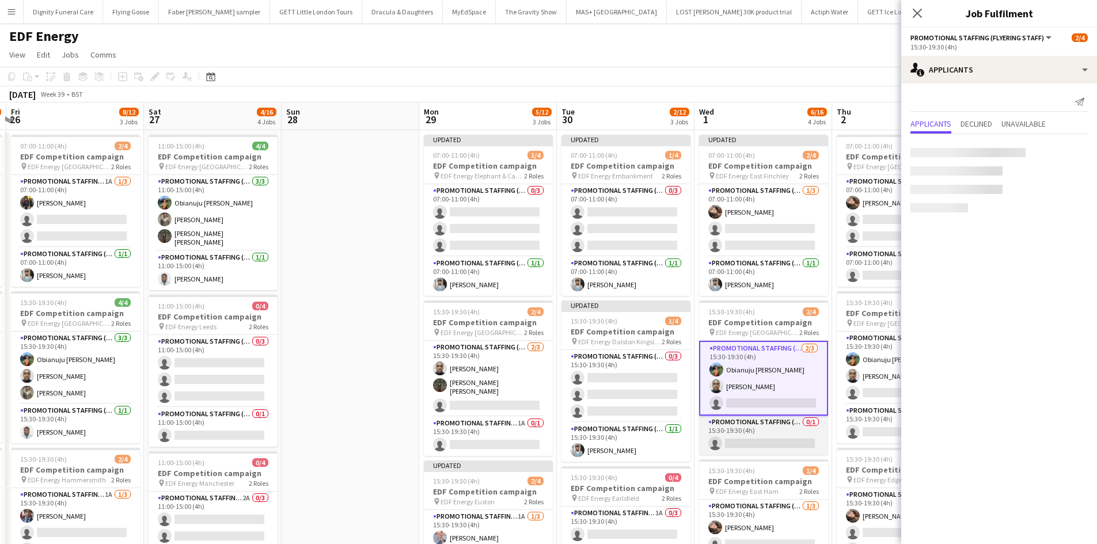
click at [768, 445] on app-card-role "Promotional Staffing (Team Leader) 0/1 15:30-19:30 (4h) single-neutral-actions" at bounding box center [763, 435] width 129 height 39
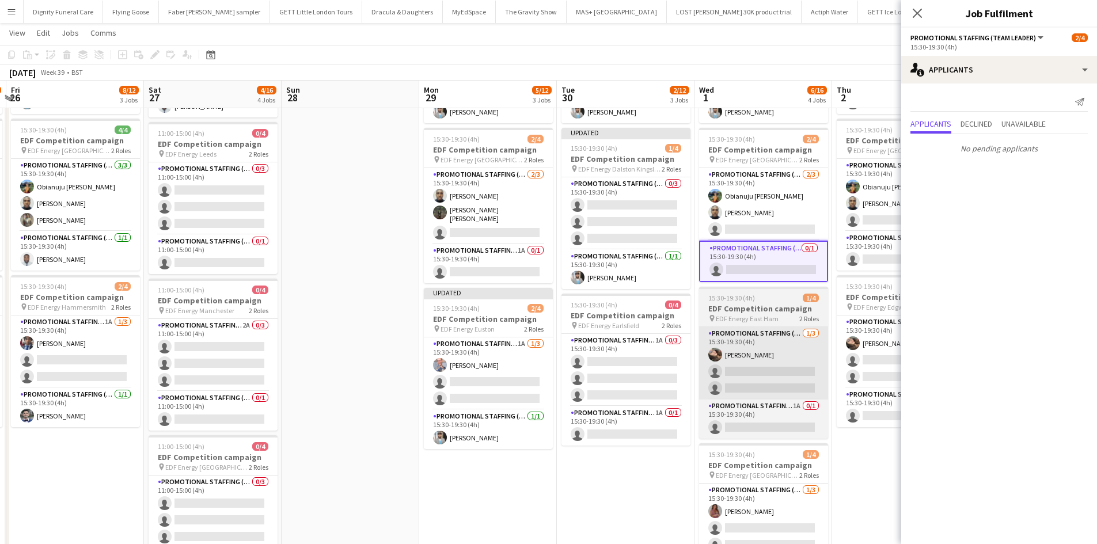
scroll to position [172, 0]
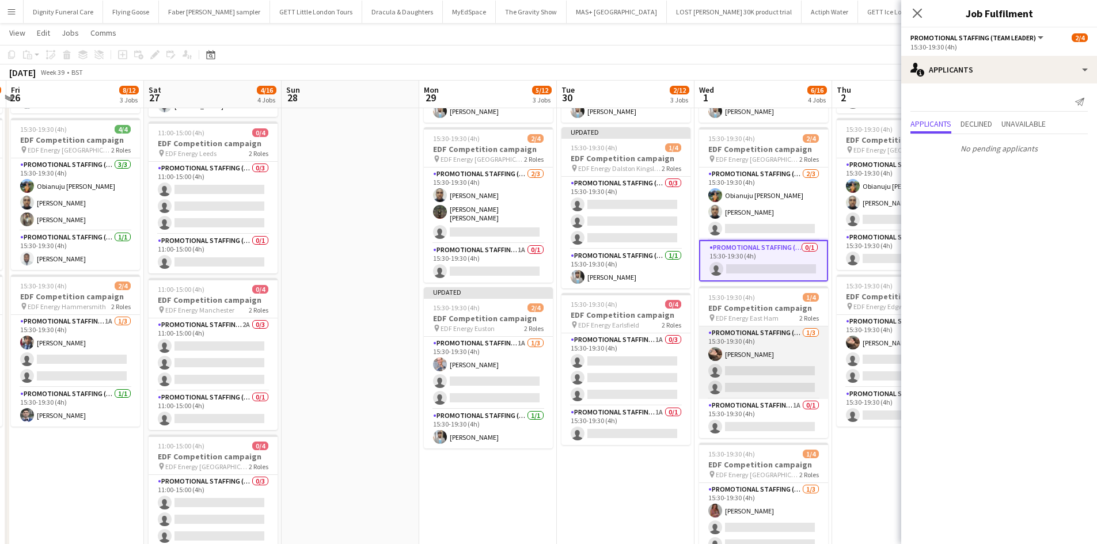
click at [788, 367] on app-card-role "Promotional Staffing (Flyering Staff) [DATE] 15:30-19:30 (4h) [PERSON_NAME] sin…" at bounding box center [763, 362] width 129 height 73
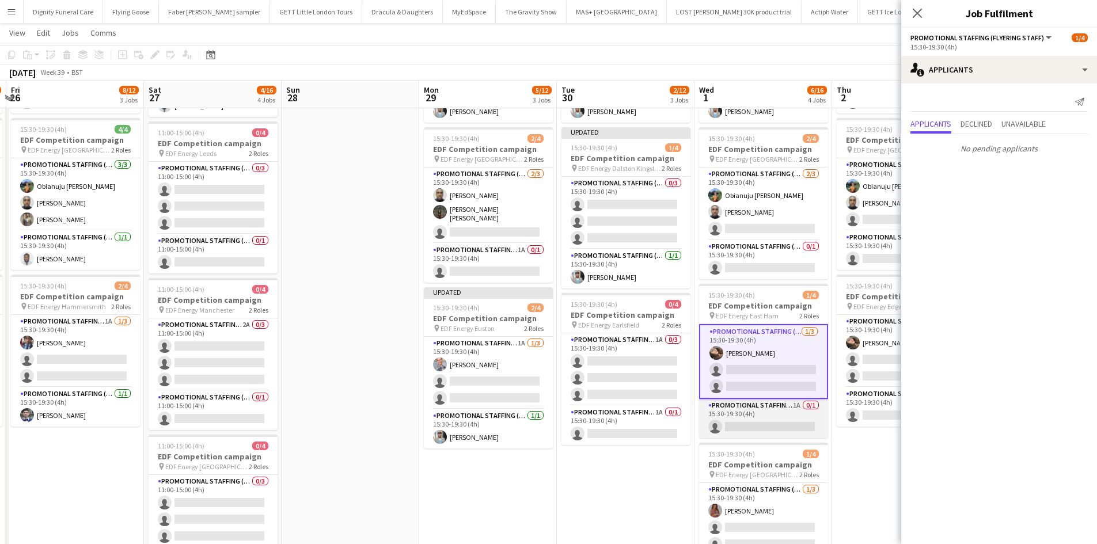
click at [767, 419] on app-card-role "Promotional Staffing (Team Leader) 1A 0/1 15:30-19:30 (4h) single-neutral-actio…" at bounding box center [763, 418] width 129 height 39
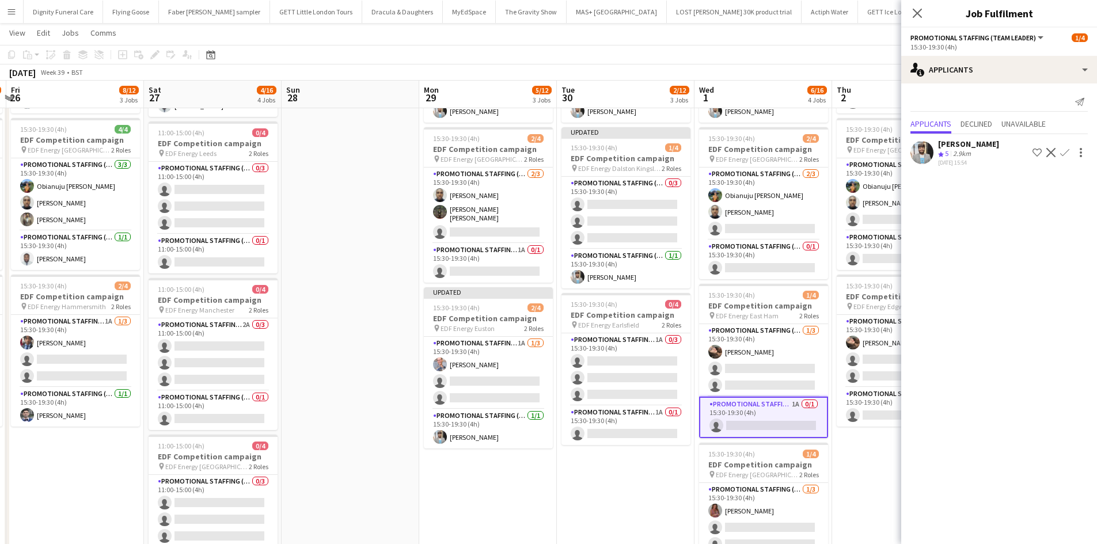
click at [1062, 151] on app-icon "Confirm" at bounding box center [1064, 152] width 9 height 9
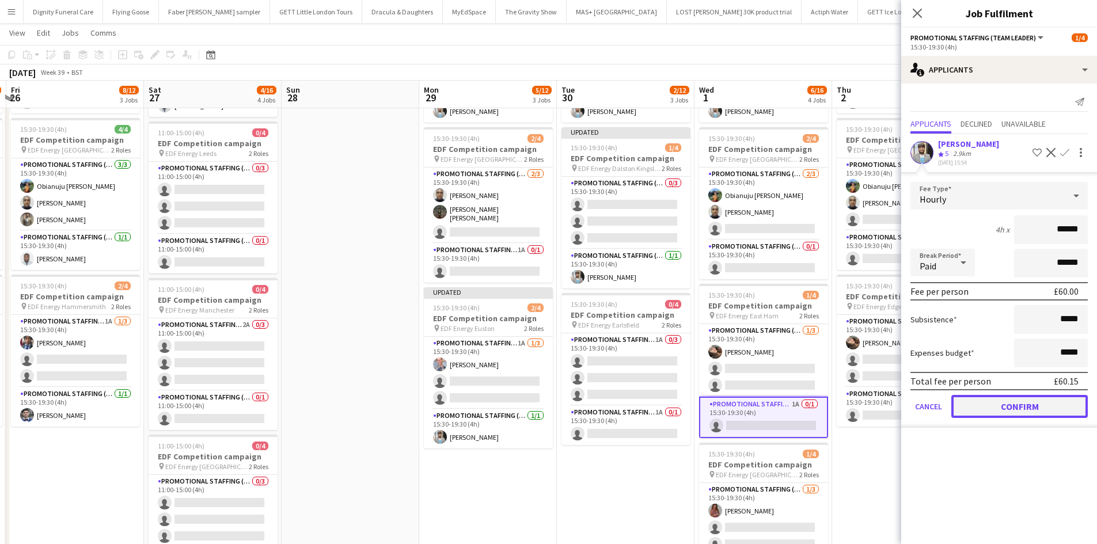
click at [1010, 402] on button "Confirm" at bounding box center [1019, 406] width 136 height 23
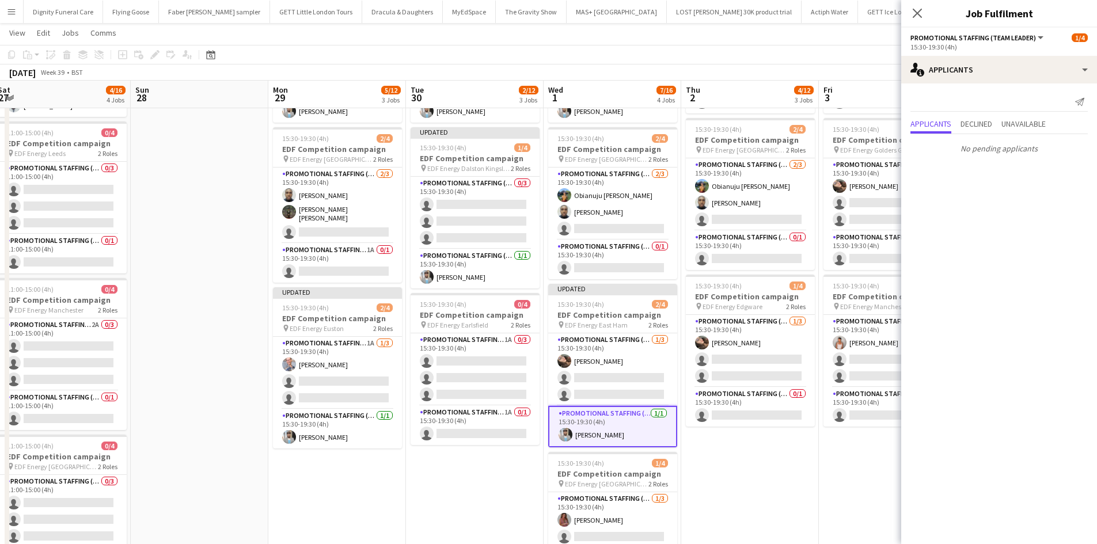
scroll to position [0, 558]
click at [783, 413] on app-card-role "Promotional Staffing (Team Leader) 0/1 15:30-19:30 (4h) single-neutral-actions" at bounding box center [749, 406] width 129 height 39
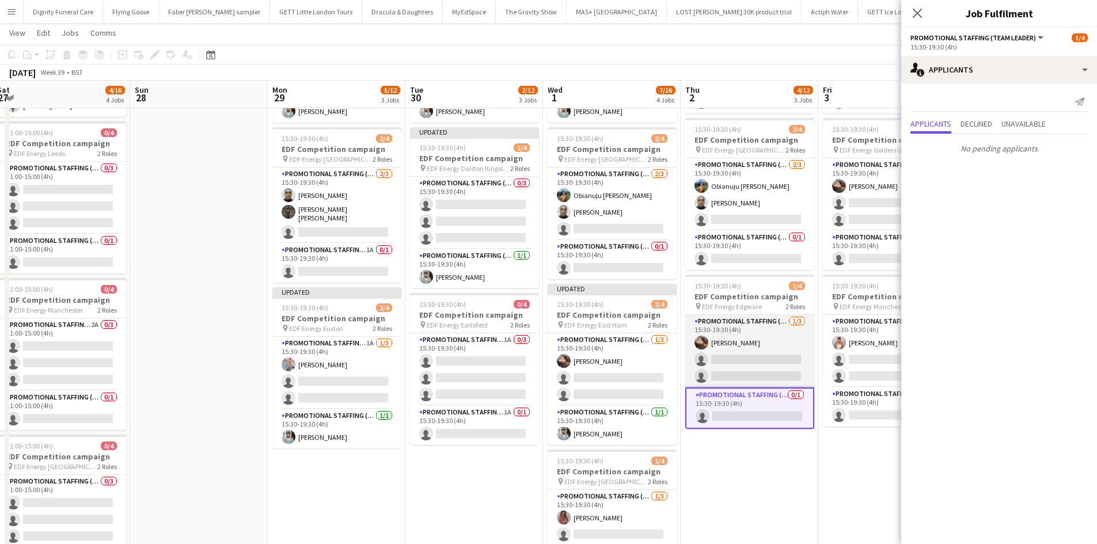
click at [771, 358] on app-card-role "Promotional Staffing (Flyering Staff) [DATE] 15:30-19:30 (4h) [PERSON_NAME] sin…" at bounding box center [749, 351] width 129 height 73
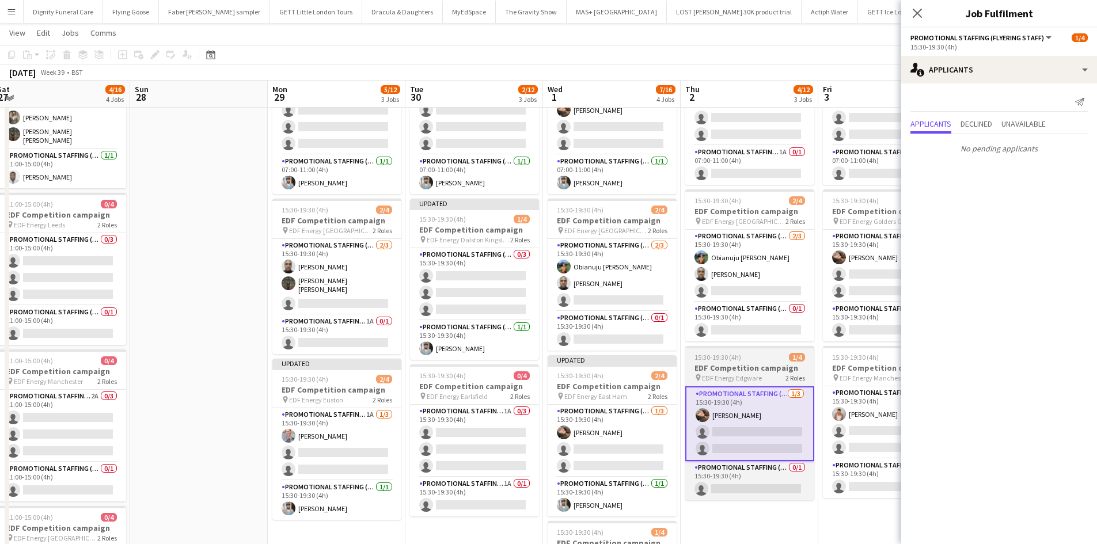
scroll to position [100, 0]
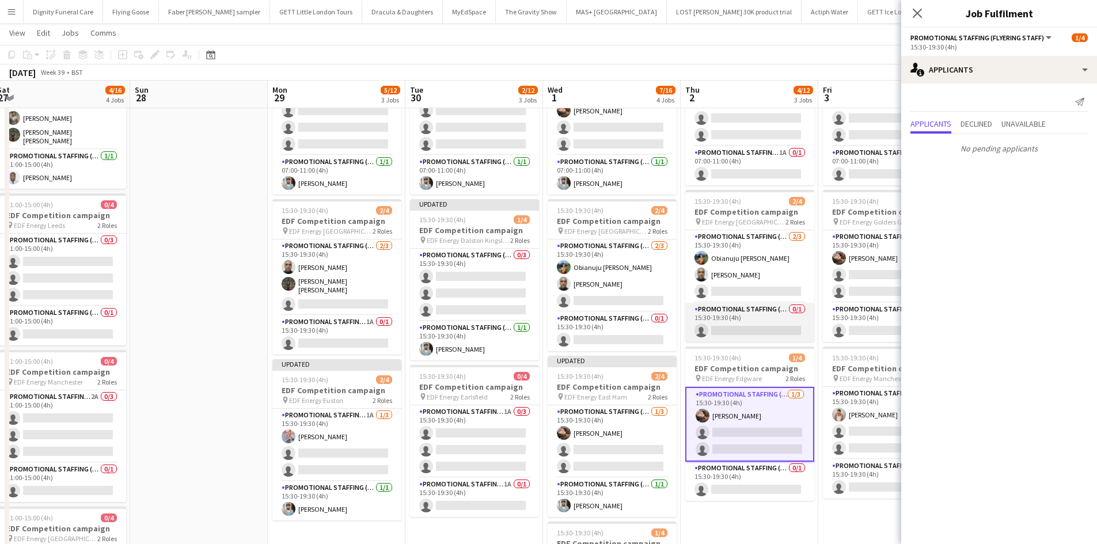
click at [752, 326] on app-card-role "Promotional Staffing (Team Leader) 0/1 15:30-19:30 (4h) single-neutral-actions" at bounding box center [749, 322] width 129 height 39
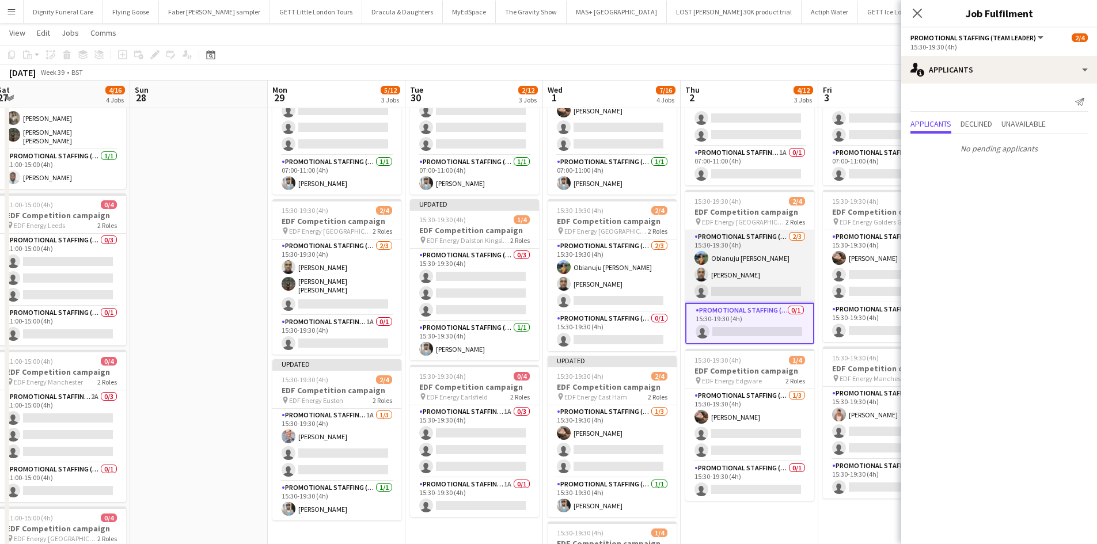
click at [761, 290] on app-card-role "Promotional Staffing (Flyering Staff) [DATE] 15:30-19:30 (4h) Obianuju [PERSON_…" at bounding box center [749, 266] width 129 height 73
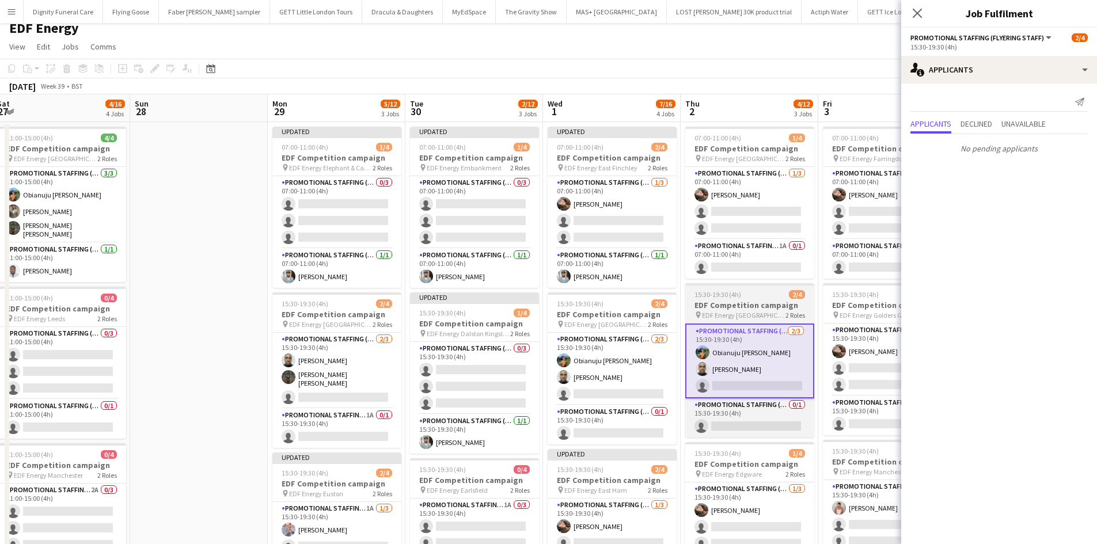
scroll to position [6, 0]
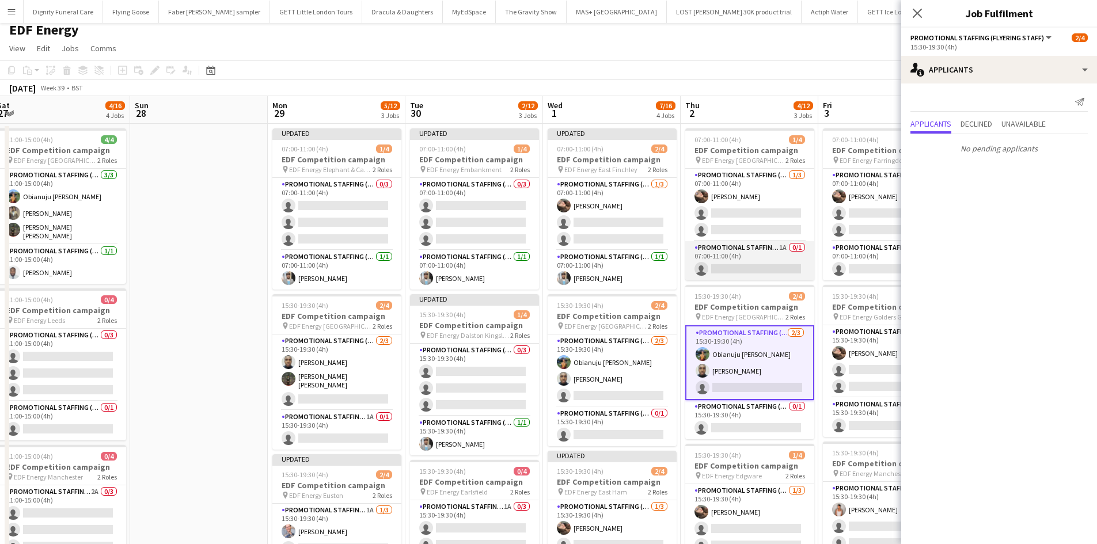
click at [757, 270] on app-card-role "Promotional Staffing (Team Leader) 1A 0/1 07:00-11:00 (4h) single-neutral-actio…" at bounding box center [749, 260] width 129 height 39
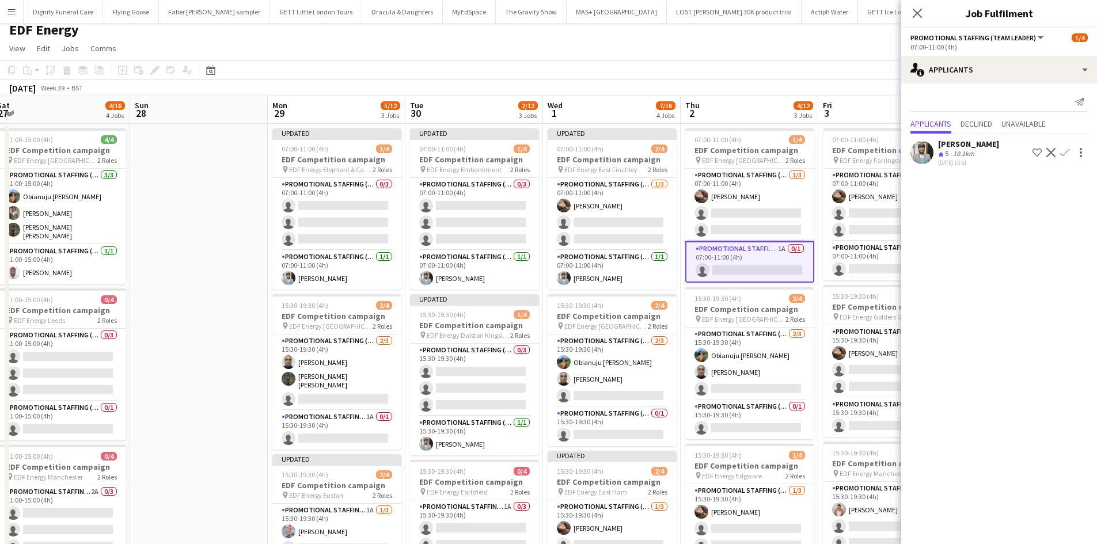
click at [1063, 154] on app-icon "Confirm" at bounding box center [1064, 152] width 9 height 9
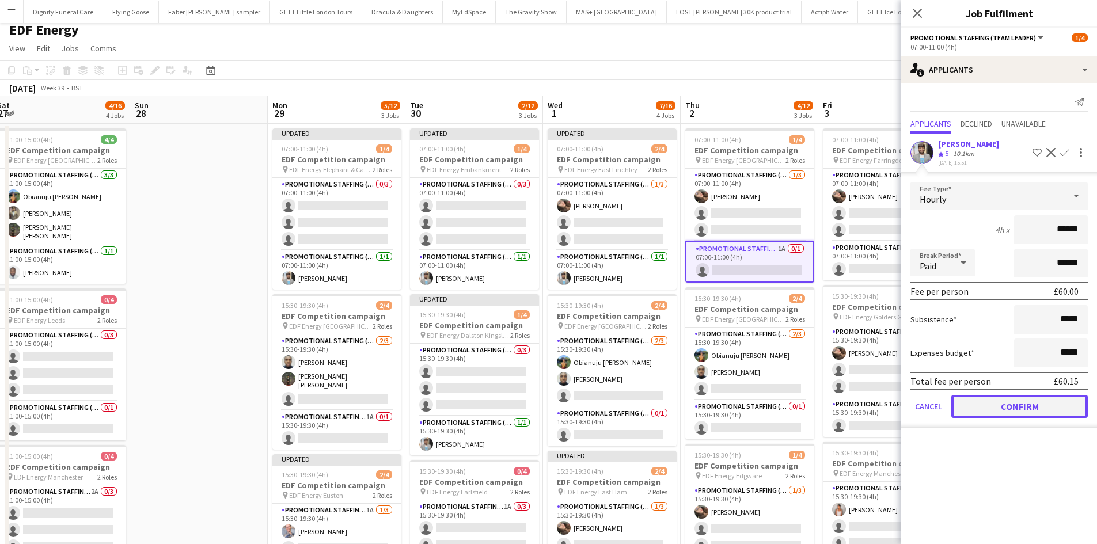
click at [1004, 401] on button "Confirm" at bounding box center [1019, 406] width 136 height 23
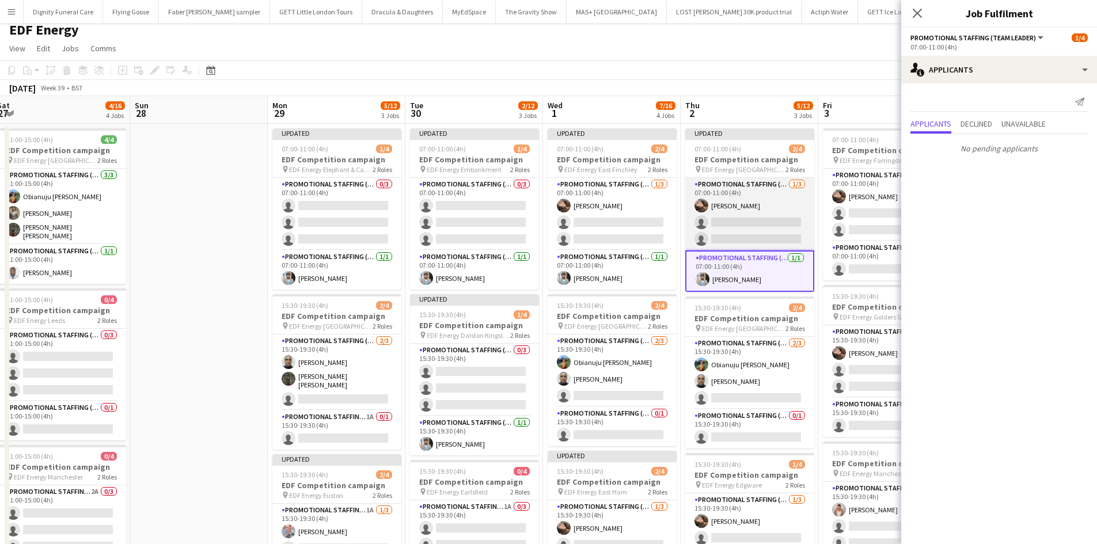
click at [768, 236] on app-card-role "Promotional Staffing (Flyering Staff) [DATE] 07:00-11:00 (4h) [PERSON_NAME] sin…" at bounding box center [749, 214] width 129 height 73
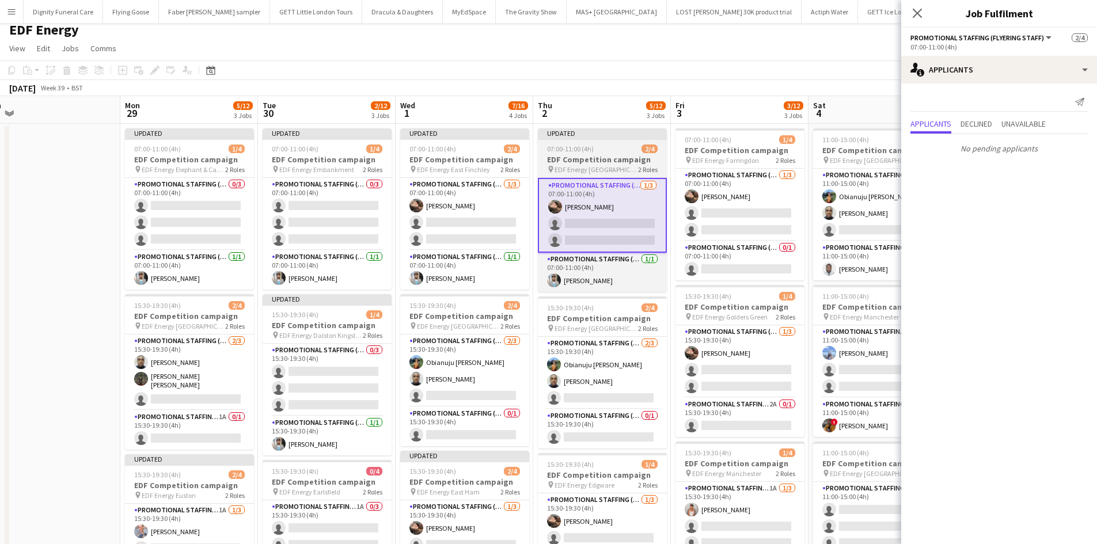
scroll to position [0, 431]
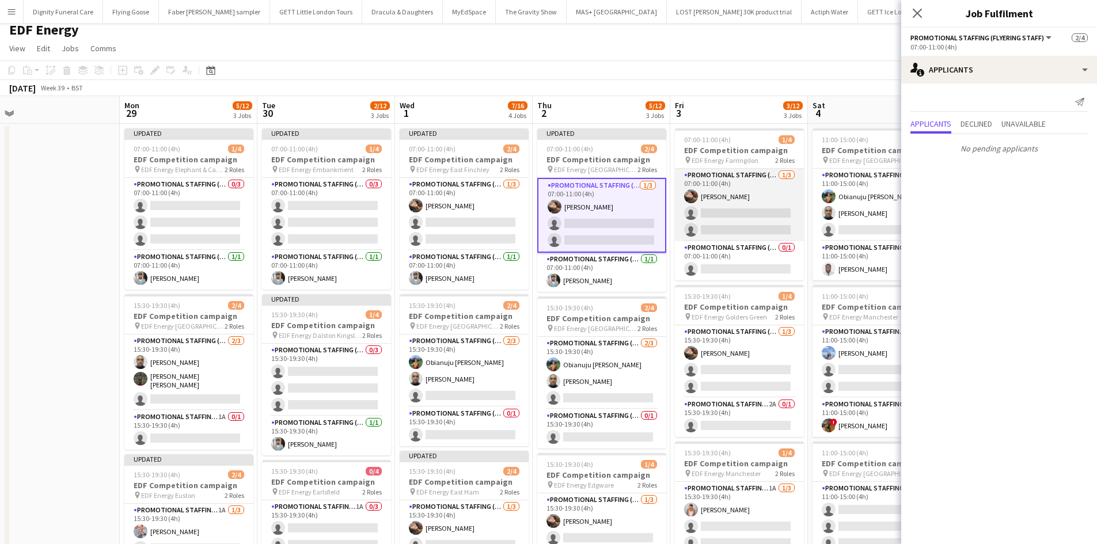
click at [750, 221] on app-card-role "Promotional Staffing (Flyering Staff) [DATE] 07:00-11:00 (4h) [PERSON_NAME] sin…" at bounding box center [739, 205] width 129 height 73
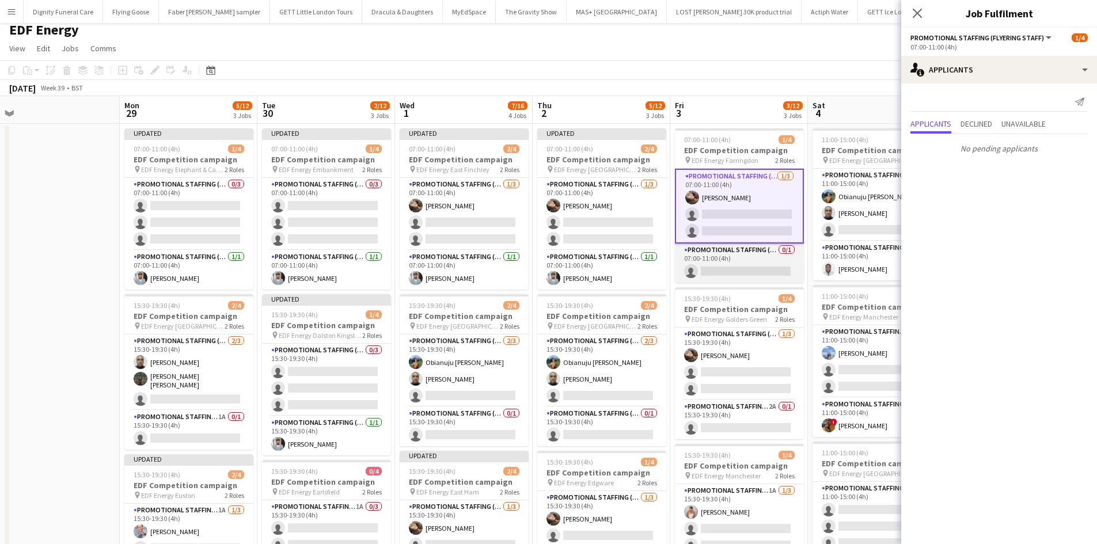
click at [748, 269] on app-card-role "Promotional Staffing (Team Leader) 0/1 07:00-11:00 (4h) single-neutral-actions" at bounding box center [739, 262] width 129 height 39
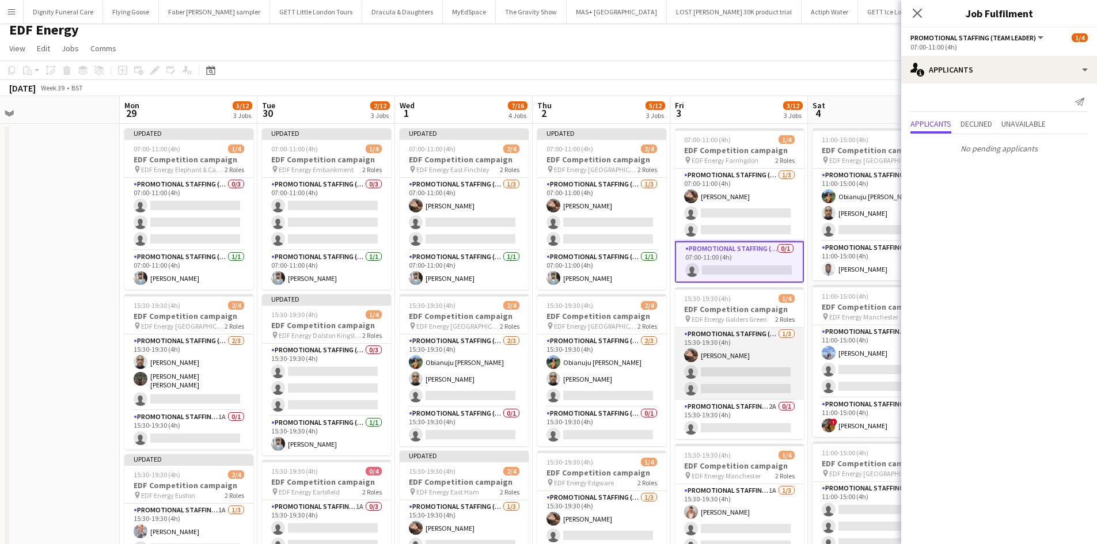
click at [744, 374] on app-card-role "Promotional Staffing (Flyering Staff) [DATE] 15:30-19:30 (4h) [PERSON_NAME] sin…" at bounding box center [739, 364] width 129 height 73
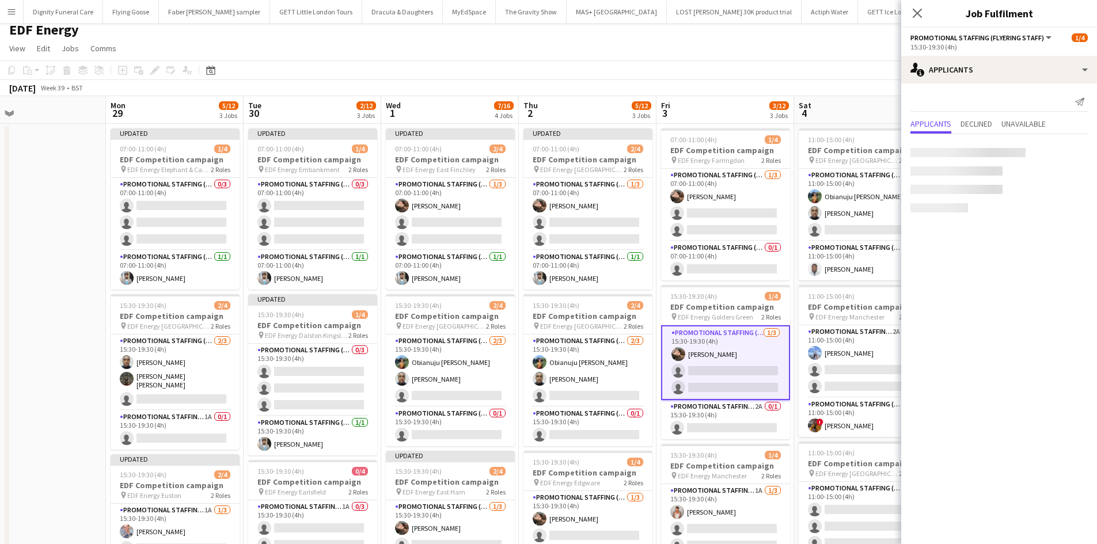
scroll to position [0, 445]
click at [731, 428] on app-card-role "Promotional Staffing (Team Leader) 2A 0/1 15:30-19:30 (4h) single-neutral-actio…" at bounding box center [724, 419] width 129 height 39
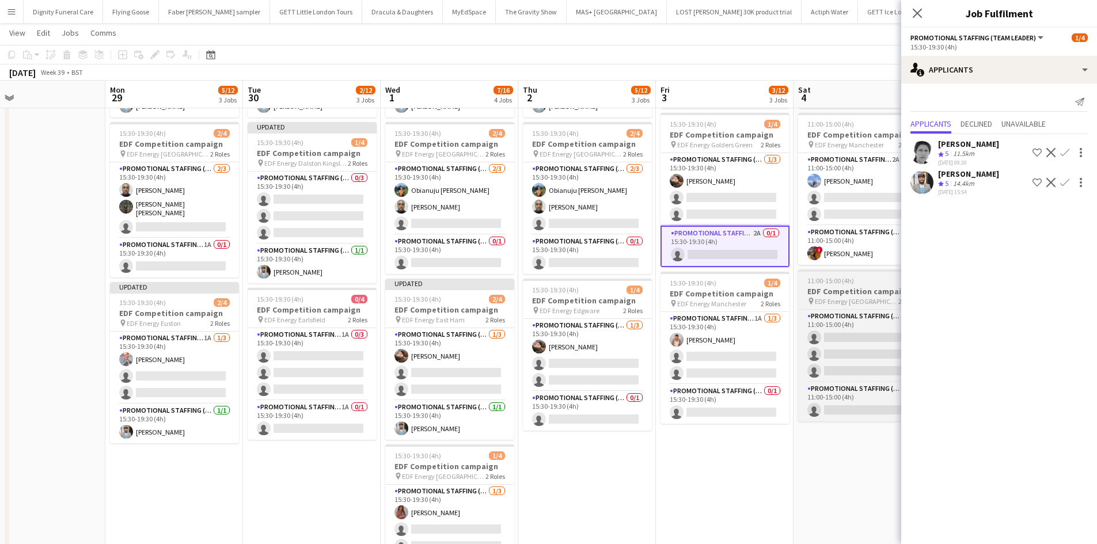
scroll to position [178, 0]
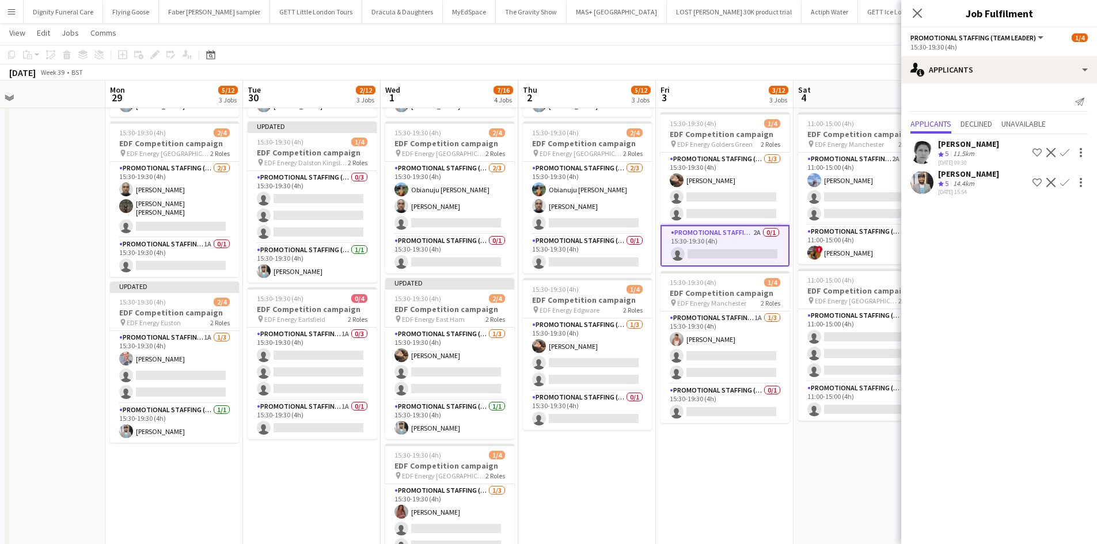
click at [1065, 180] on app-icon "Confirm" at bounding box center [1064, 182] width 9 height 9
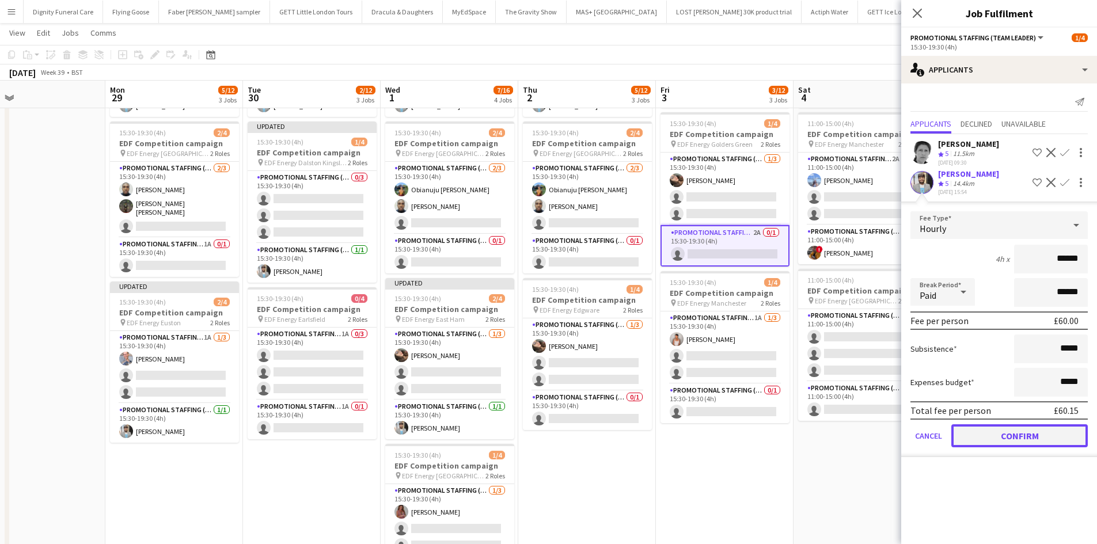
click at [1010, 436] on button "Confirm" at bounding box center [1019, 435] width 136 height 23
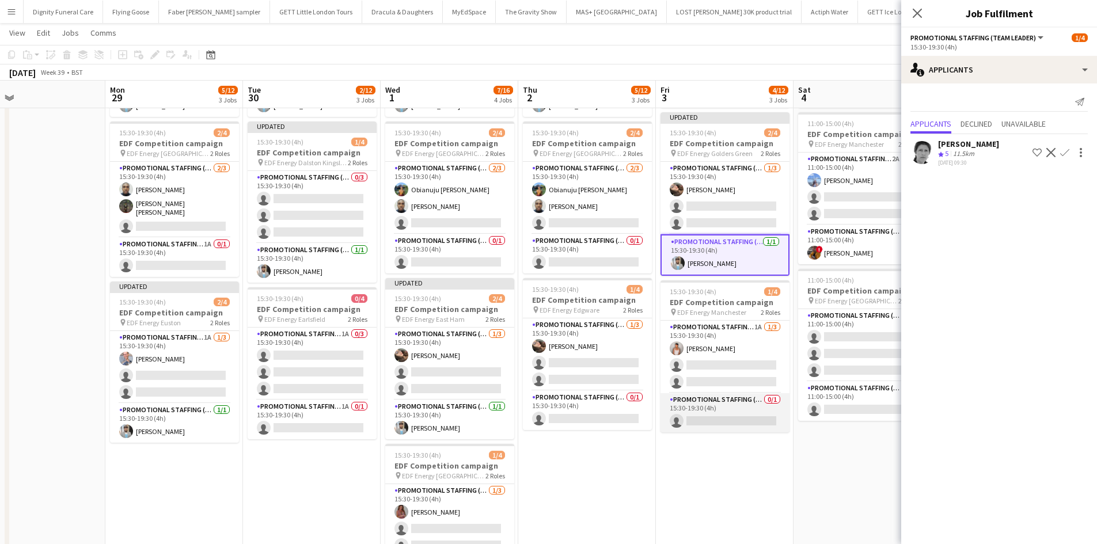
click at [757, 417] on app-card-role "Promotional Staffing (Team Leader) 0/1 15:30-19:30 (4h) single-neutral-actions" at bounding box center [724, 412] width 129 height 39
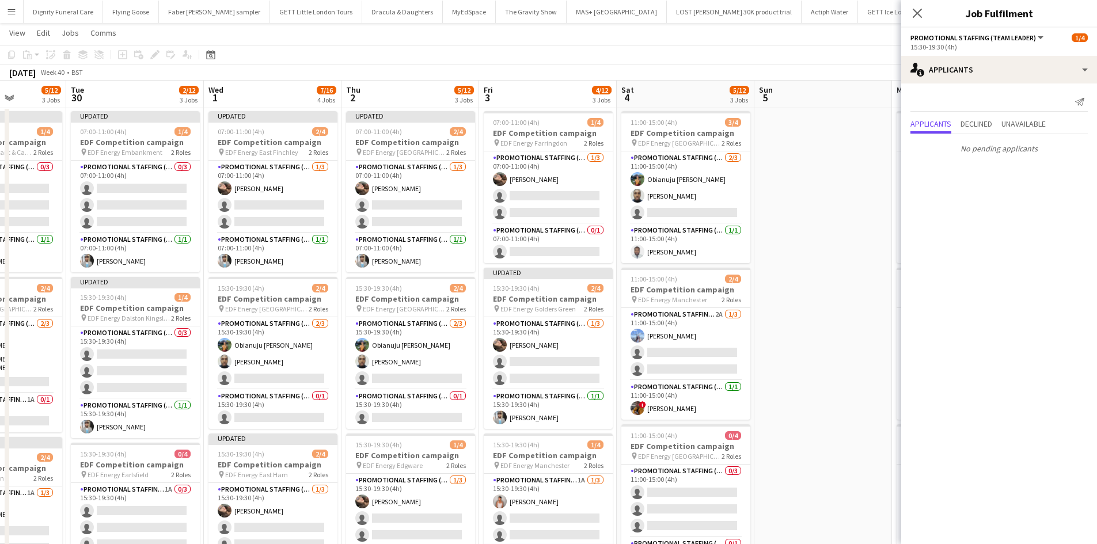
scroll to position [0, 0]
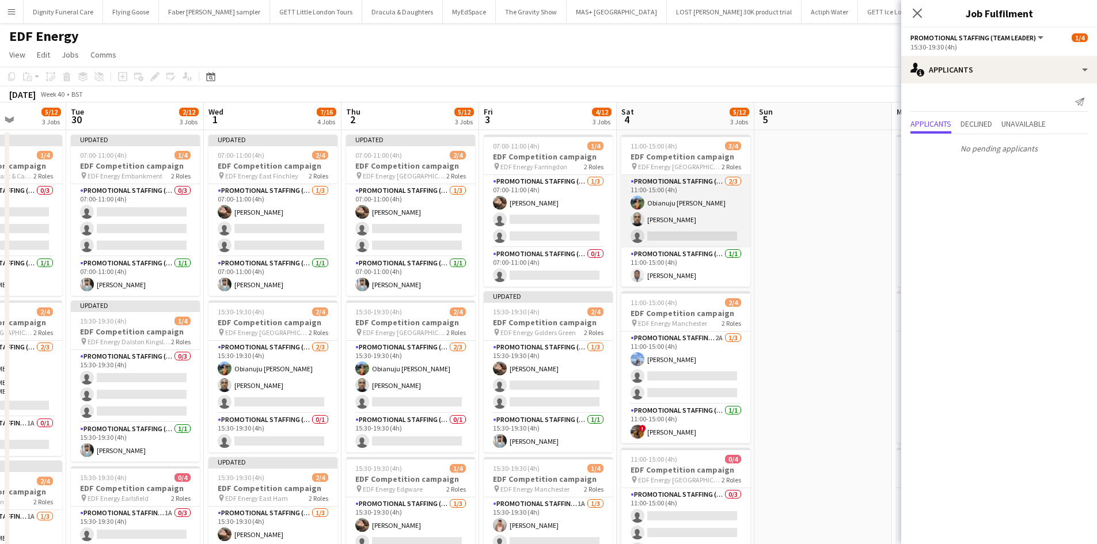
click at [697, 241] on app-card-role "Promotional Staffing (Flyering Staff) [DATE] 11:00-15:00 (4h) Obianuju [PERSON_…" at bounding box center [685, 211] width 129 height 73
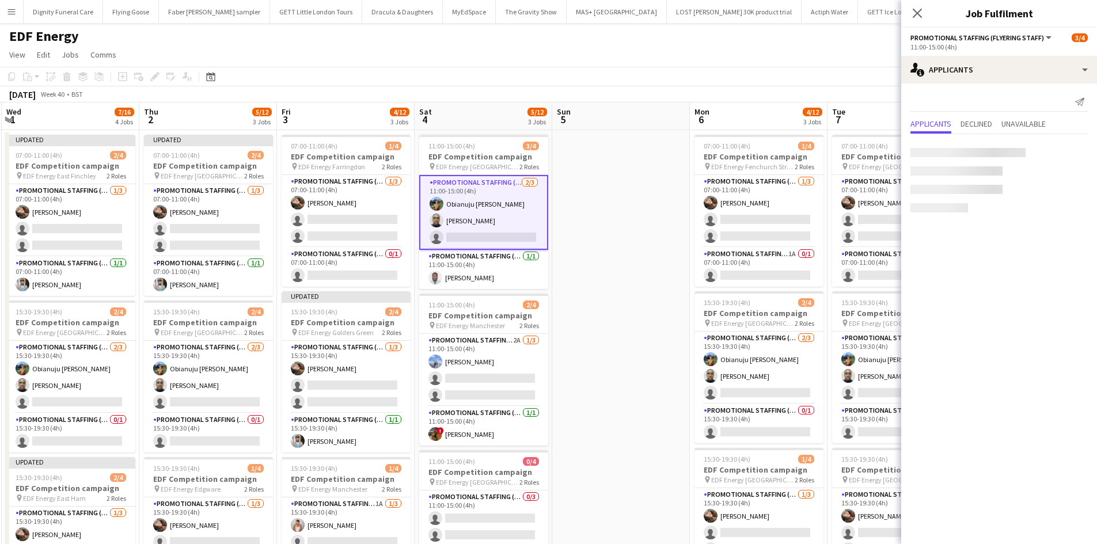
scroll to position [0, 549]
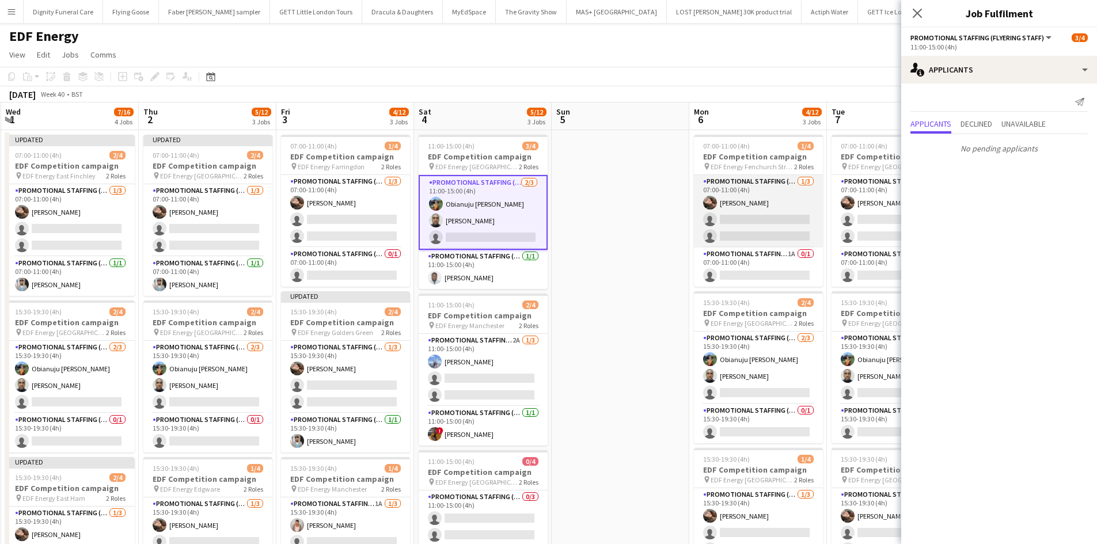
click at [792, 218] on app-card-role "Promotional Staffing (Flyering Staff) [DATE] 07:00-11:00 (4h) [PERSON_NAME] sin…" at bounding box center [758, 211] width 129 height 73
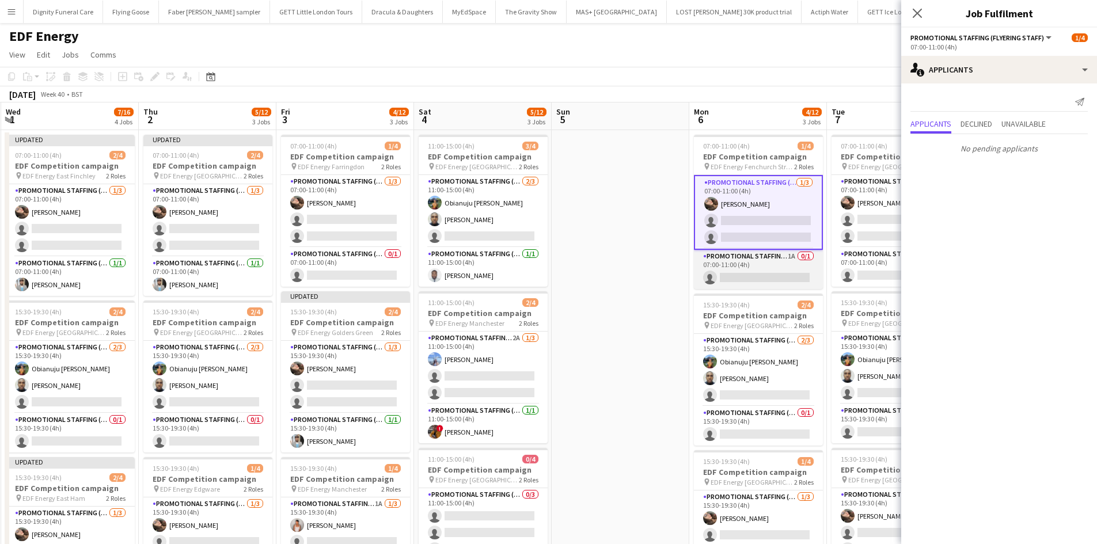
click at [780, 272] on app-card-role "Promotional Staffing (Team Leader) 1A 0/1 07:00-11:00 (4h) single-neutral-actio…" at bounding box center [758, 269] width 129 height 39
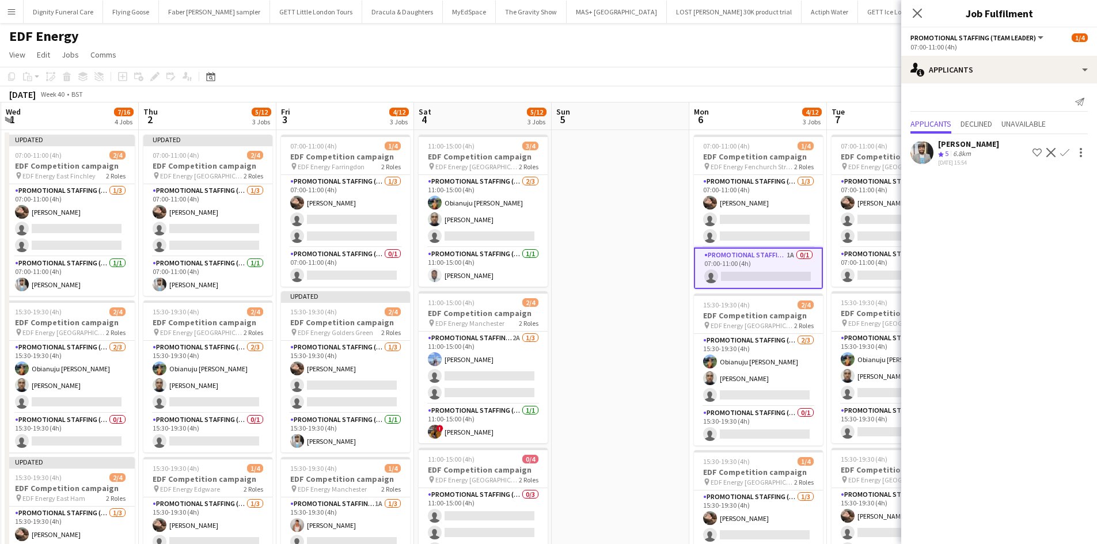
click at [1062, 152] on app-icon "Confirm" at bounding box center [1064, 152] width 9 height 9
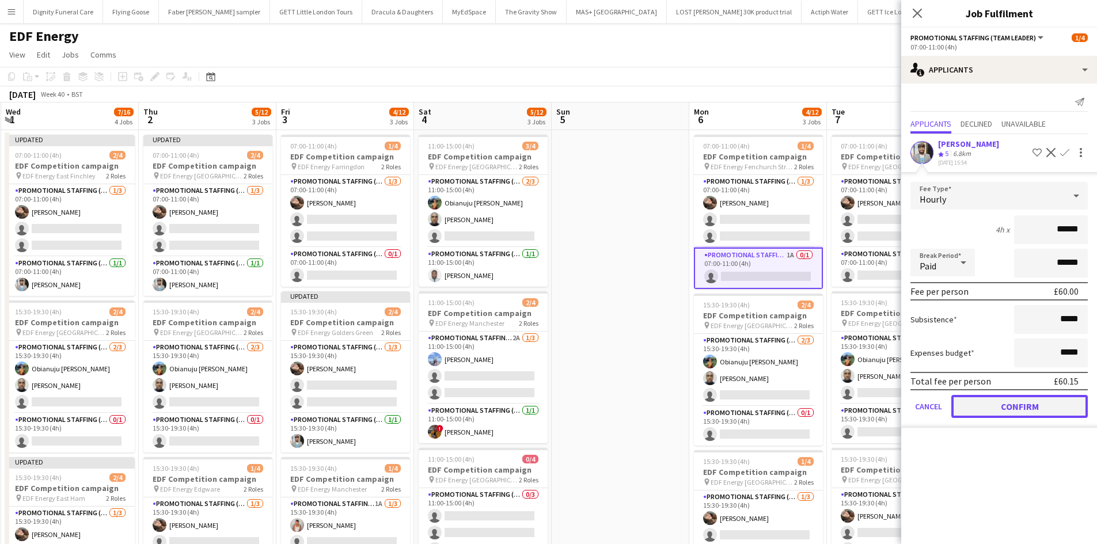
click at [1019, 404] on button "Confirm" at bounding box center [1019, 406] width 136 height 23
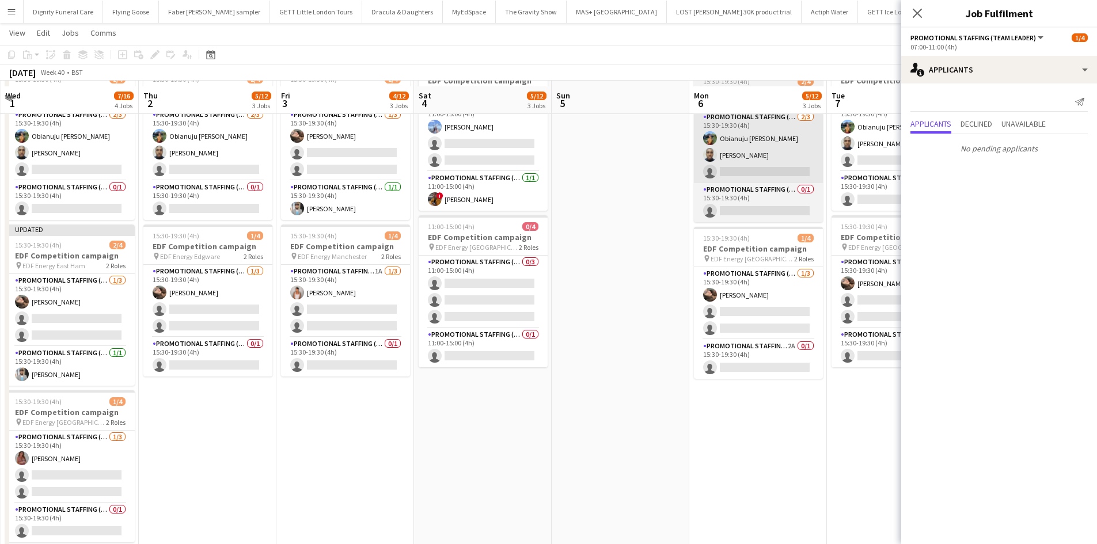
scroll to position [241, 0]
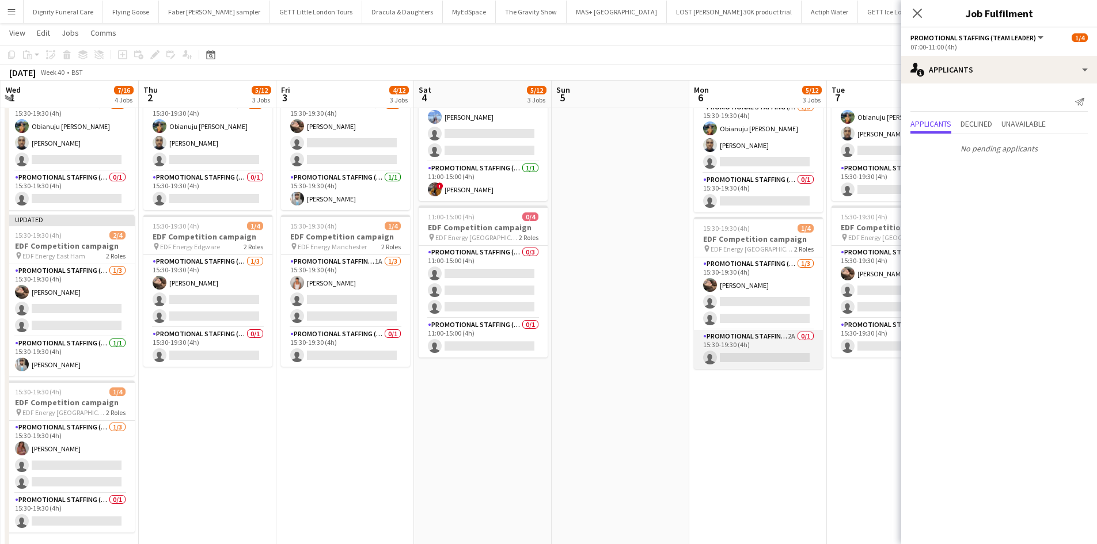
click at [759, 351] on app-card-role "Promotional Staffing (Team Leader) 2A 0/1 15:30-19:30 (4h) single-neutral-actio…" at bounding box center [758, 349] width 129 height 39
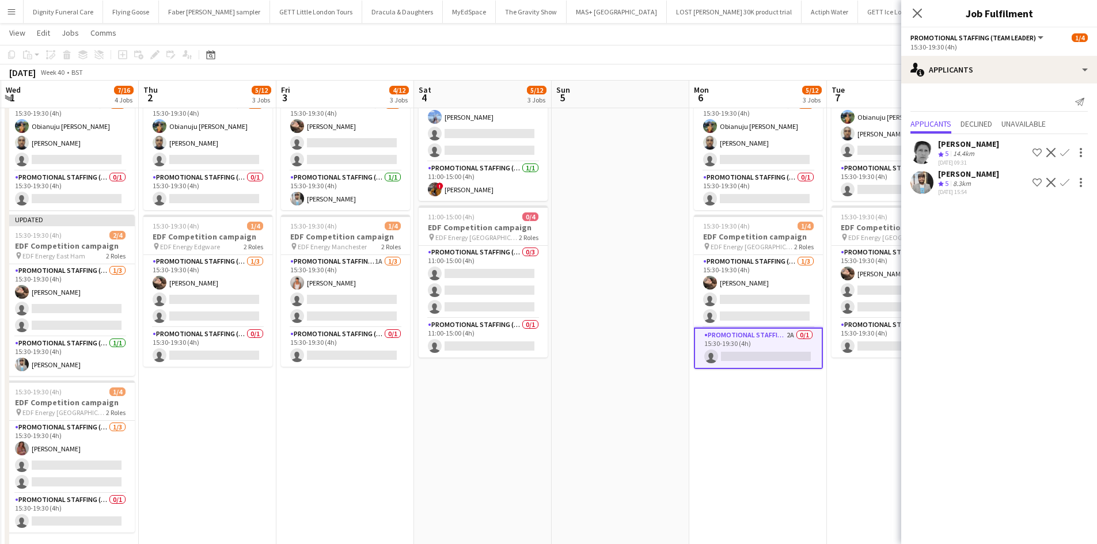
click at [1064, 179] on app-icon "Confirm" at bounding box center [1064, 182] width 9 height 9
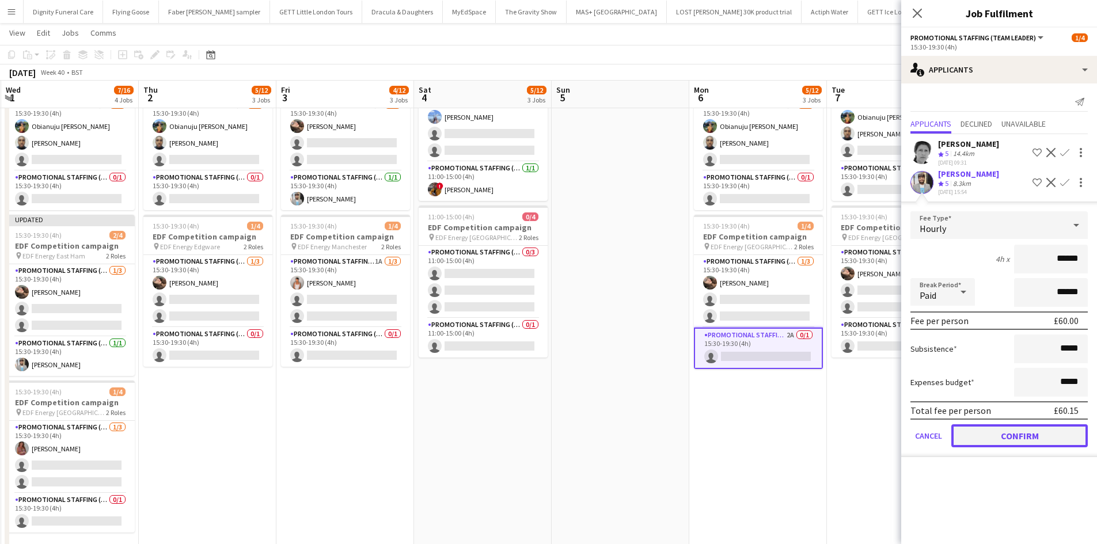
click at [1014, 433] on button "Confirm" at bounding box center [1019, 435] width 136 height 23
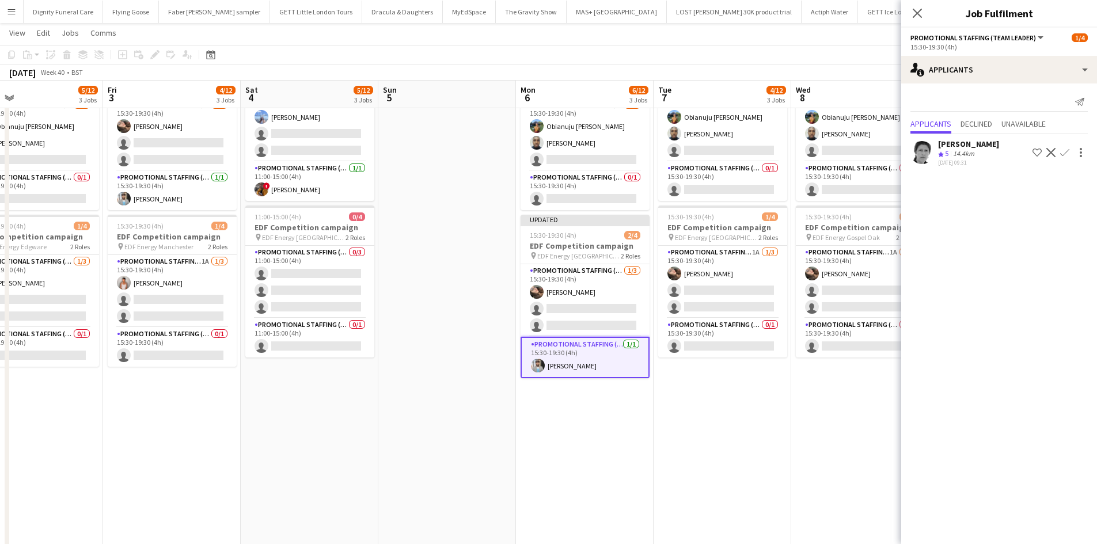
scroll to position [0, 448]
click at [742, 347] on app-card-role "Promotional Staffing (Team Leader) 0/1 15:30-19:30 (4h) single-neutral-actions" at bounding box center [721, 337] width 129 height 39
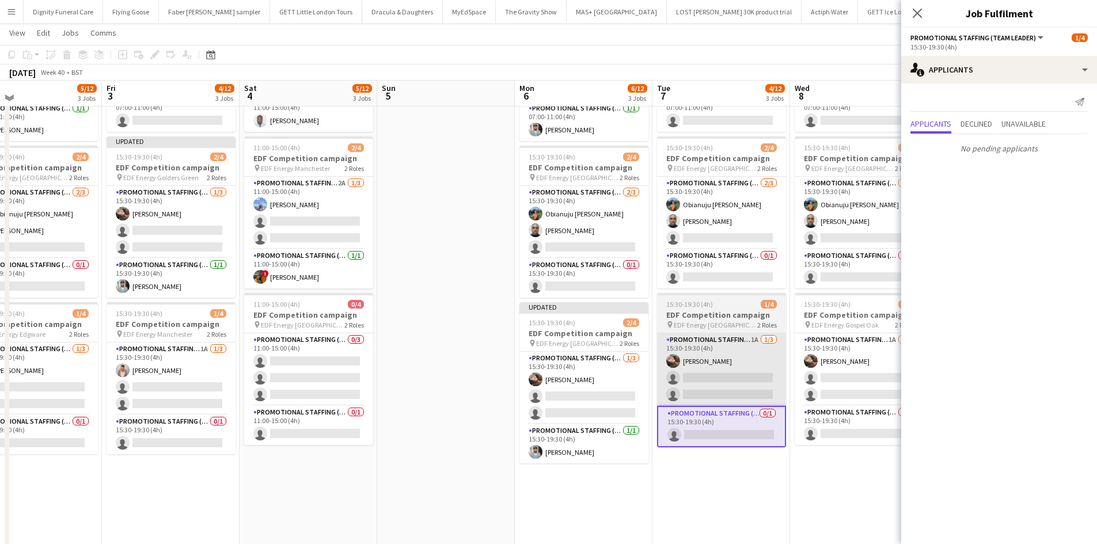
scroll to position [152, 0]
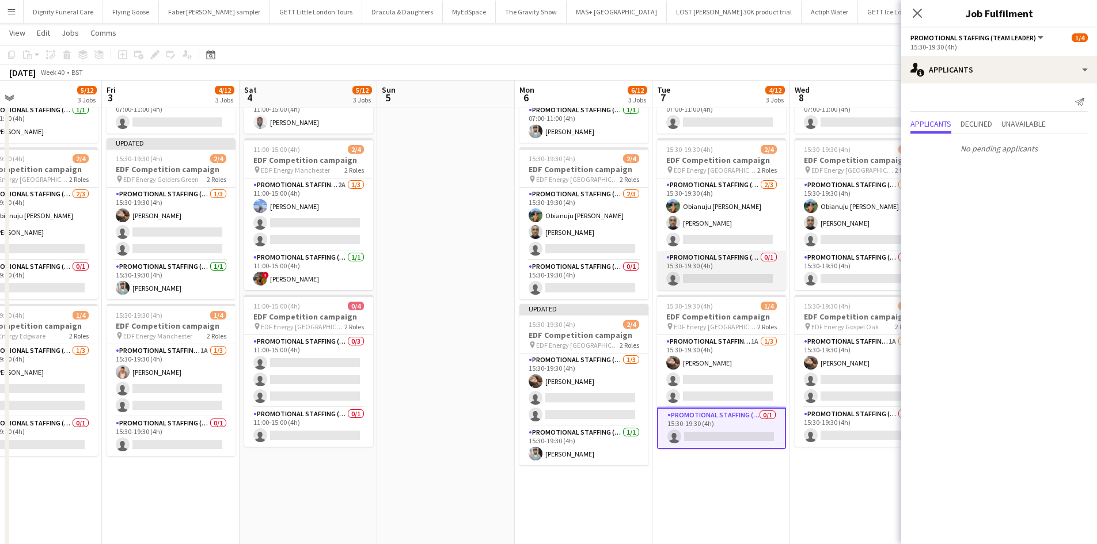
click at [707, 282] on app-card-role "Promotional Staffing (Team Leader) 0/1 15:30-19:30 (4h) single-neutral-actions" at bounding box center [721, 270] width 129 height 39
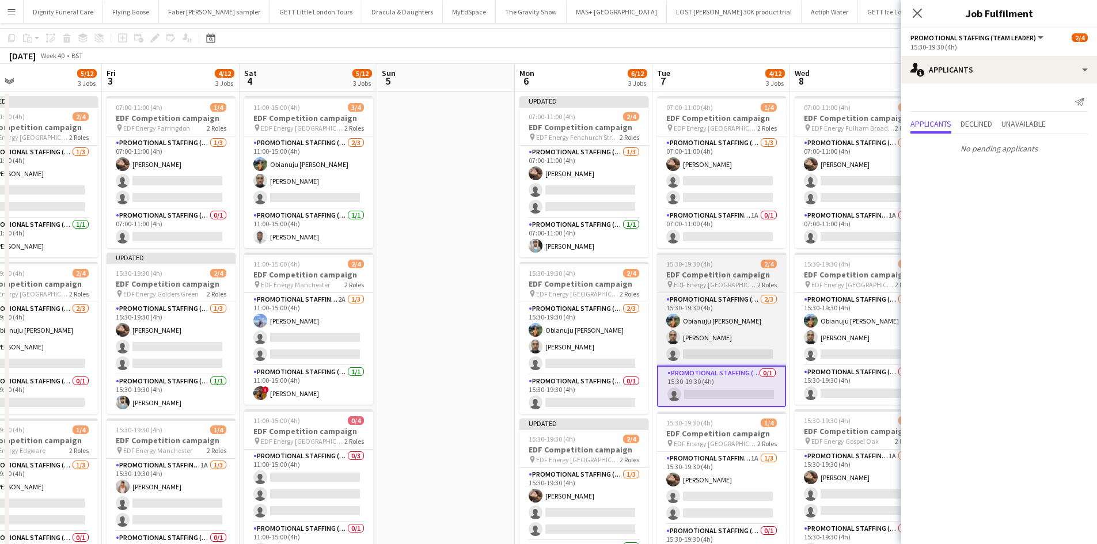
scroll to position [0, 0]
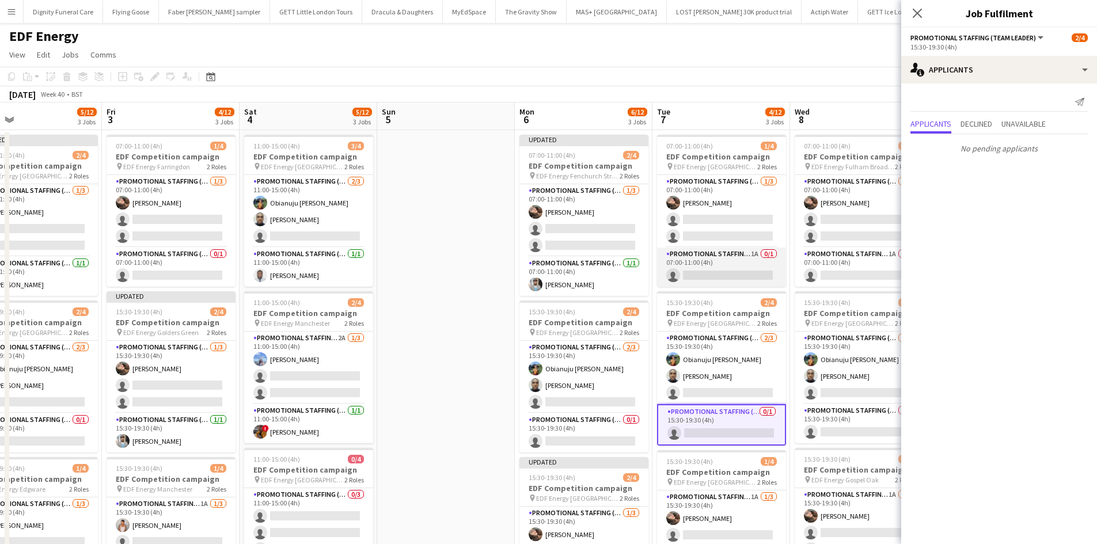
click at [707, 281] on app-card-role "Promotional Staffing (Team Leader) 1A 0/1 07:00-11:00 (4h) single-neutral-actio…" at bounding box center [721, 267] width 129 height 39
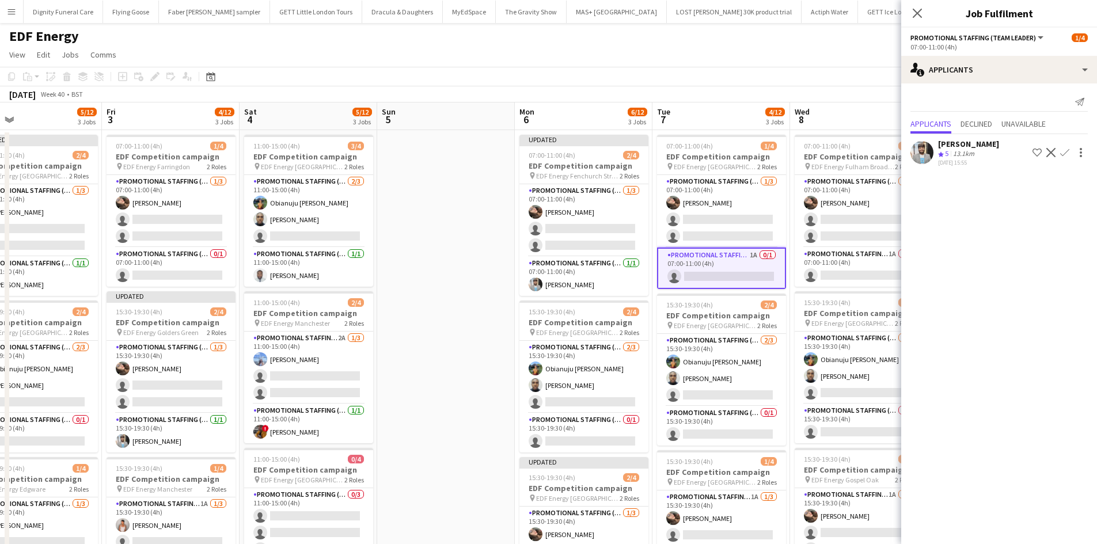
click at [1064, 149] on app-icon "Confirm" at bounding box center [1064, 152] width 9 height 9
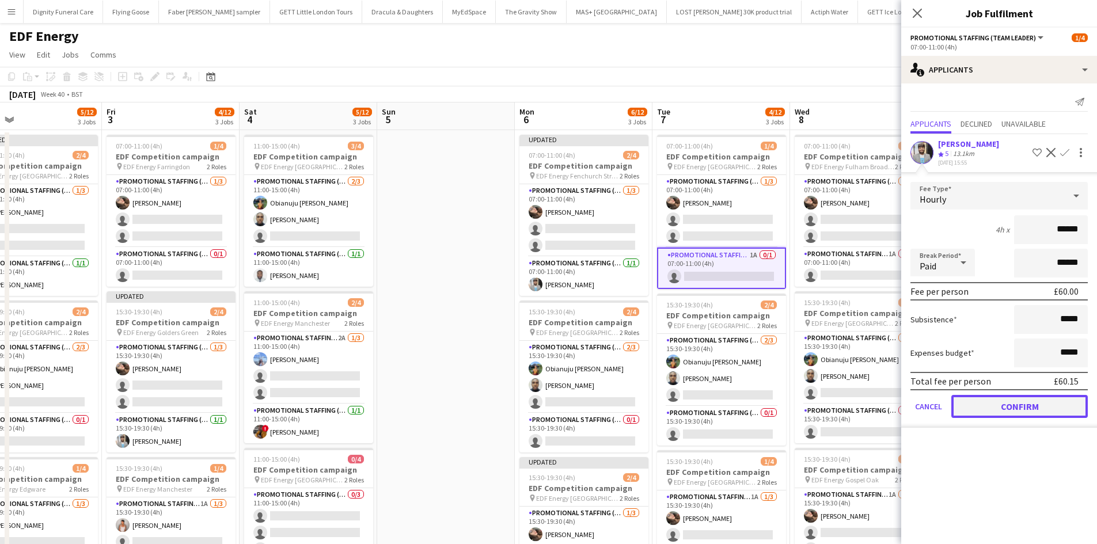
click at [1014, 402] on button "Confirm" at bounding box center [1019, 406] width 136 height 23
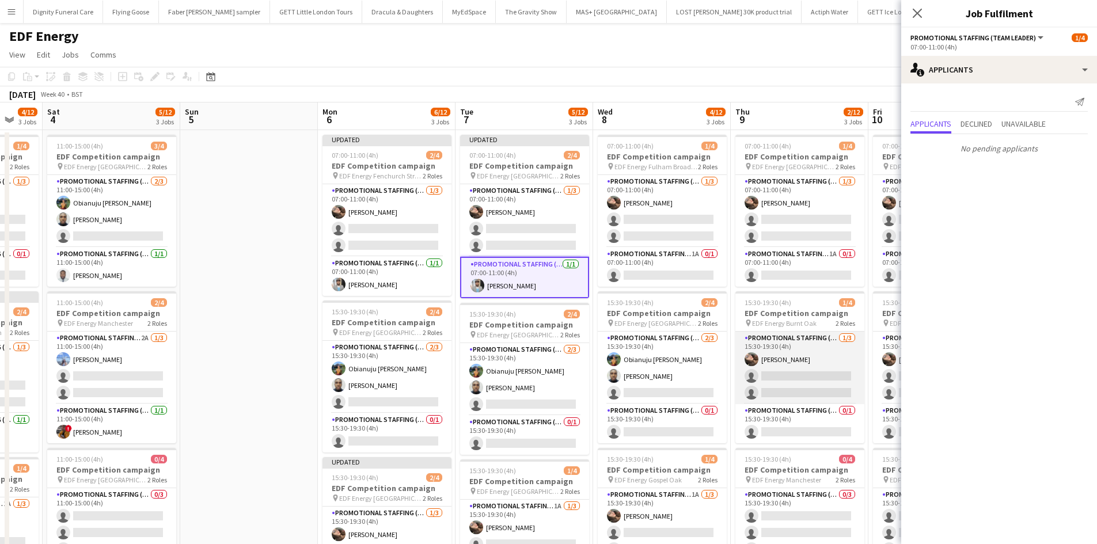
scroll to position [0, 371]
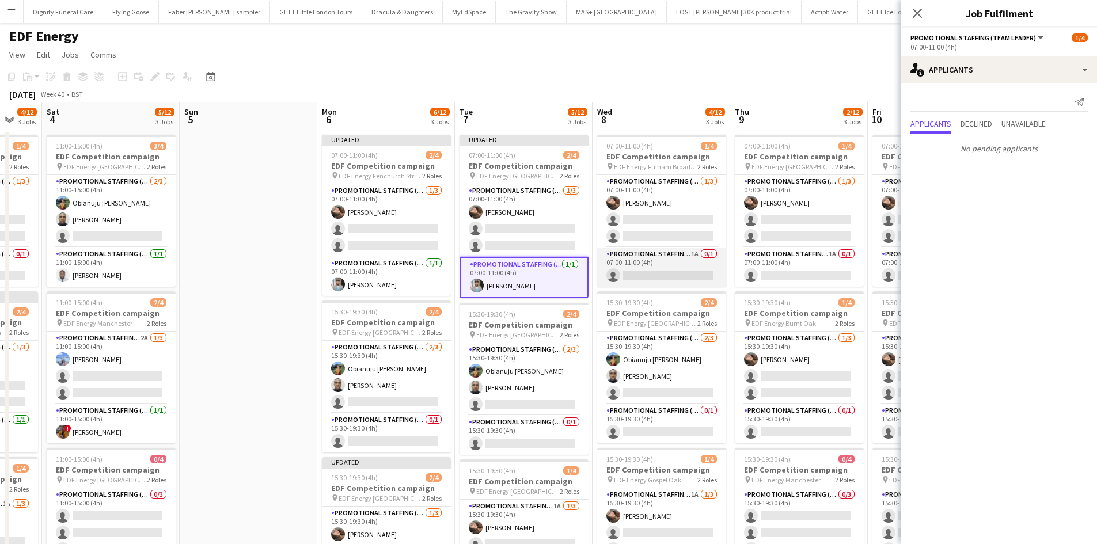
click at [692, 277] on app-card-role "Promotional Staffing (Team Leader) 1A 0/1 07:00-11:00 (4h) single-neutral-actio…" at bounding box center [661, 267] width 129 height 39
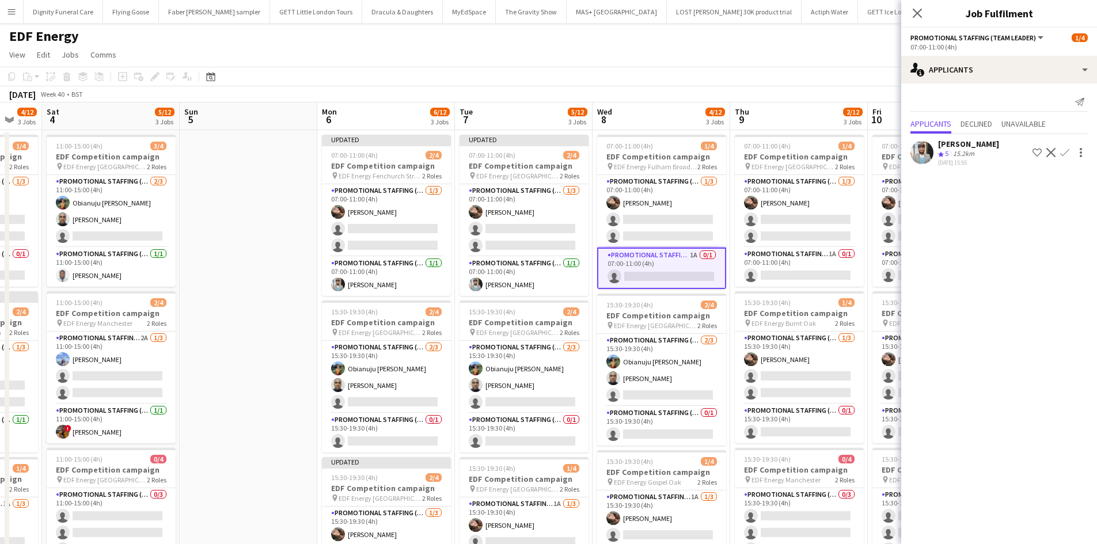
click at [1066, 150] on app-icon "Confirm" at bounding box center [1064, 152] width 9 height 9
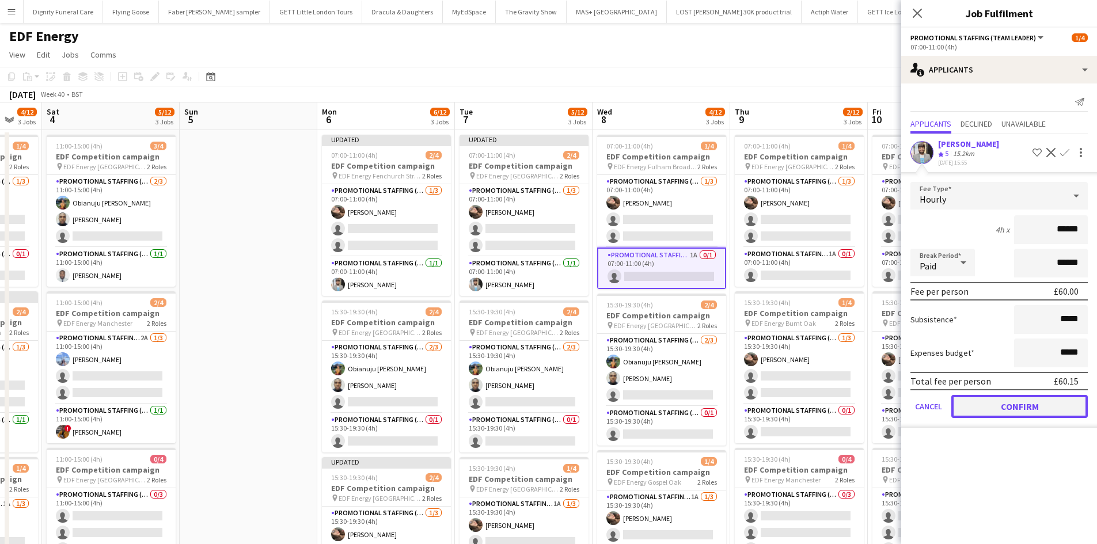
click at [1010, 402] on button "Confirm" at bounding box center [1019, 406] width 136 height 23
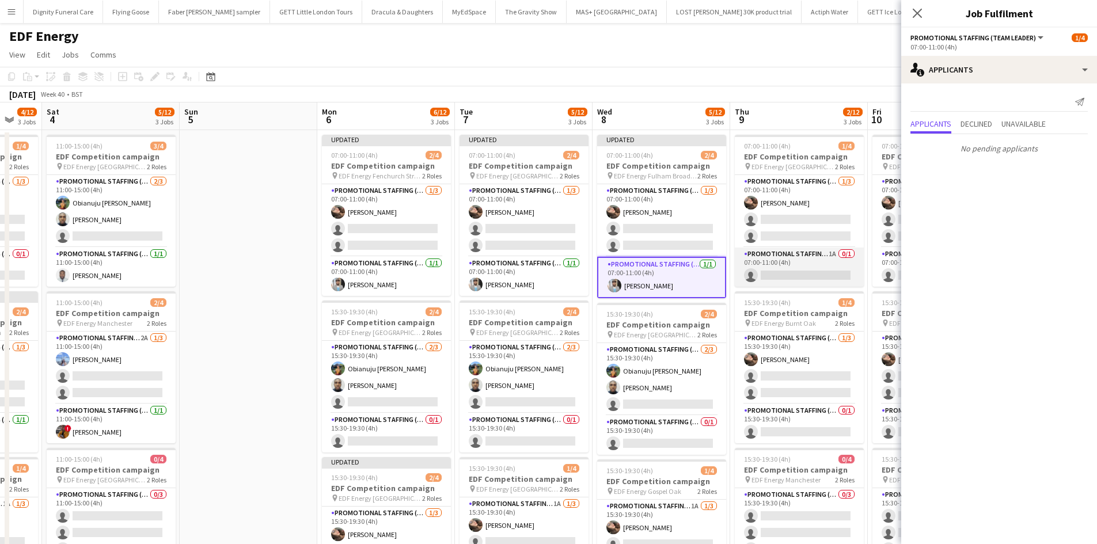
click at [833, 272] on app-card-role "Promotional Staffing (Team Leader) 1A 0/1 07:00-11:00 (4h) single-neutral-actio…" at bounding box center [798, 267] width 129 height 39
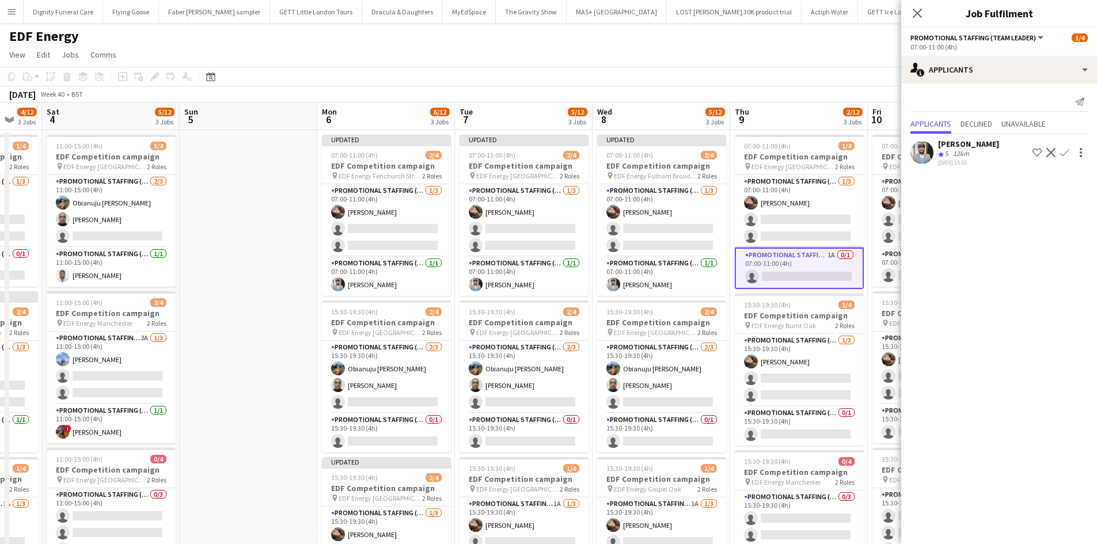
click at [1063, 151] on app-icon "Confirm" at bounding box center [1064, 152] width 9 height 9
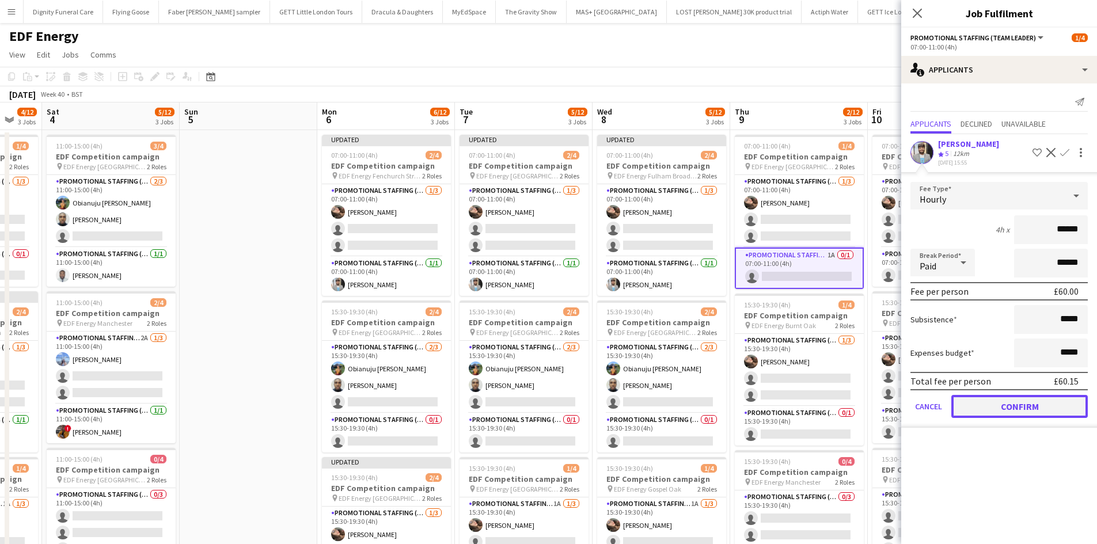
click at [1015, 400] on button "Confirm" at bounding box center [1019, 406] width 136 height 23
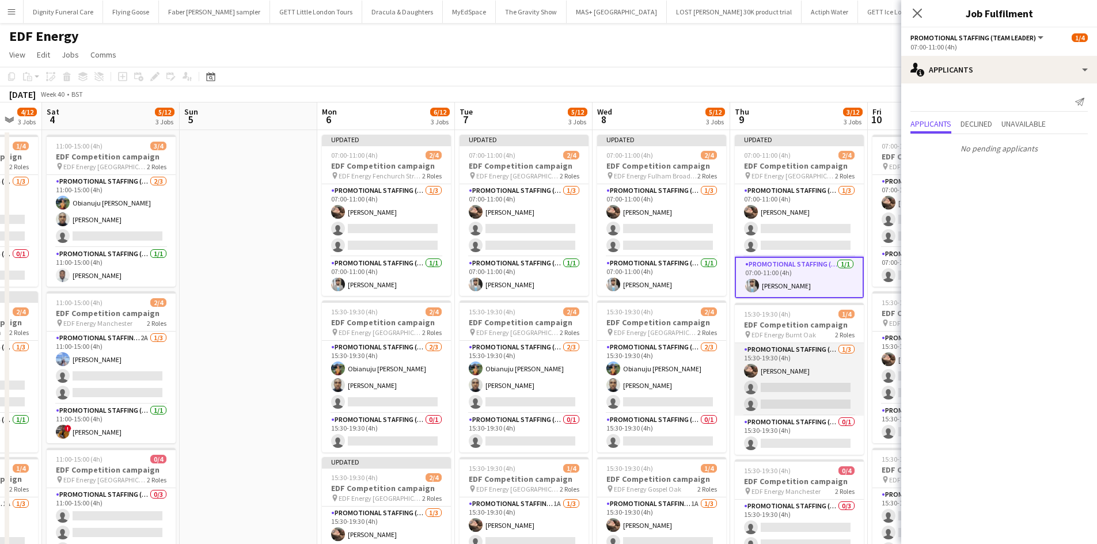
scroll to position [0, 383]
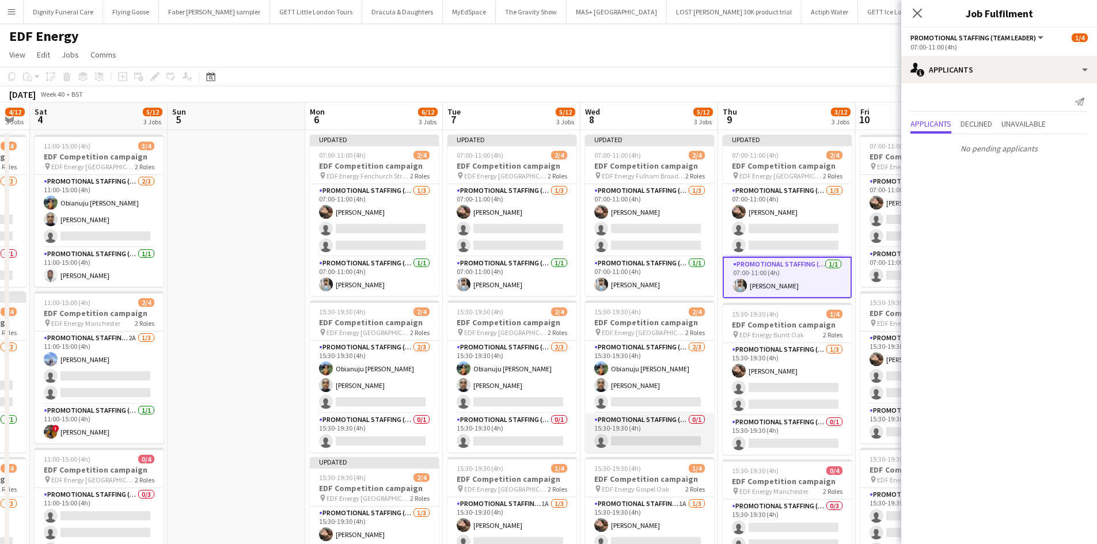
click at [677, 439] on app-card-role "Promotional Staffing (Team Leader) 0/1 15:30-19:30 (4h) single-neutral-actions" at bounding box center [649, 432] width 129 height 39
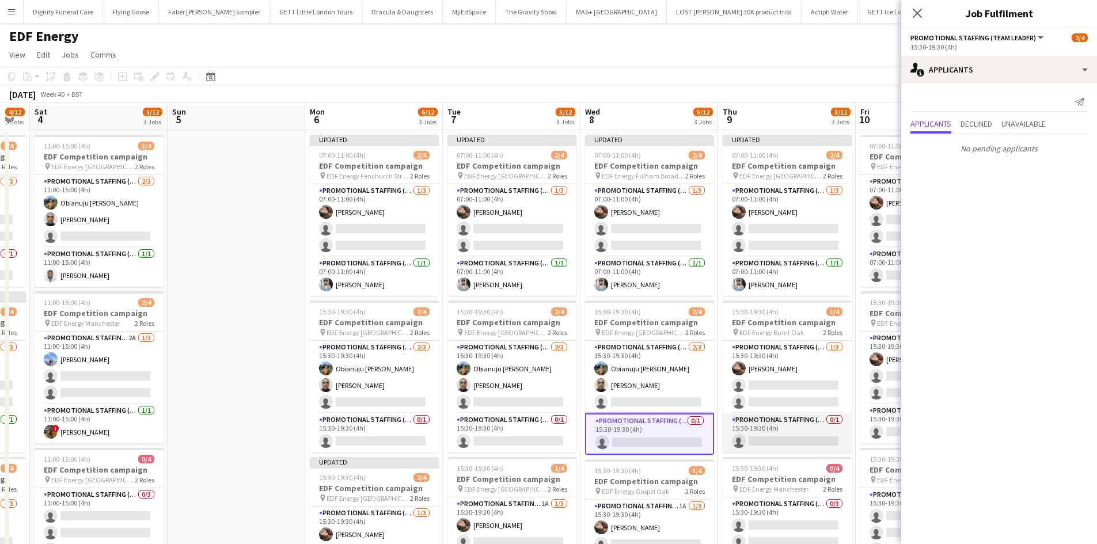
click at [800, 438] on app-card-role "Promotional Staffing (Team Leader) 0/1 15:30-19:30 (4h) single-neutral-actions" at bounding box center [786, 432] width 129 height 39
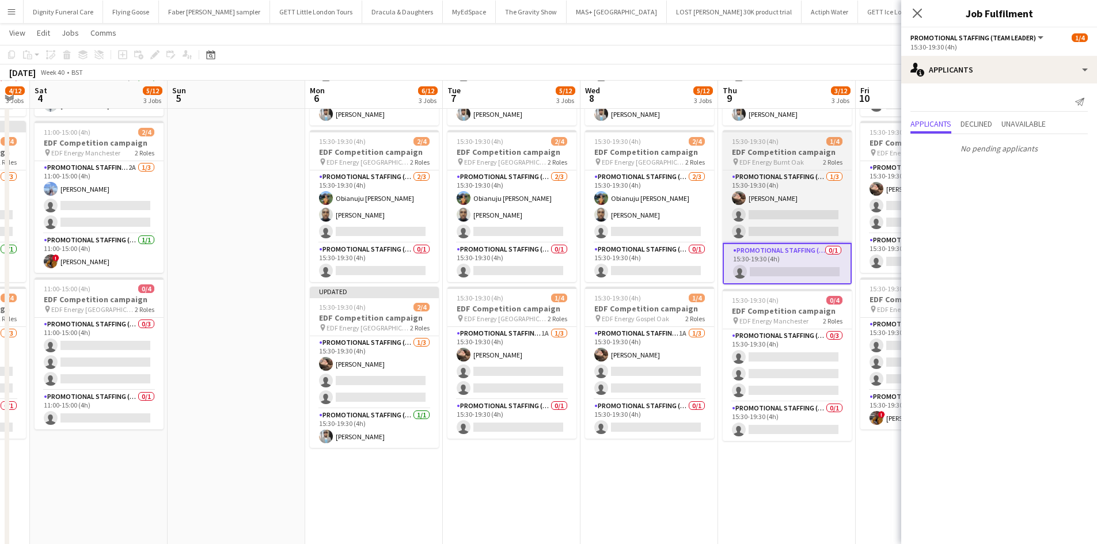
scroll to position [170, 0]
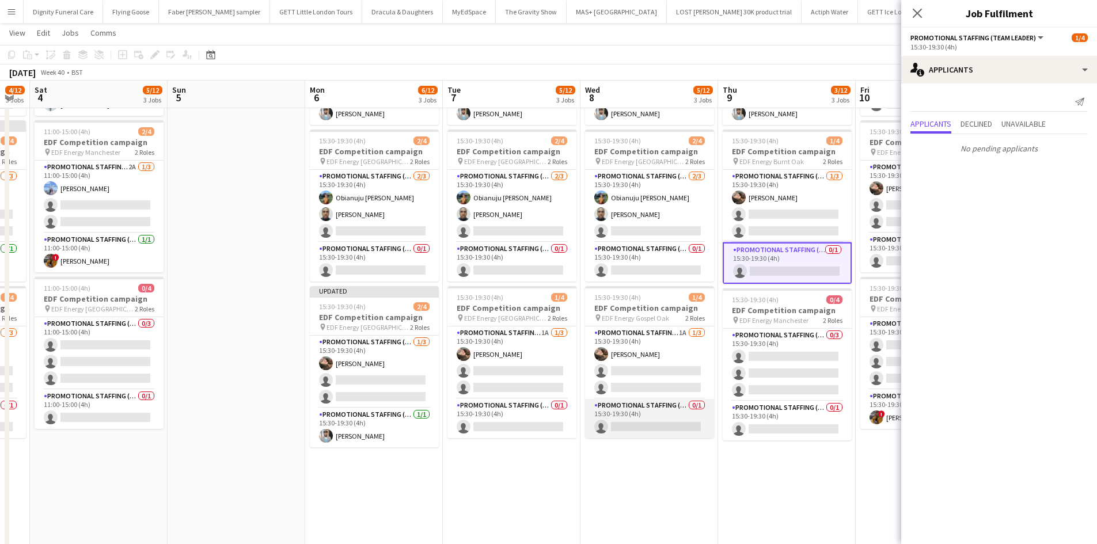
click at [690, 424] on app-card-role "Promotional Staffing (Team Leader) 0/1 15:30-19:30 (4h) single-neutral-actions" at bounding box center [649, 418] width 129 height 39
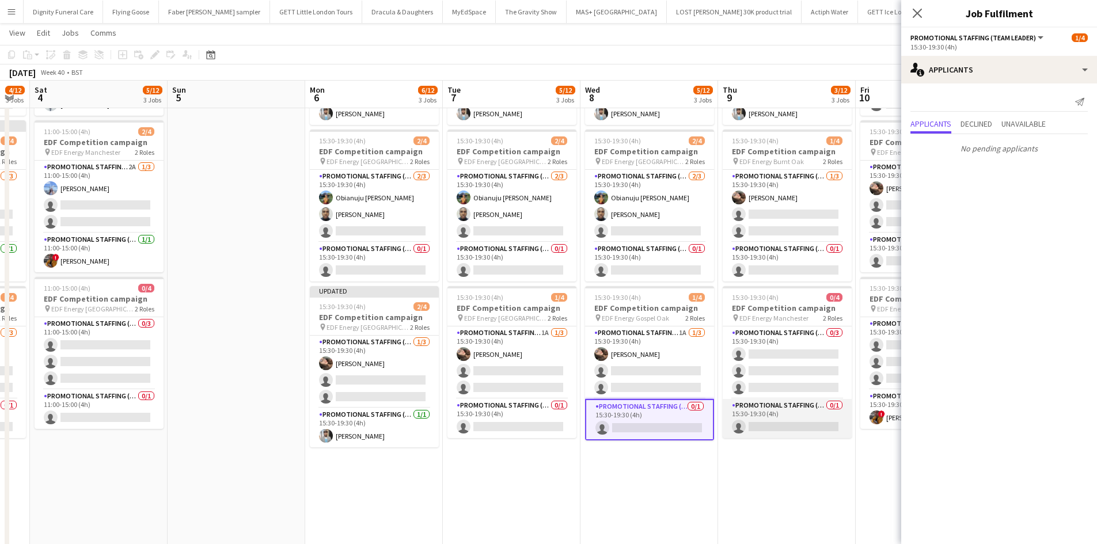
click at [786, 424] on app-card-role "Promotional Staffing (Team Leader) 0/1 15:30-19:30 (4h) single-neutral-actions" at bounding box center [786, 418] width 129 height 39
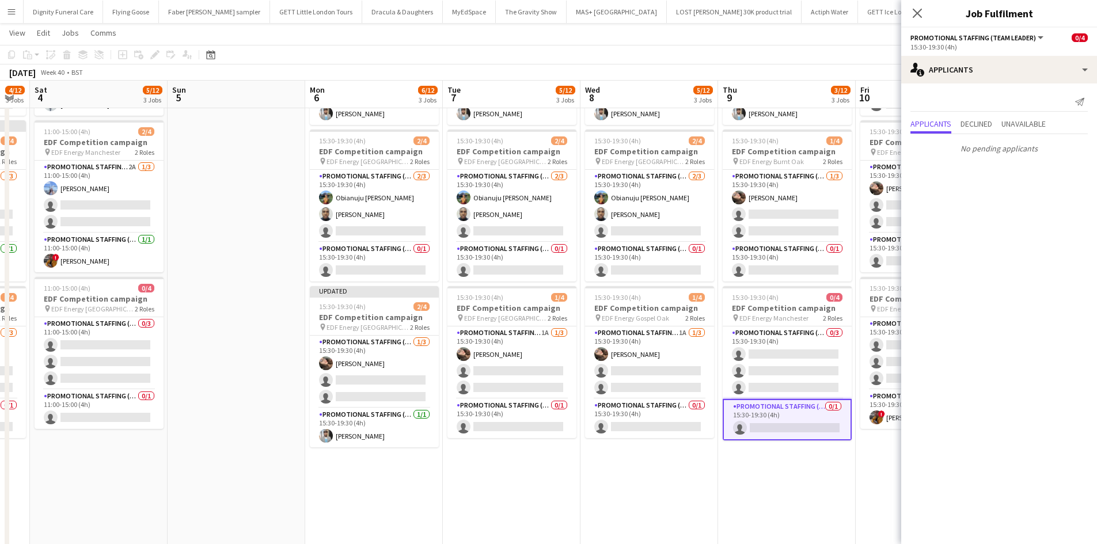
click at [770, 469] on app-date-cell "Updated 07:00-11:00 (4h) 2/4 EDF Competition campaign pin EDF Energy Belsize Pa…" at bounding box center [787, 306] width 138 height 694
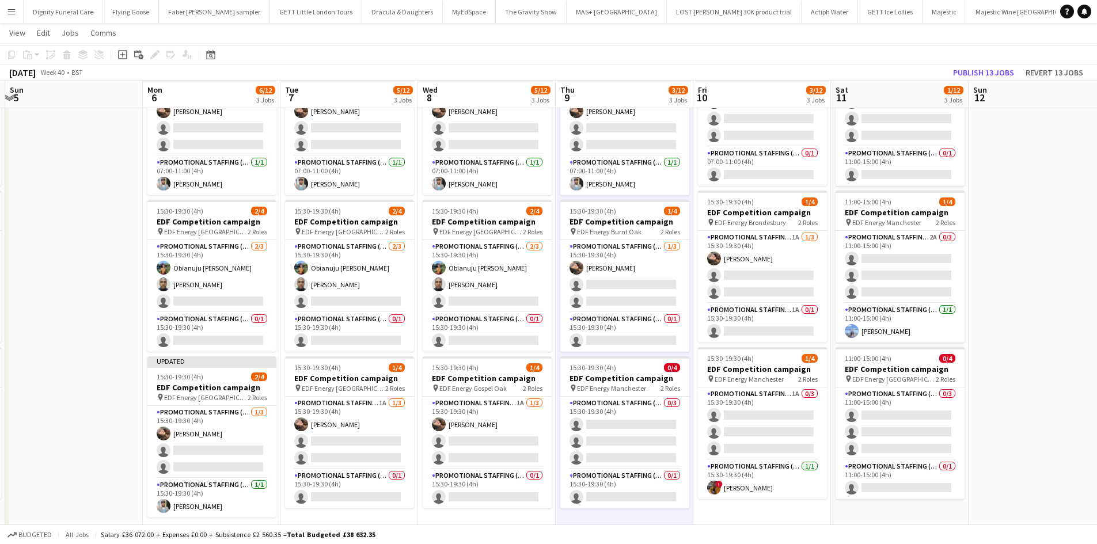
scroll to position [99, 0]
click at [751, 326] on app-card-role "Promotional Staffing (Team Leader) 1A 0/1 15:30-19:30 (4h) single-neutral-actio…" at bounding box center [762, 323] width 129 height 39
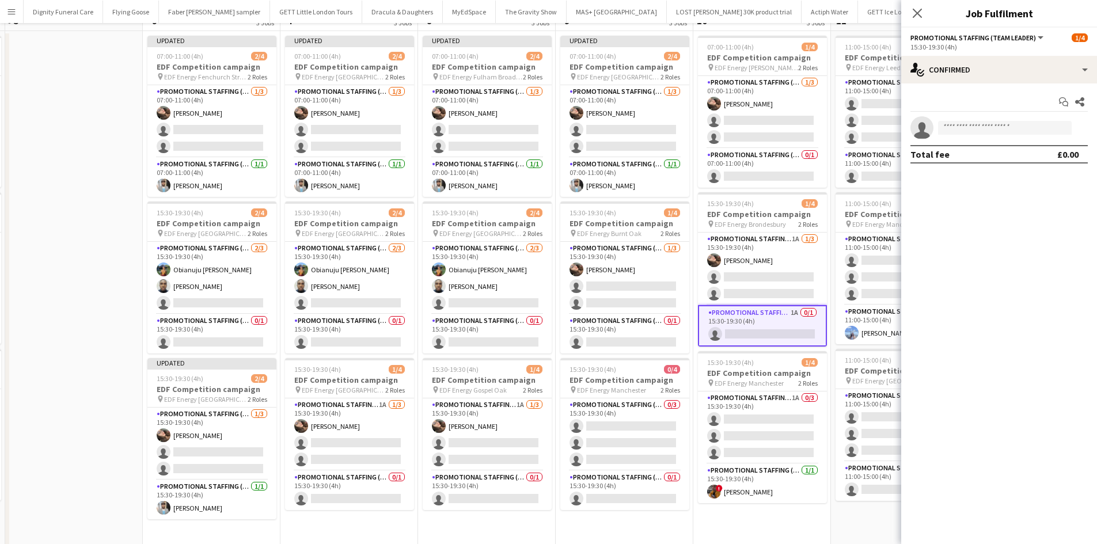
scroll to position [0, 0]
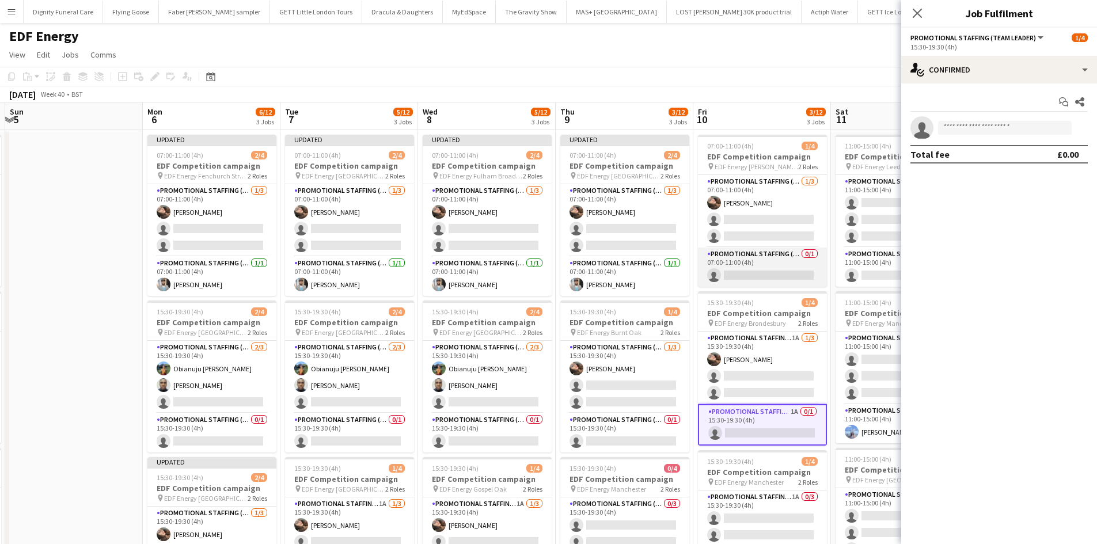
click at [762, 267] on app-card-role "Promotional Staffing (Team Leader) 0/1 07:00-11:00 (4h) single-neutral-actions" at bounding box center [762, 267] width 129 height 39
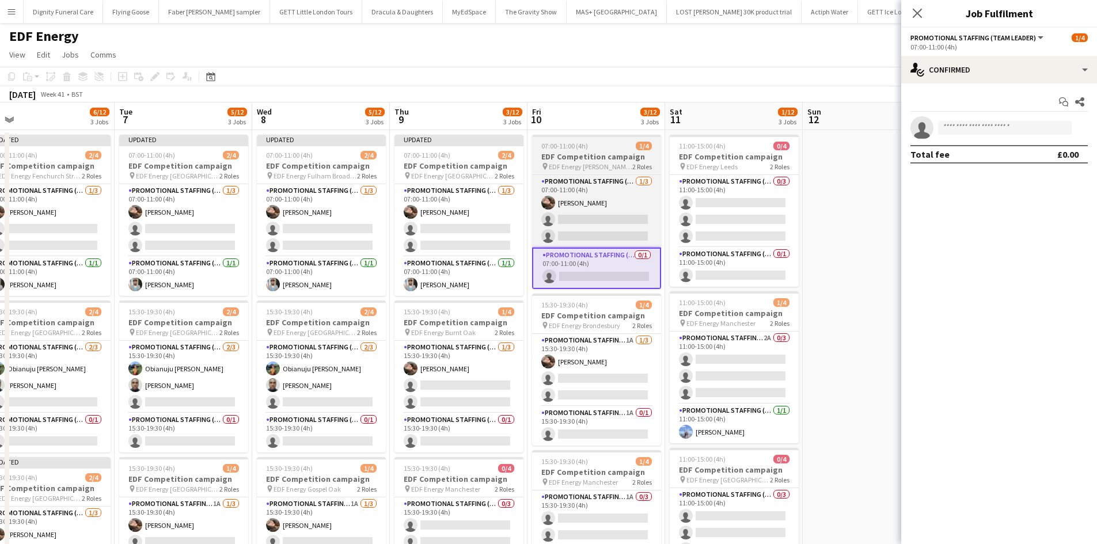
scroll to position [0, 436]
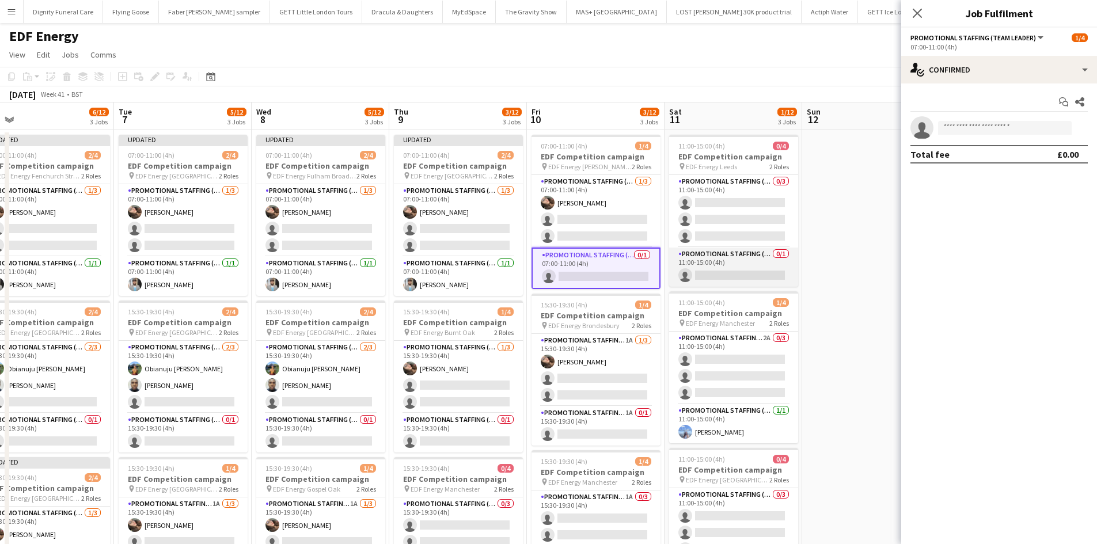
click at [745, 269] on app-card-role "Promotional Staffing (Team Leader) 0/1 11:00-15:00 (4h) single-neutral-actions" at bounding box center [733, 267] width 129 height 39
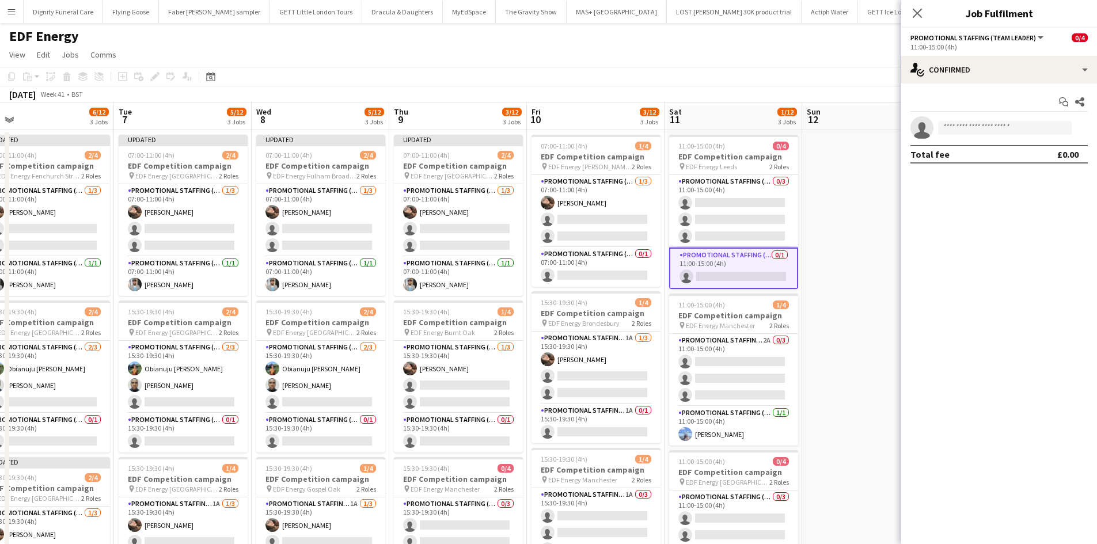
click at [859, 201] on app-date-cell at bounding box center [871, 477] width 138 height 694
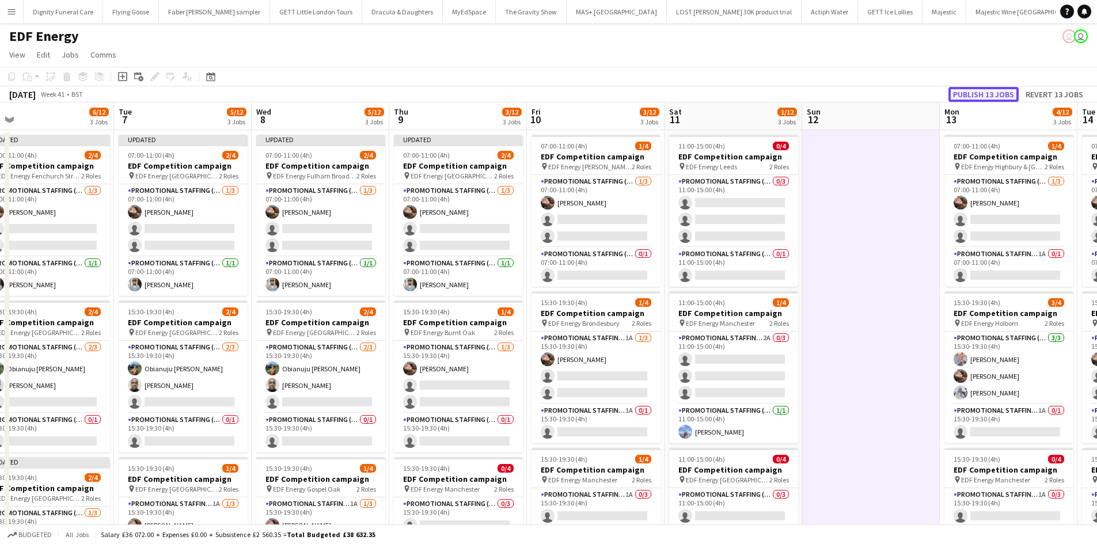
click at [987, 97] on button "Publish 13 jobs" at bounding box center [983, 94] width 70 height 15
